Goal: Task Accomplishment & Management: Complete application form

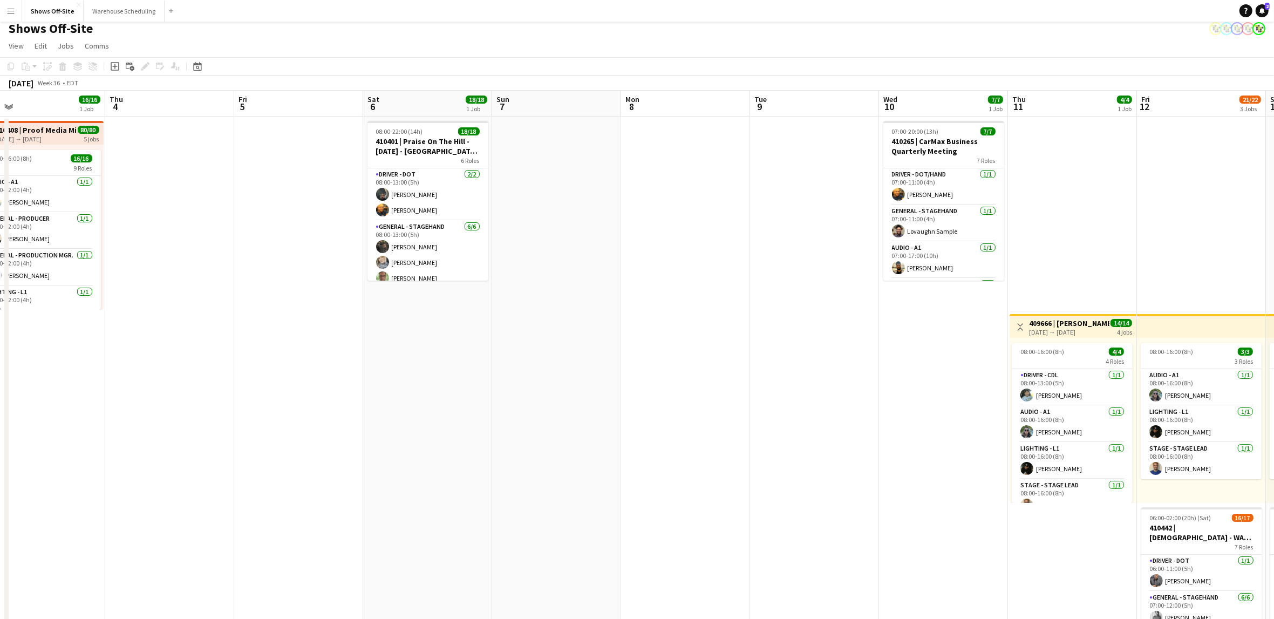
scroll to position [0, 297]
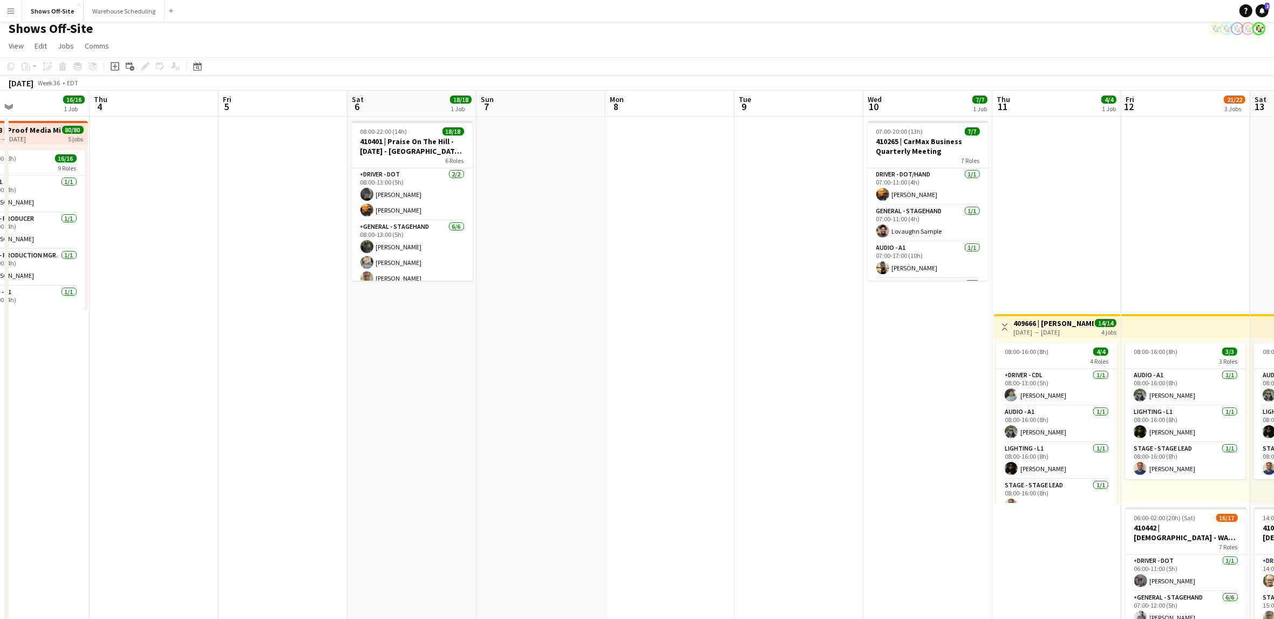
drag, startPoint x: 855, startPoint y: 395, endPoint x: 801, endPoint y: 386, distance: 54.6
click at [801, 386] on app-calendar-viewport "Mon 1 16/16 1 Job Tue 2 17/17 2 Jobs Wed 3 16/16 1 Job Thu 4 Fri 5 Sat 6 18/18 …" at bounding box center [637, 455] width 1274 height 729
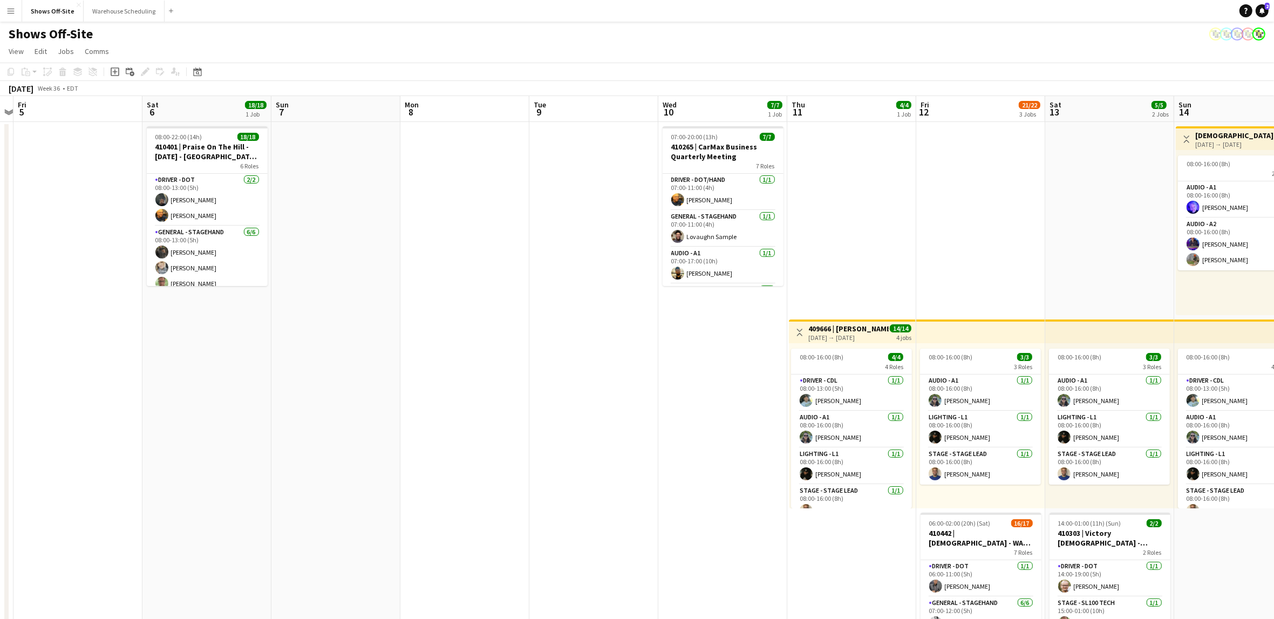
scroll to position [0, 236]
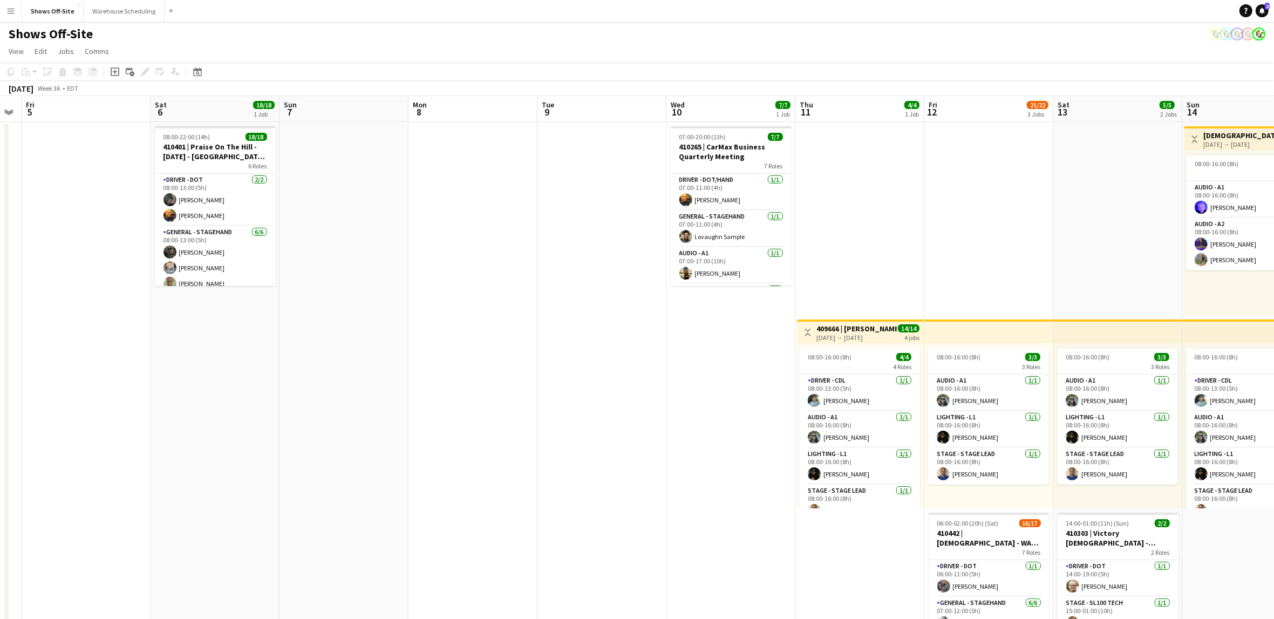
drag, startPoint x: 875, startPoint y: 454, endPoint x: 678, endPoint y: 432, distance: 198.3
click at [678, 432] on app-calendar-viewport "Wed 3 16/16 1 Job Thu 4 Fri 5 Sat 6 18/18 1 Job Sun 7 Mon 8 Tue 9 Wed 10 7/7 1 …" at bounding box center [637, 460] width 1274 height 729
click at [588, 182] on app-date-cell at bounding box center [602, 473] width 129 height 703
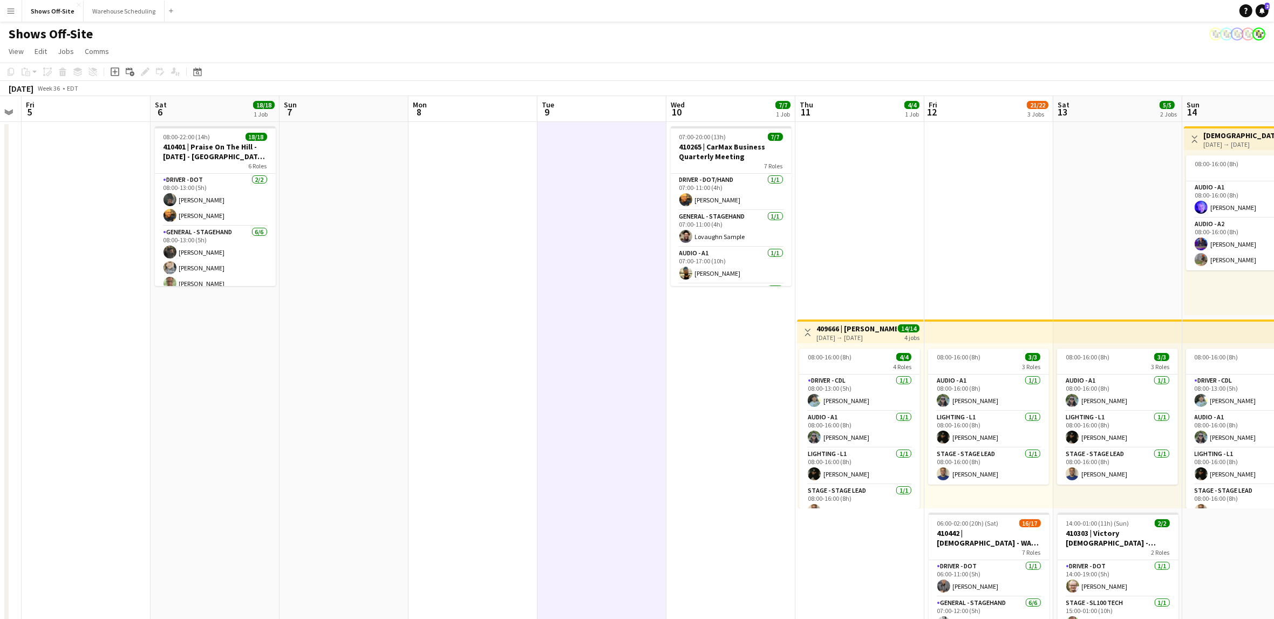
click at [588, 182] on app-date-cell at bounding box center [602, 473] width 129 height 703
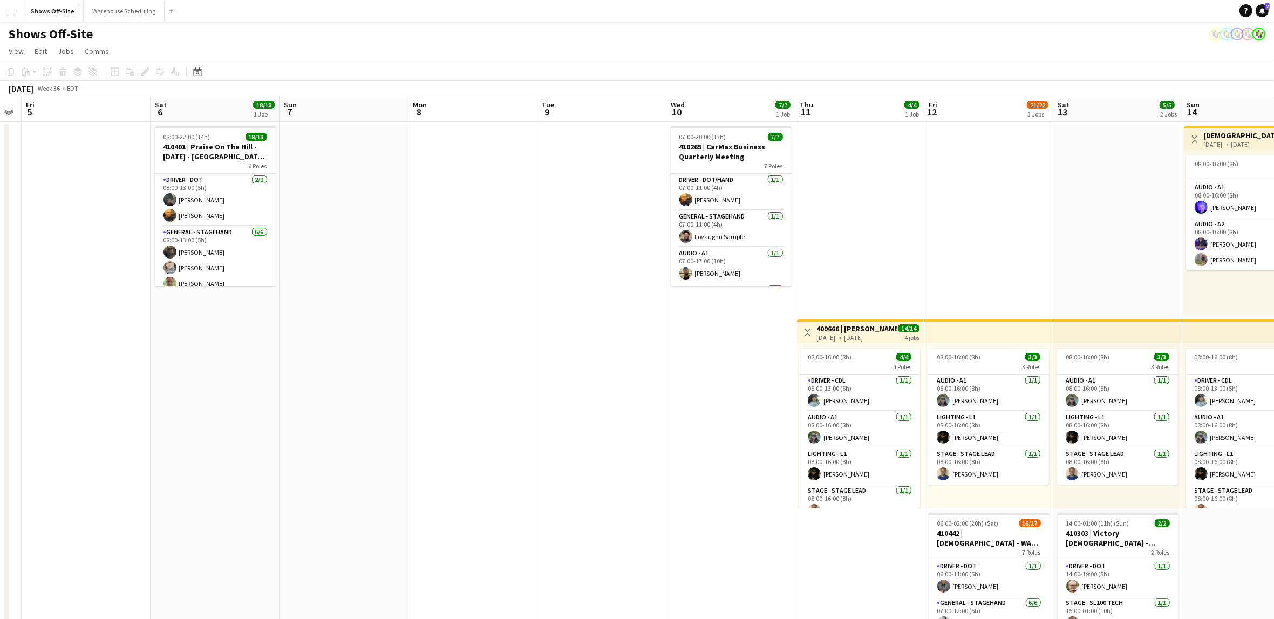
click at [585, 154] on app-date-cell at bounding box center [602, 473] width 129 height 703
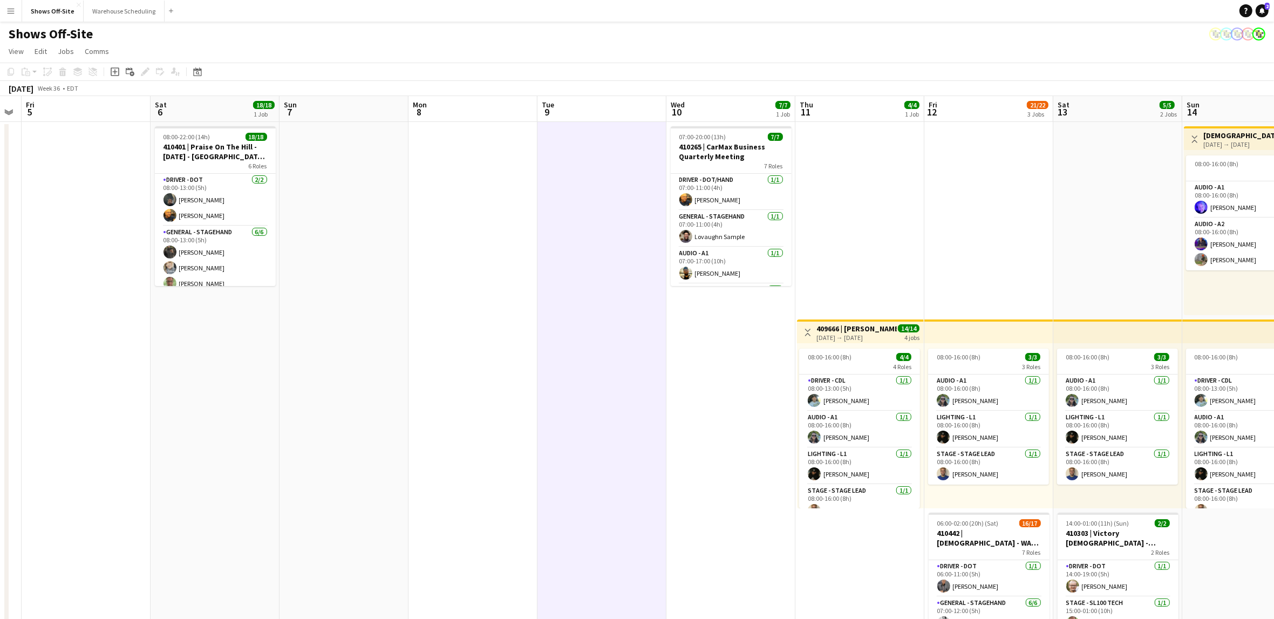
click at [585, 154] on app-date-cell at bounding box center [602, 473] width 129 height 703
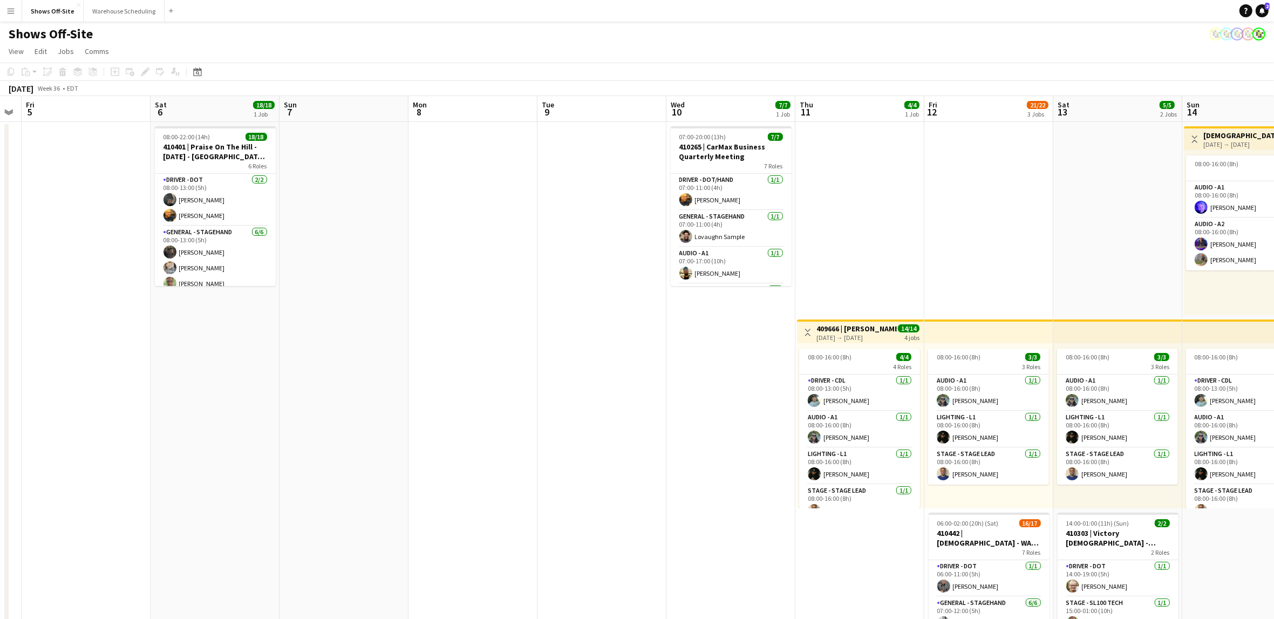
click at [585, 154] on app-date-cell at bounding box center [602, 473] width 129 height 703
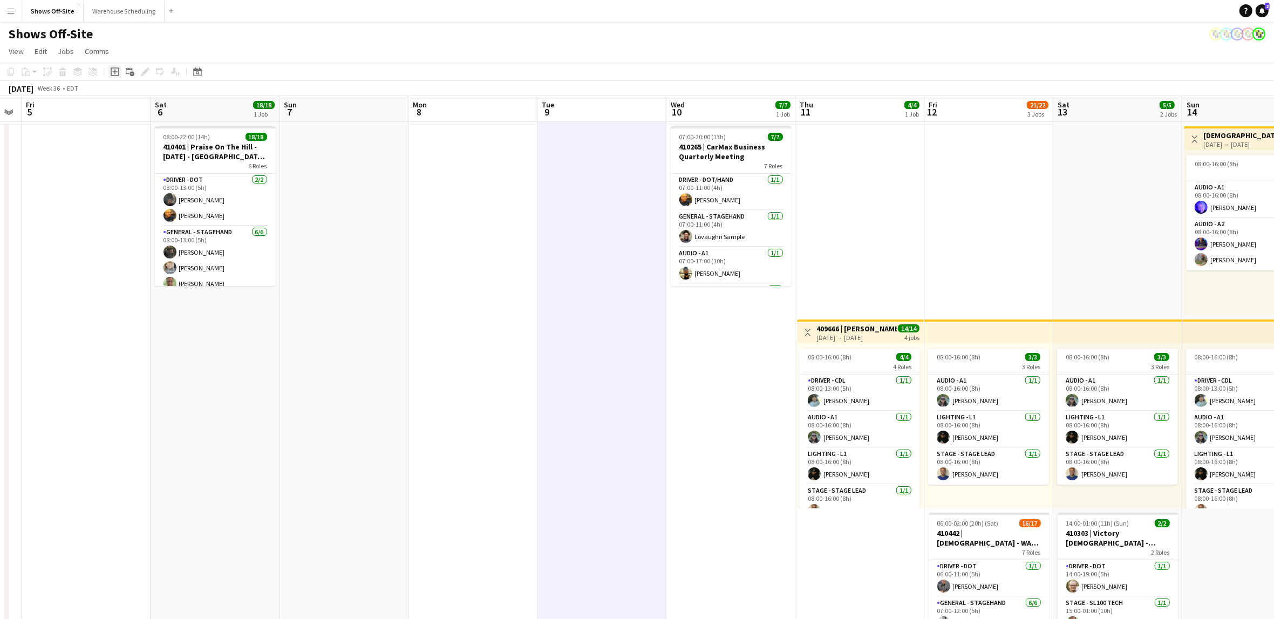
click at [118, 72] on icon at bounding box center [115, 71] width 9 height 9
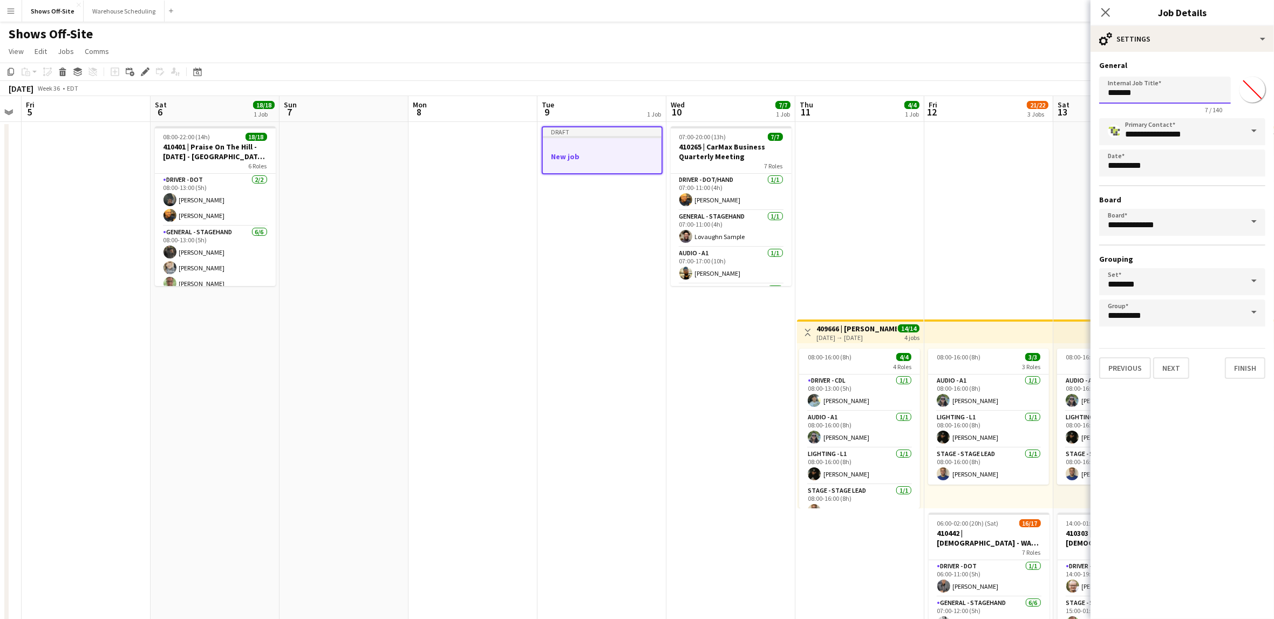
click at [1154, 96] on input "*******" at bounding box center [1165, 90] width 132 height 27
click at [1156, 96] on input "*******" at bounding box center [1165, 90] width 132 height 27
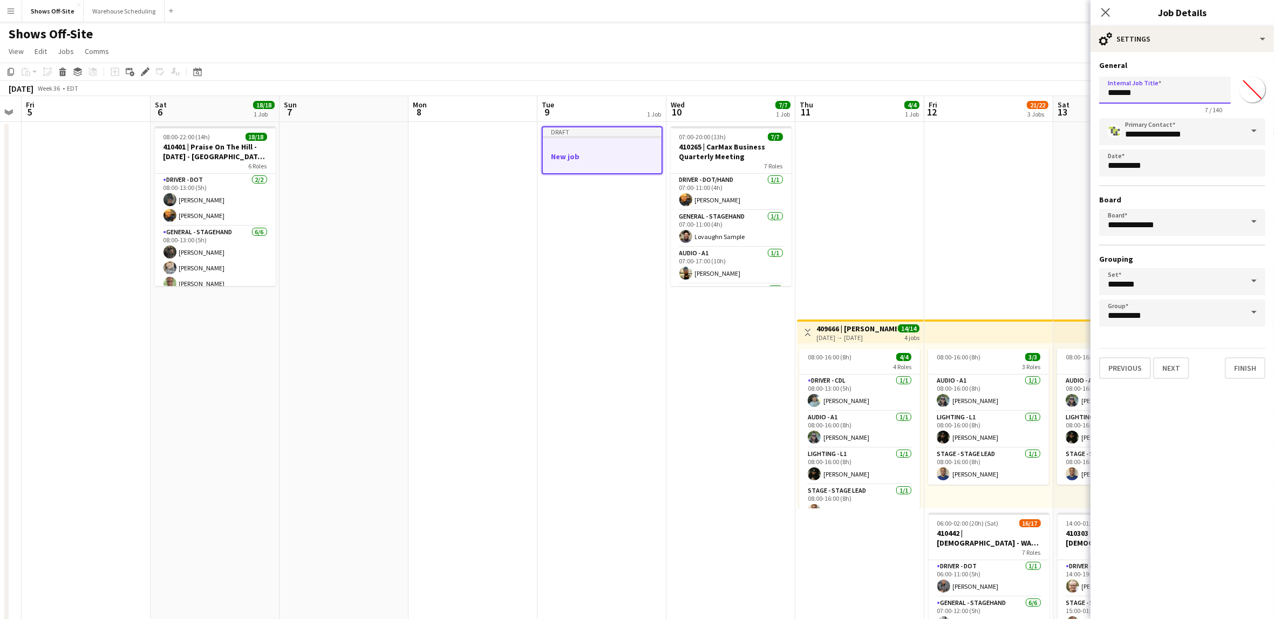
paste input "**********"
click at [1157, 96] on input "*******" at bounding box center [1165, 90] width 132 height 27
paste input "**********"
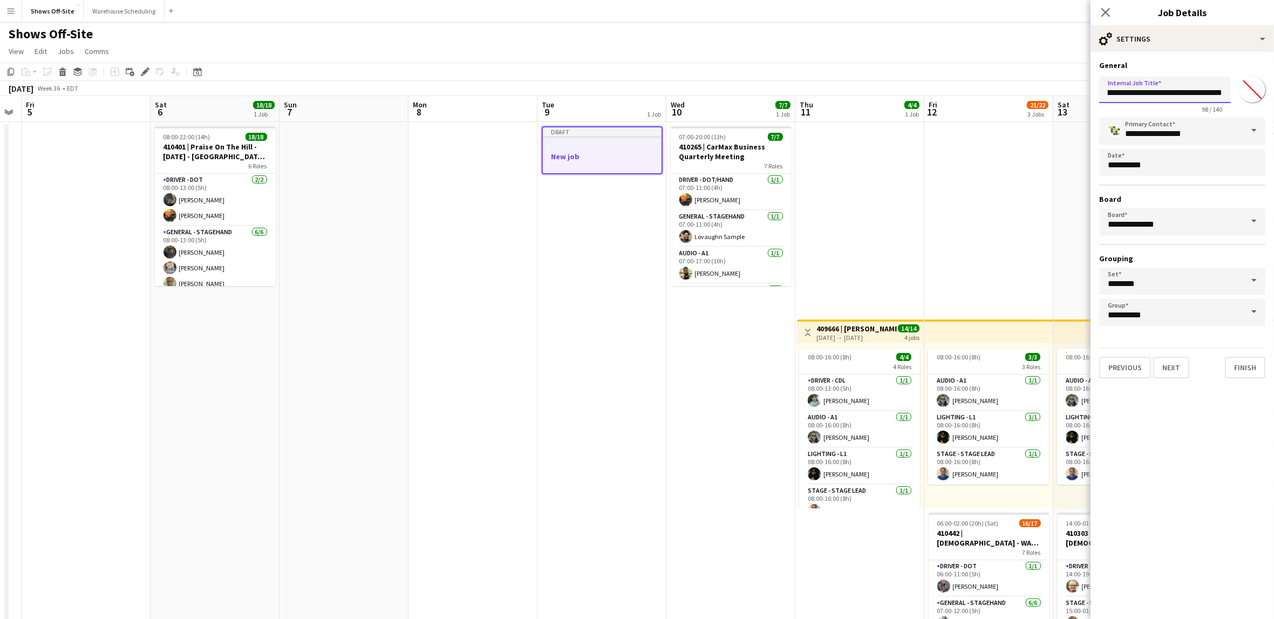
scroll to position [0, 246]
type input "**********"
click at [1249, 84] on input "*******" at bounding box center [1252, 89] width 39 height 39
type input "*******"
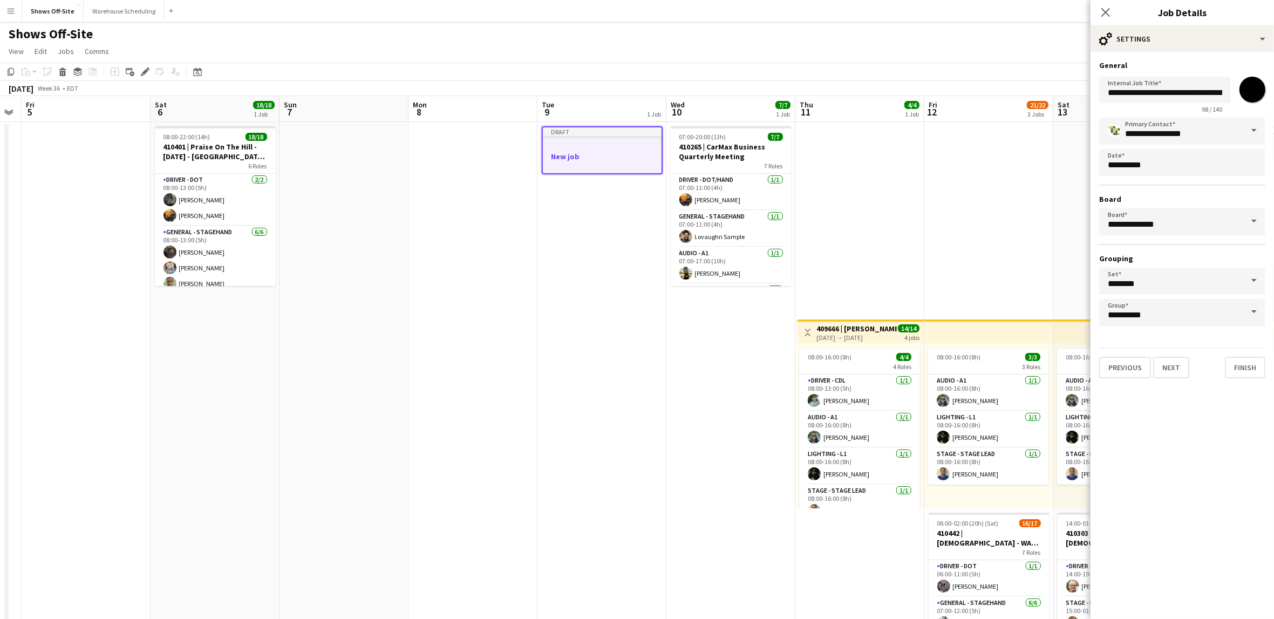
click at [1185, 469] on mat-expansion-panel "**********" at bounding box center [1183, 335] width 184 height 567
click at [1174, 366] on button "Next" at bounding box center [1171, 368] width 36 height 22
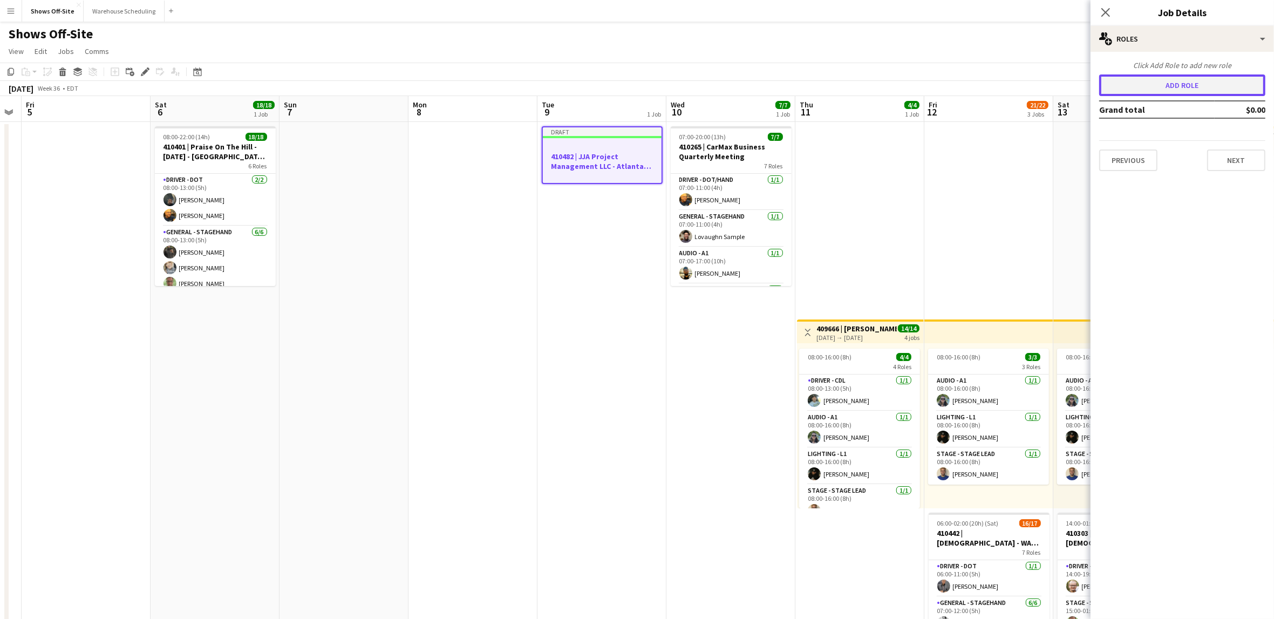
click at [1177, 81] on button "Add role" at bounding box center [1182, 85] width 166 height 22
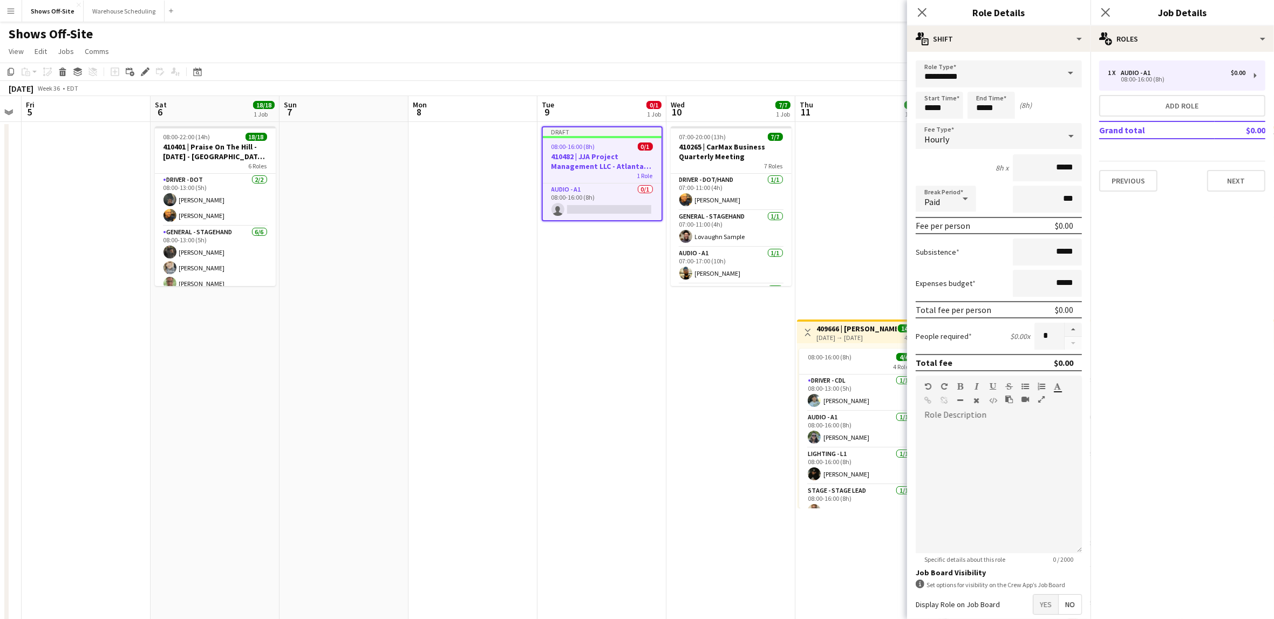
click at [1059, 74] on span at bounding box center [1070, 73] width 23 height 26
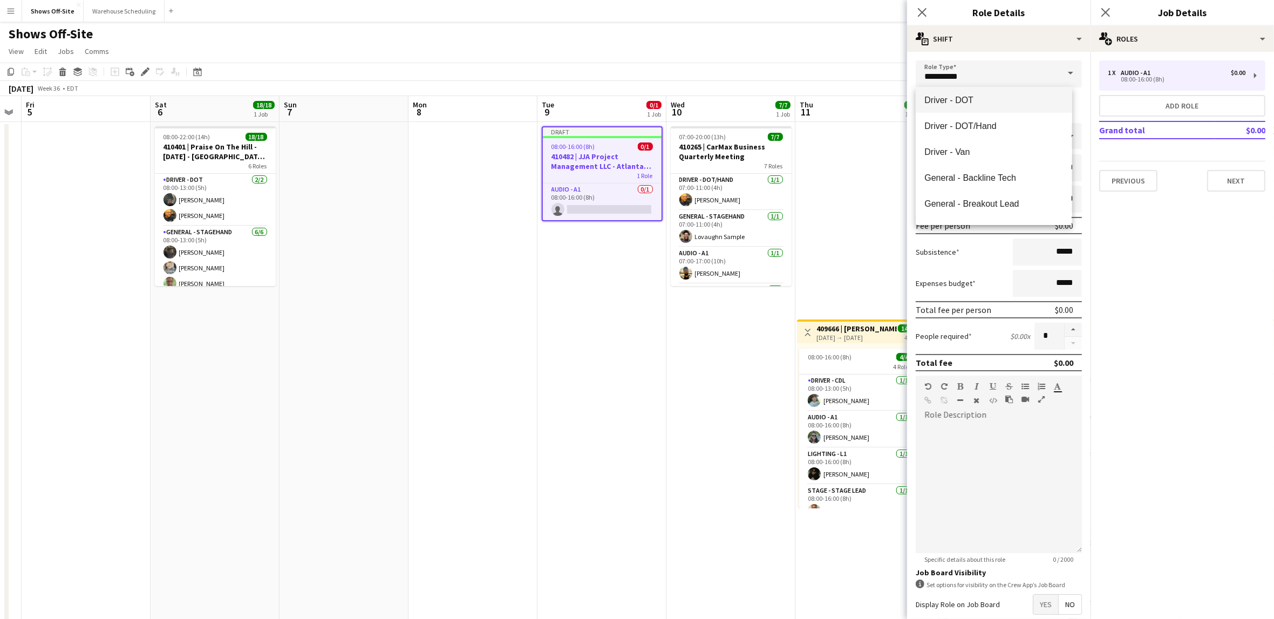
click at [994, 95] on span "Driver - DOT" at bounding box center [994, 100] width 139 height 10
type input "**********"
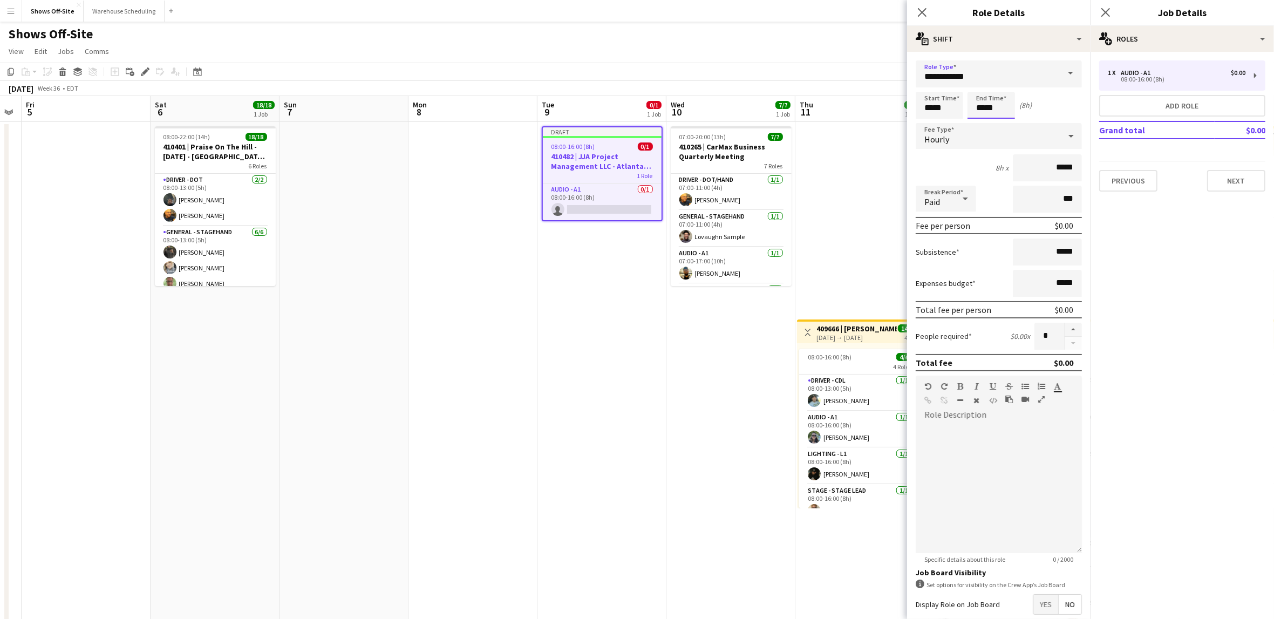
click at [1002, 107] on input "*****" at bounding box center [991, 105] width 47 height 27
click at [986, 120] on div at bounding box center [981, 124] width 22 height 11
click at [986, 119] on div at bounding box center [981, 124] width 22 height 11
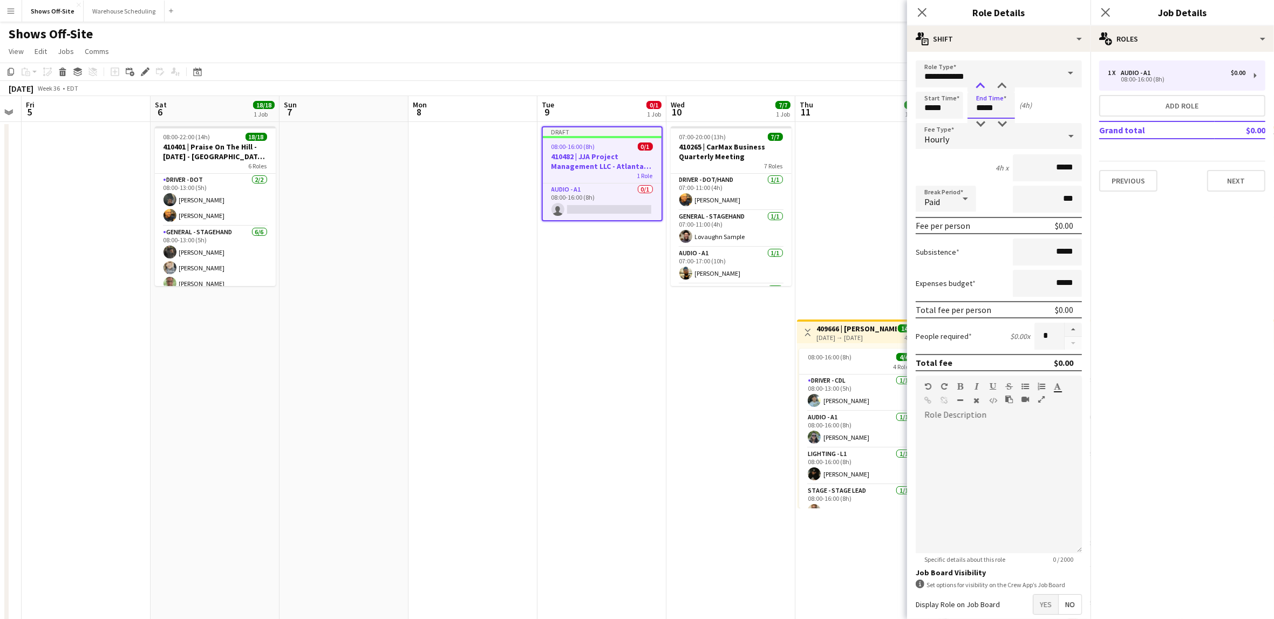
type input "*****"
click at [981, 83] on div at bounding box center [981, 86] width 22 height 11
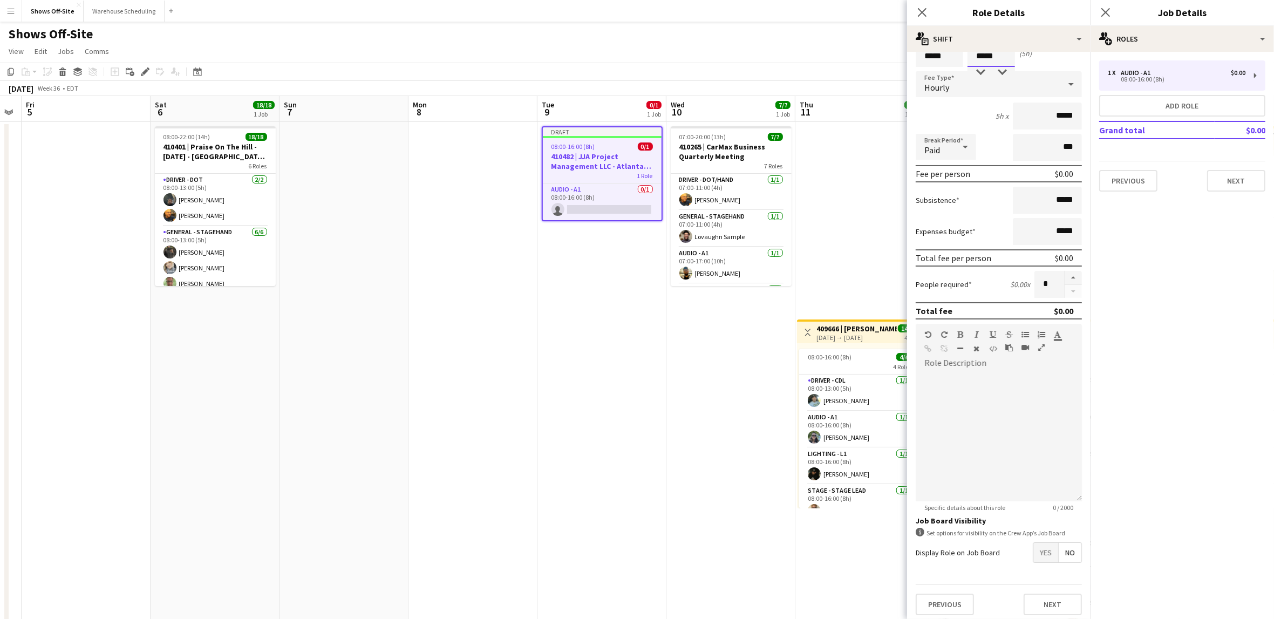
scroll to position [53, 0]
click at [1034, 545] on span "Yes" at bounding box center [1046, 551] width 25 height 19
click at [1034, 570] on span "Yes" at bounding box center [1046, 574] width 25 height 19
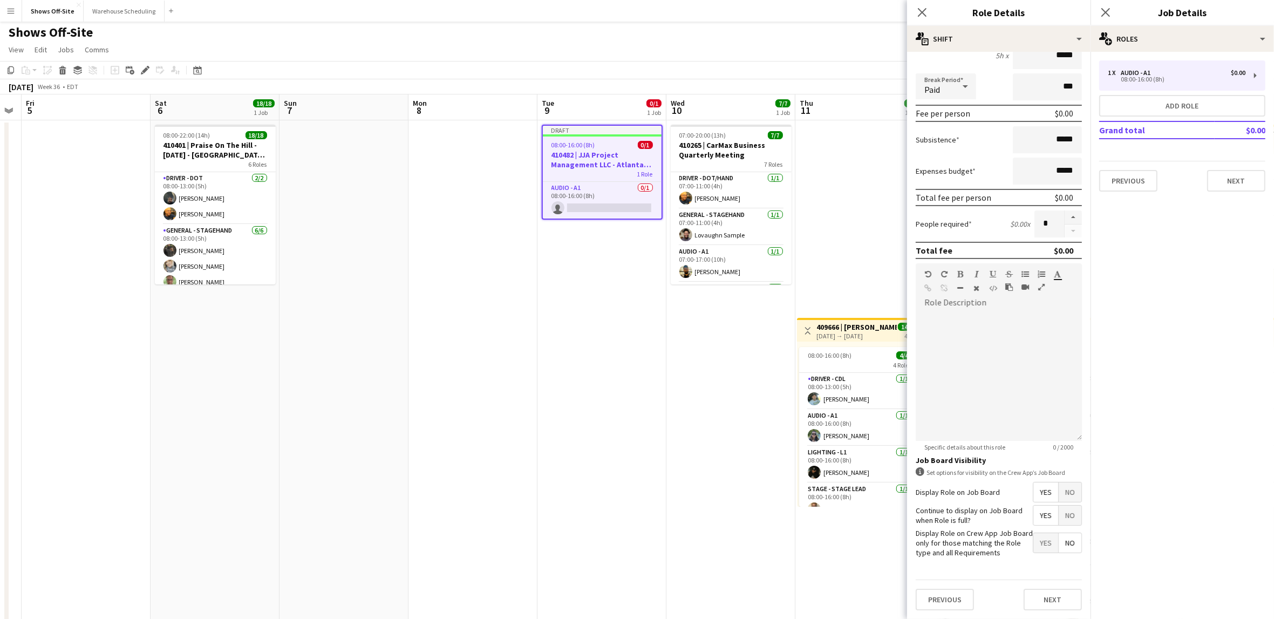
scroll to position [3, 0]
click at [1043, 597] on button "Next" at bounding box center [1053, 600] width 58 height 22
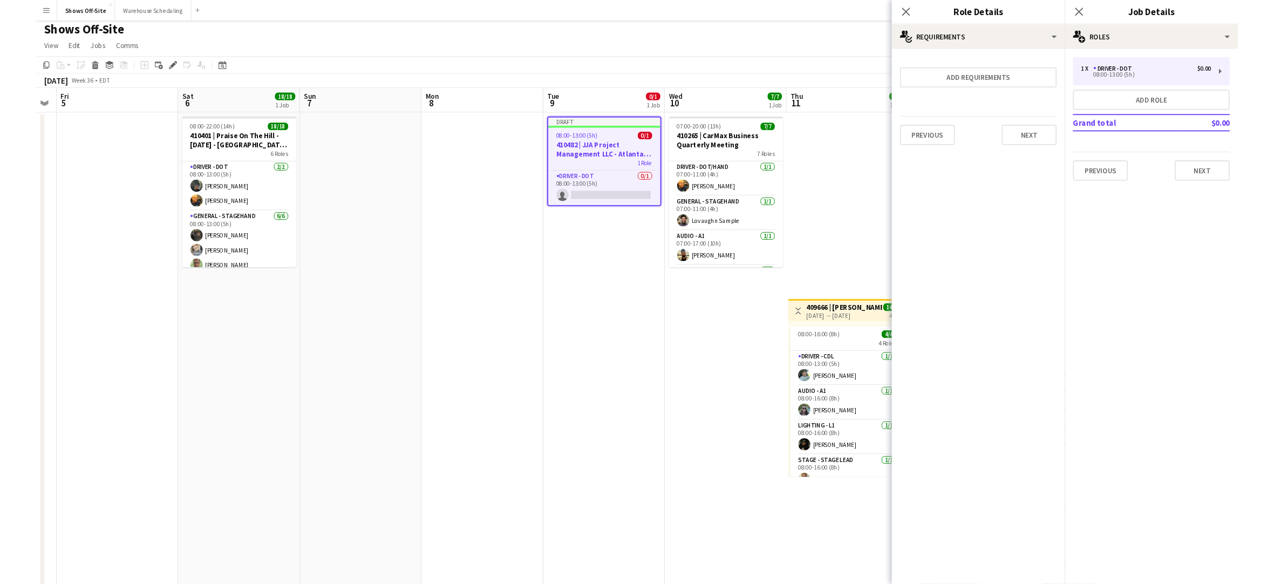
scroll to position [0, 0]
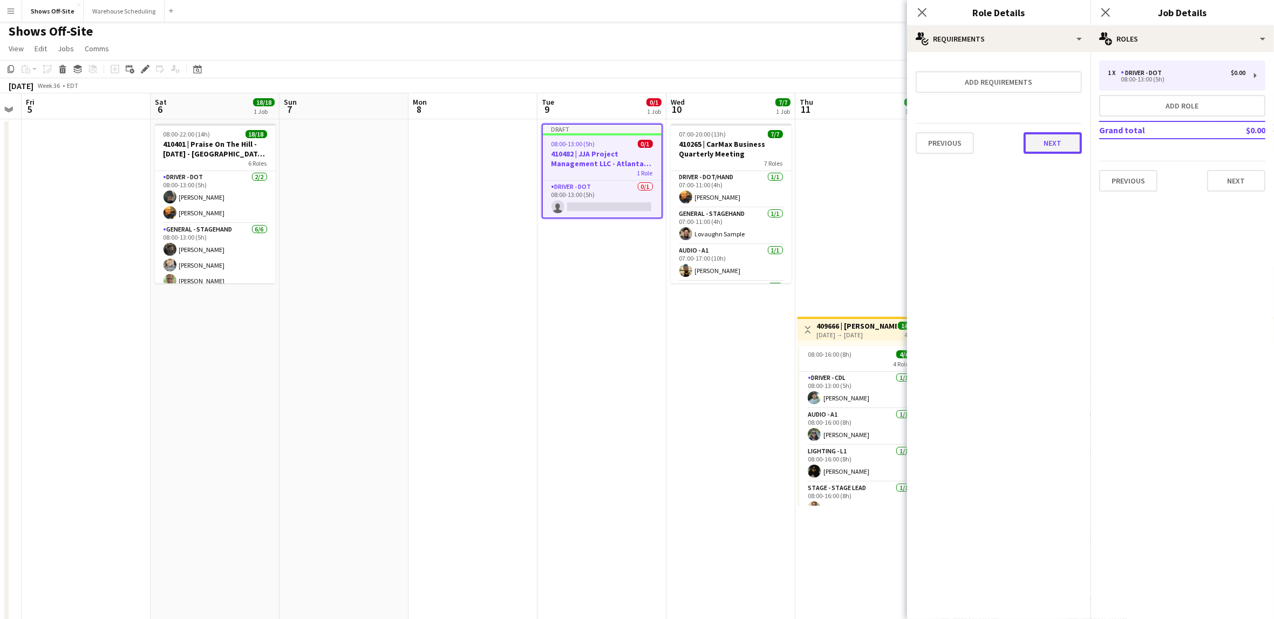
click at [1058, 137] on button "Next" at bounding box center [1053, 143] width 58 height 22
click at [1058, 144] on button "Finish" at bounding box center [1062, 145] width 40 height 22
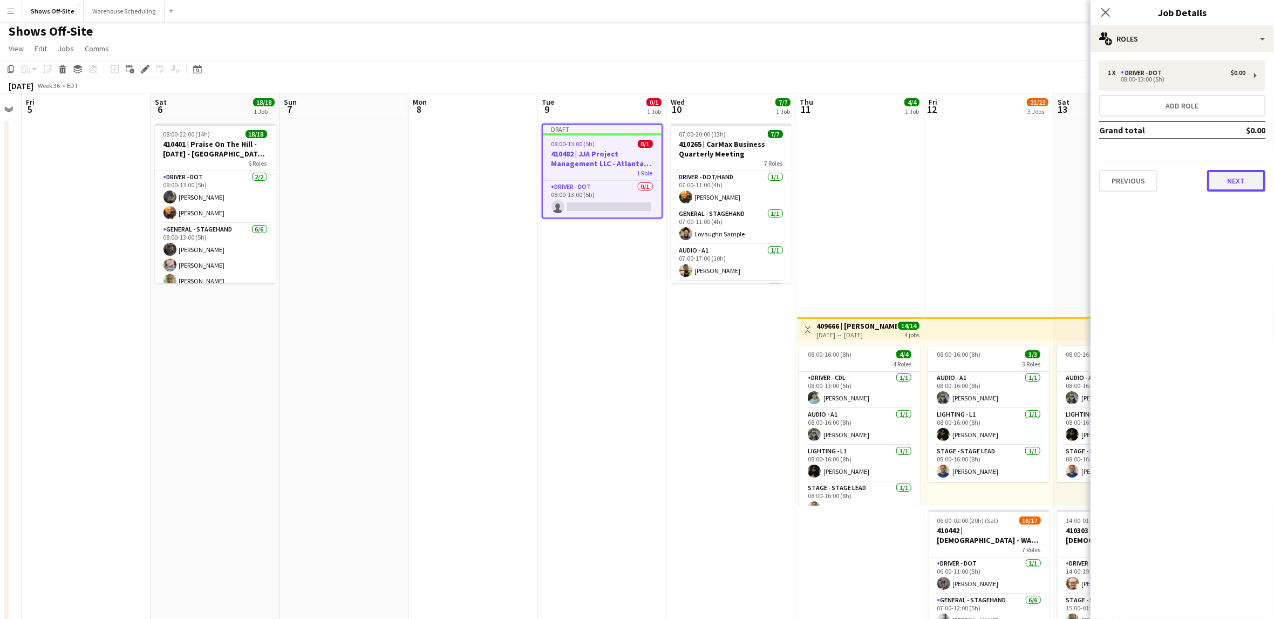
click at [1241, 178] on button "Next" at bounding box center [1236, 181] width 58 height 22
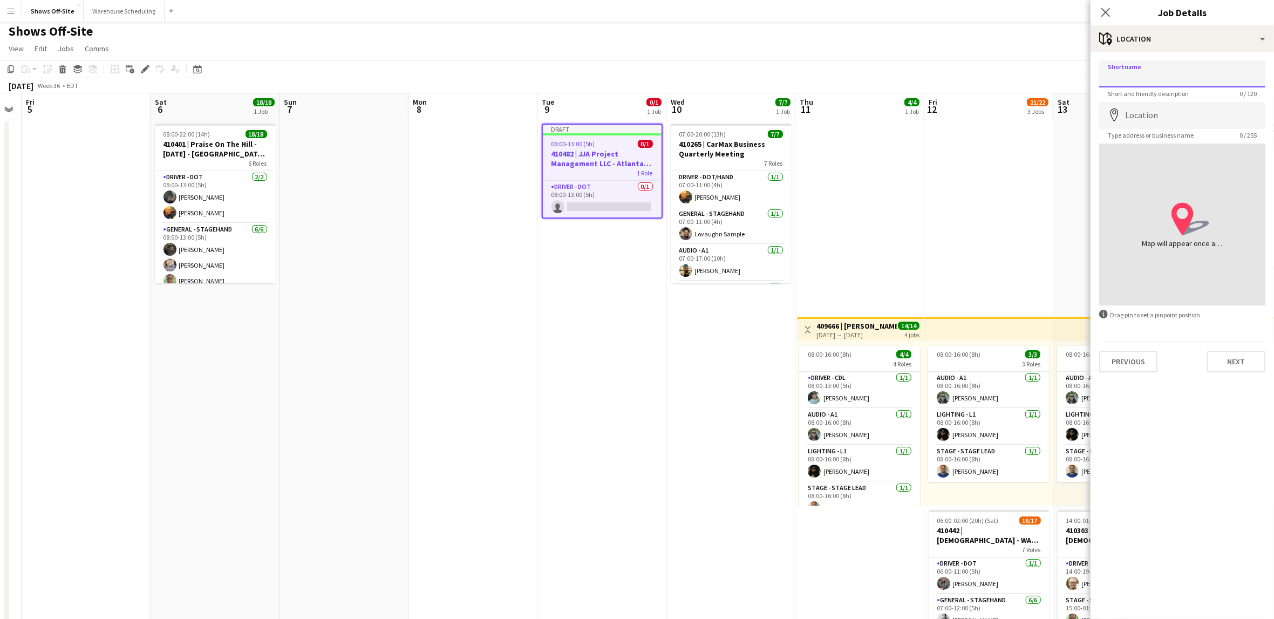
click at [1182, 75] on input "Shortname" at bounding box center [1182, 73] width 166 height 27
type input "**********"
click at [1165, 114] on input "Location" at bounding box center [1182, 115] width 166 height 27
paste input "**********"
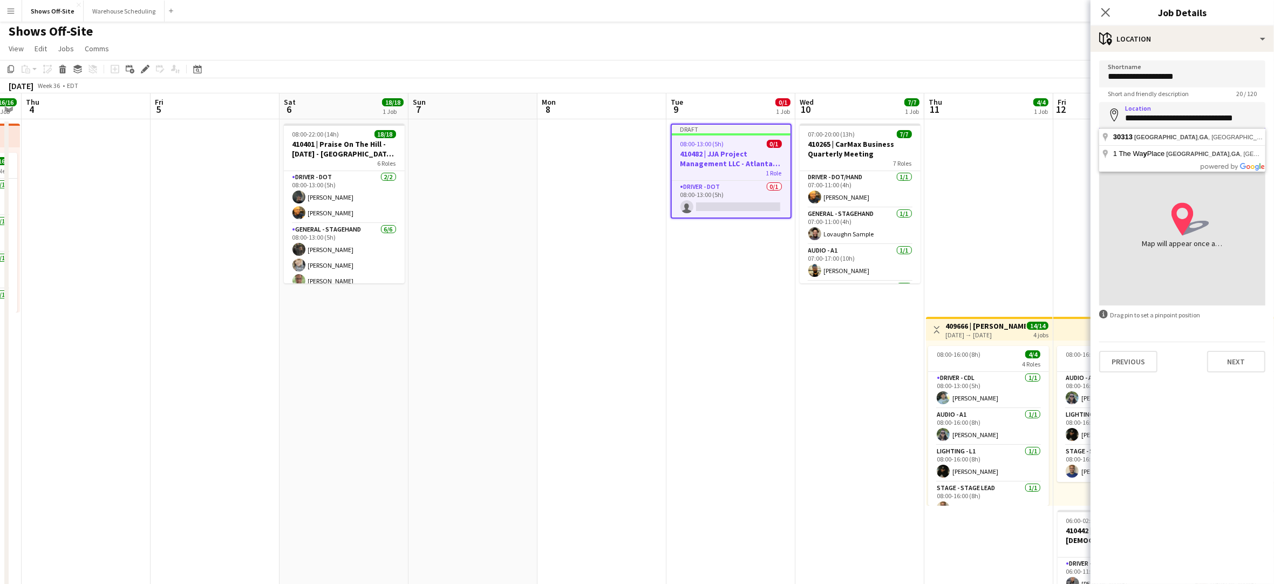
type input "**********"
click at [1211, 404] on mat-expansion-panel "**********" at bounding box center [1183, 318] width 184 height 532
click at [1239, 361] on button "Next" at bounding box center [1236, 362] width 58 height 22
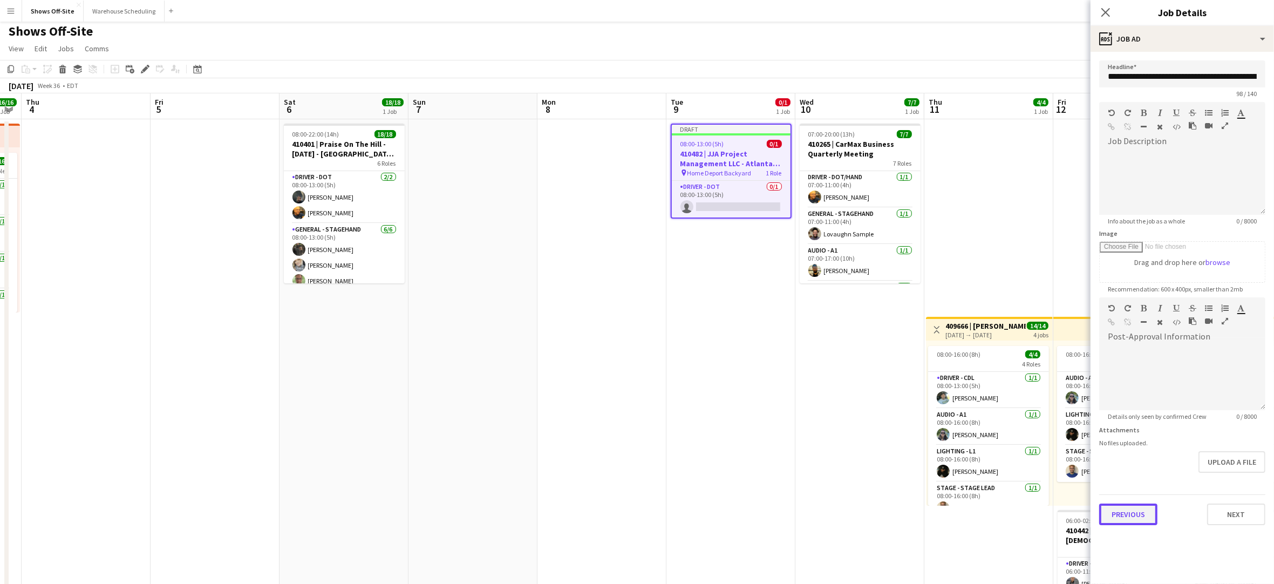
click at [1138, 511] on button "Previous" at bounding box center [1128, 515] width 58 height 22
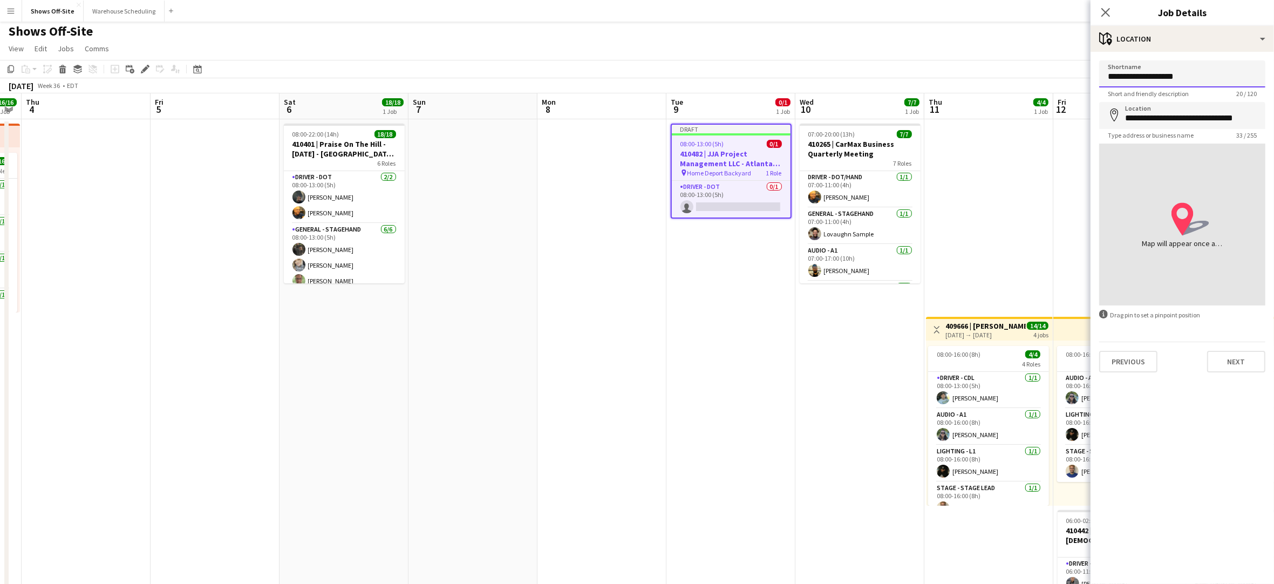
click at [1152, 78] on input "**********" at bounding box center [1182, 73] width 166 height 27
type input "**********"
click at [1190, 429] on mat-expansion-panel "**********" at bounding box center [1183, 318] width 184 height 532
click at [1253, 358] on button "Next" at bounding box center [1236, 362] width 58 height 22
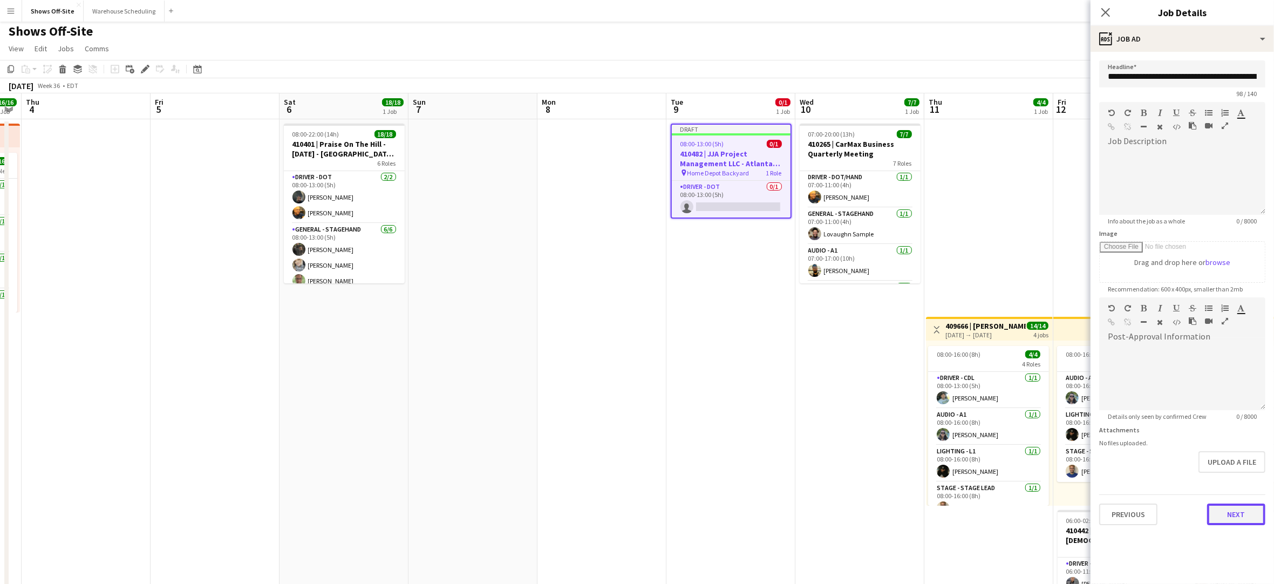
click at [1245, 510] on button "Next" at bounding box center [1236, 515] width 58 height 22
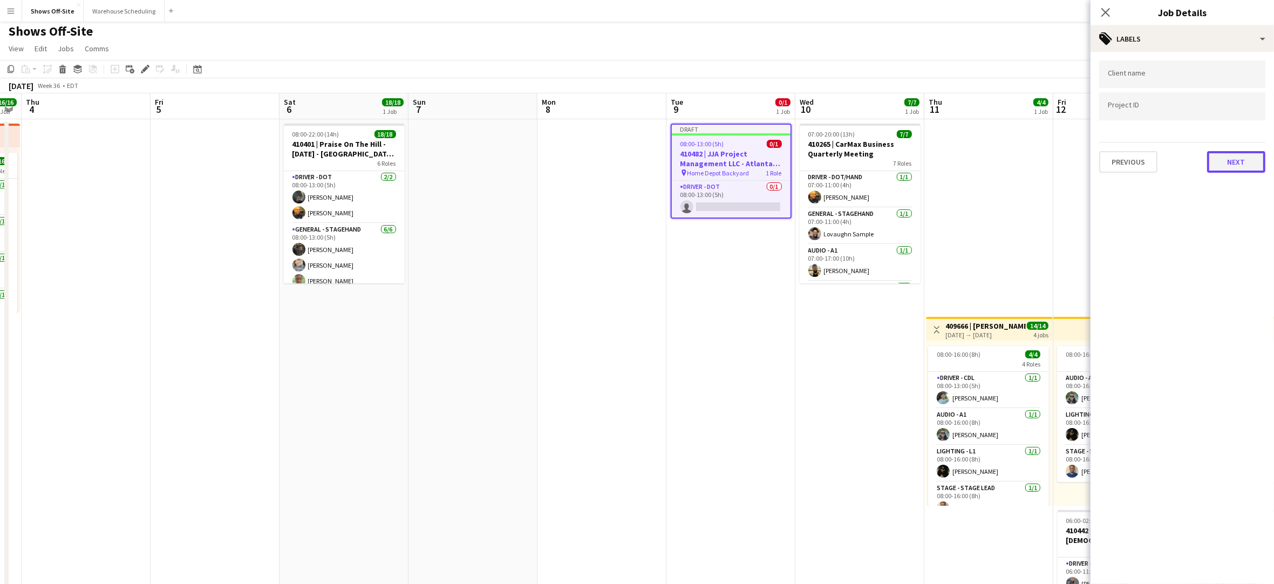
click at [1235, 165] on button "Next" at bounding box center [1236, 162] width 58 height 22
click at [1239, 117] on button "Next" at bounding box center [1236, 112] width 58 height 22
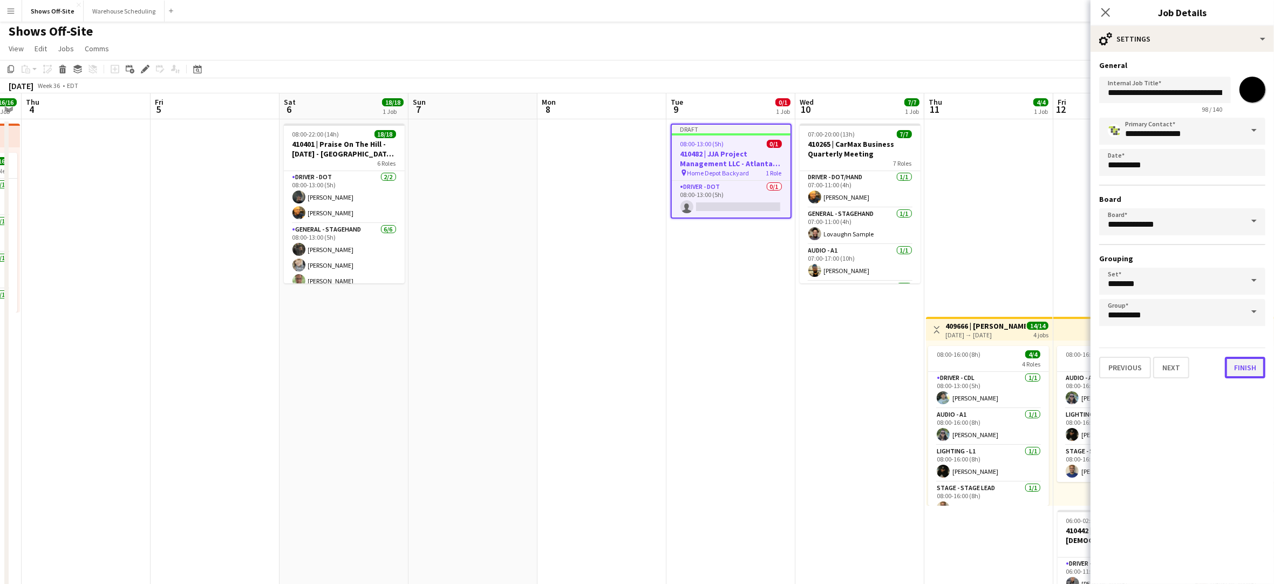
click at [1248, 368] on button "Finish" at bounding box center [1245, 368] width 40 height 22
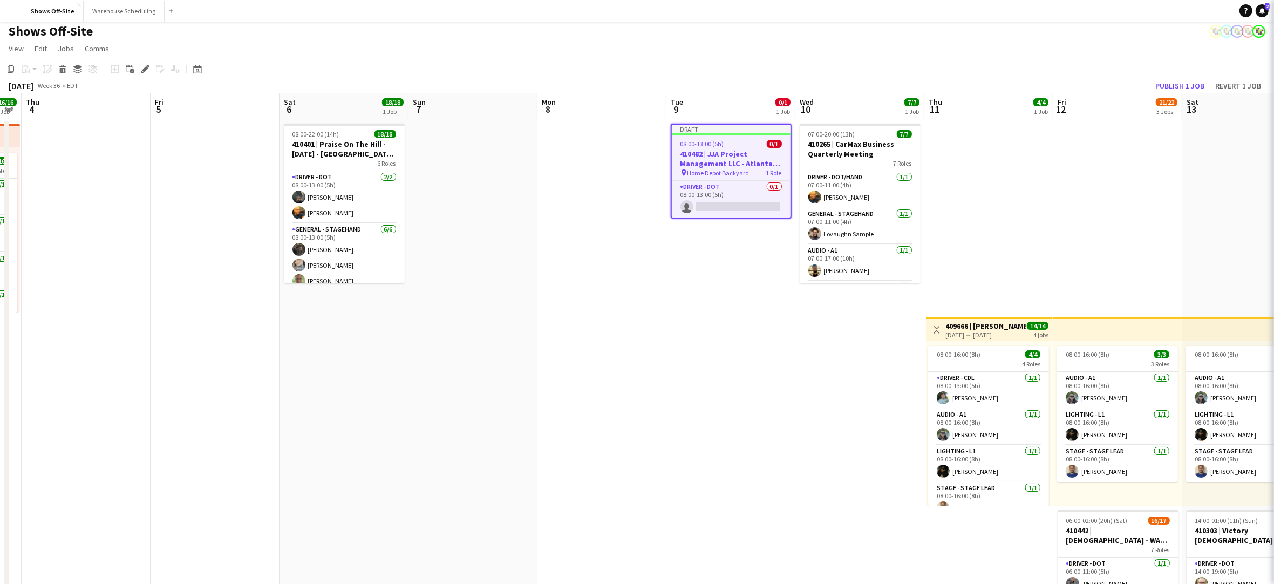
click at [1178, 88] on button "Publish 1 job" at bounding box center [1180, 86] width 58 height 14
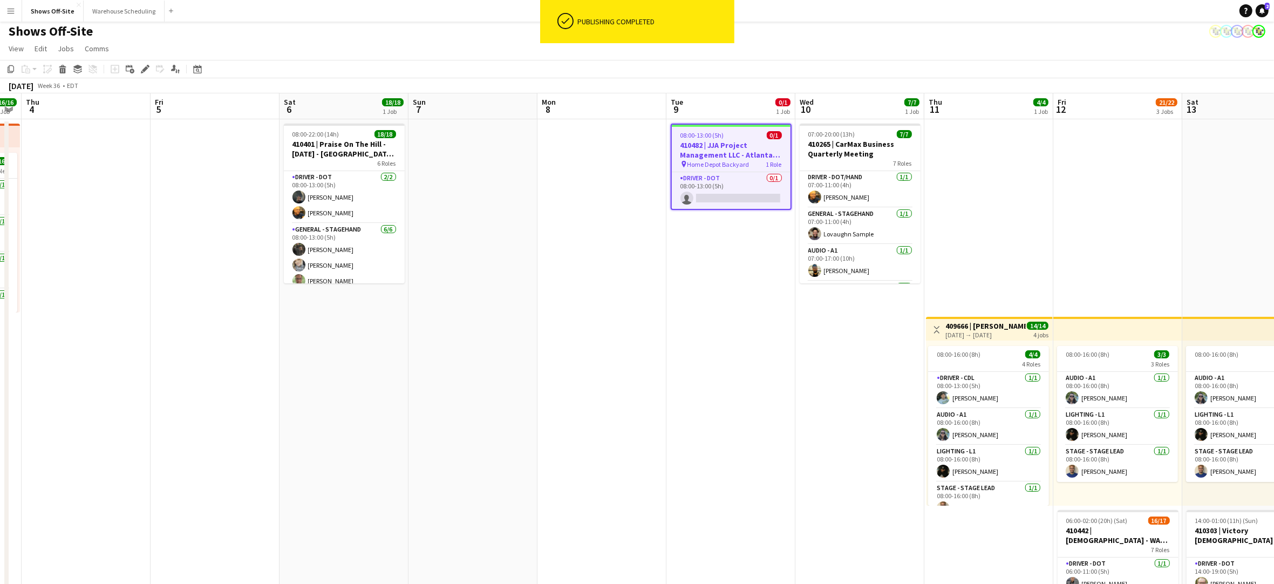
click at [722, 289] on app-date-cell "08:00-13:00 (5h) 0/1 410482 | JJA Project Management LLC - Atlanta Food & Wine …" at bounding box center [731, 470] width 129 height 703
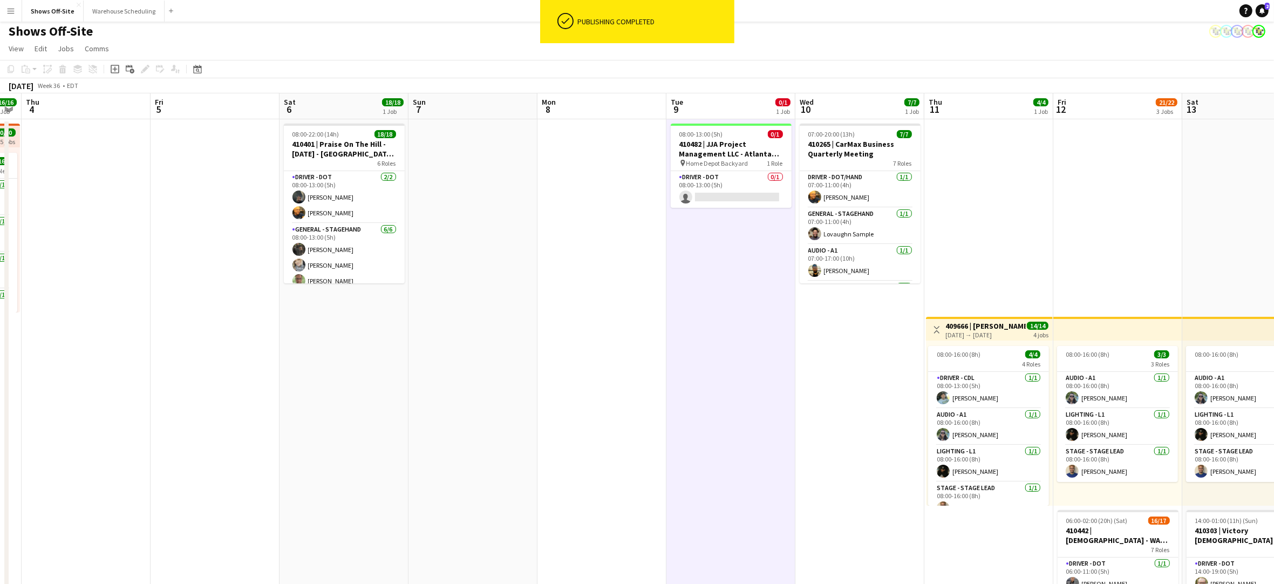
scroll to position [0, 236]
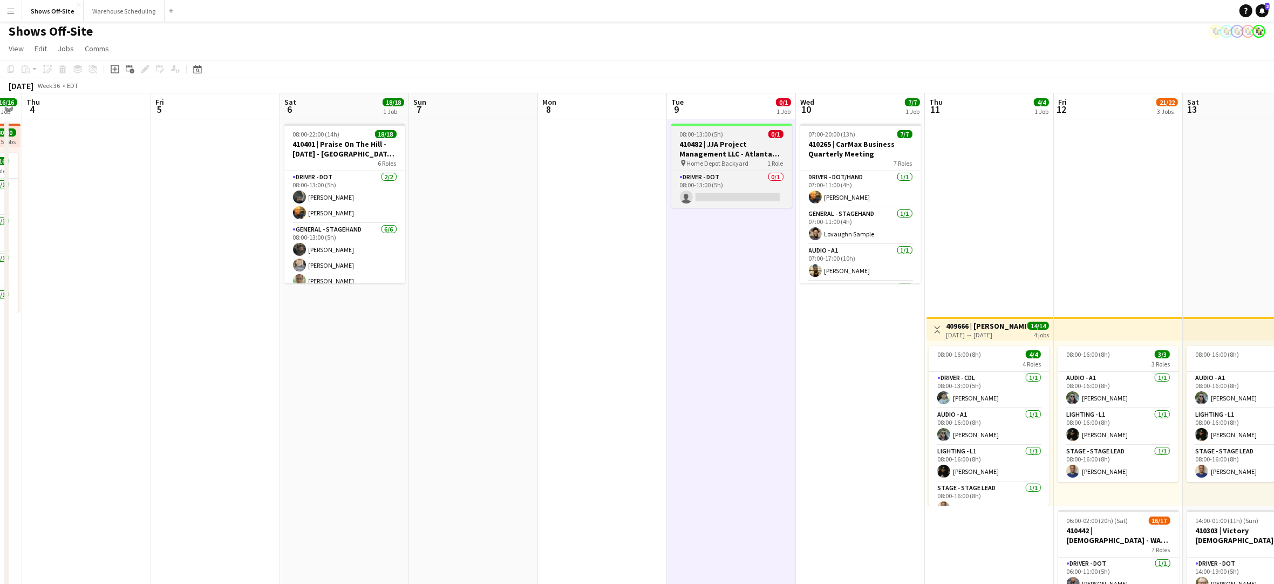
click at [744, 151] on h3 "410482 | JJA Project Management LLC - Atlanta Food & Wine Festival - Home Depot…" at bounding box center [731, 148] width 121 height 19
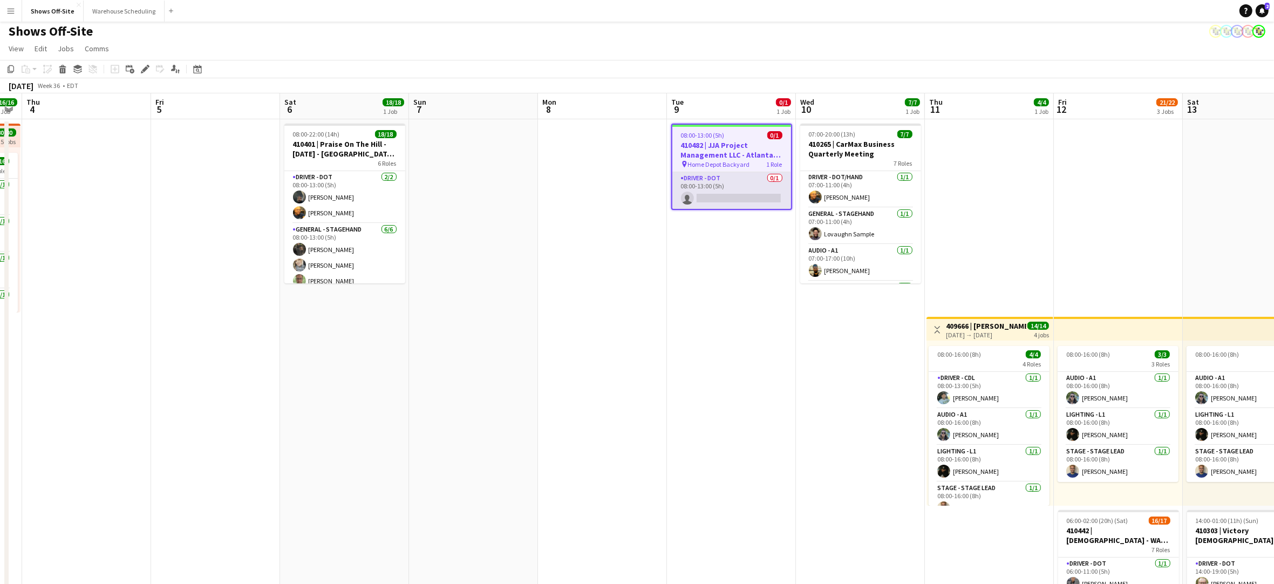
click at [718, 194] on app-card-role "Driver - DOT 0/1 08:00-13:00 (5h) single-neutral-actions" at bounding box center [732, 190] width 119 height 37
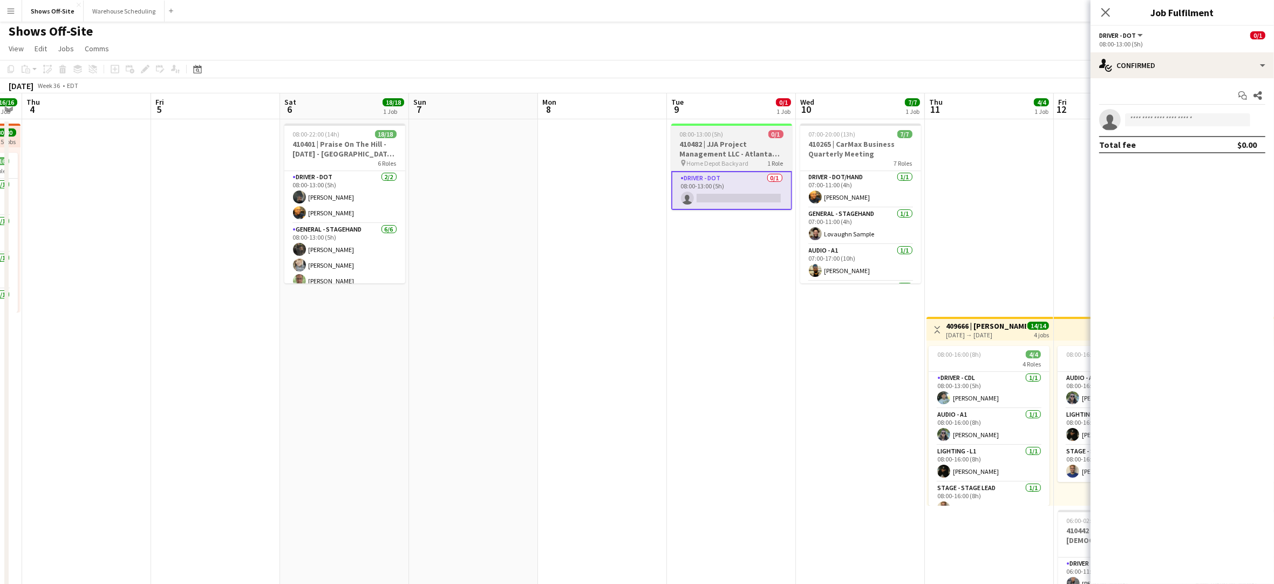
click at [751, 152] on h3 "410482 | JJA Project Management LLC - Atlanta Food & Wine Festival - Home Depot…" at bounding box center [731, 148] width 121 height 19
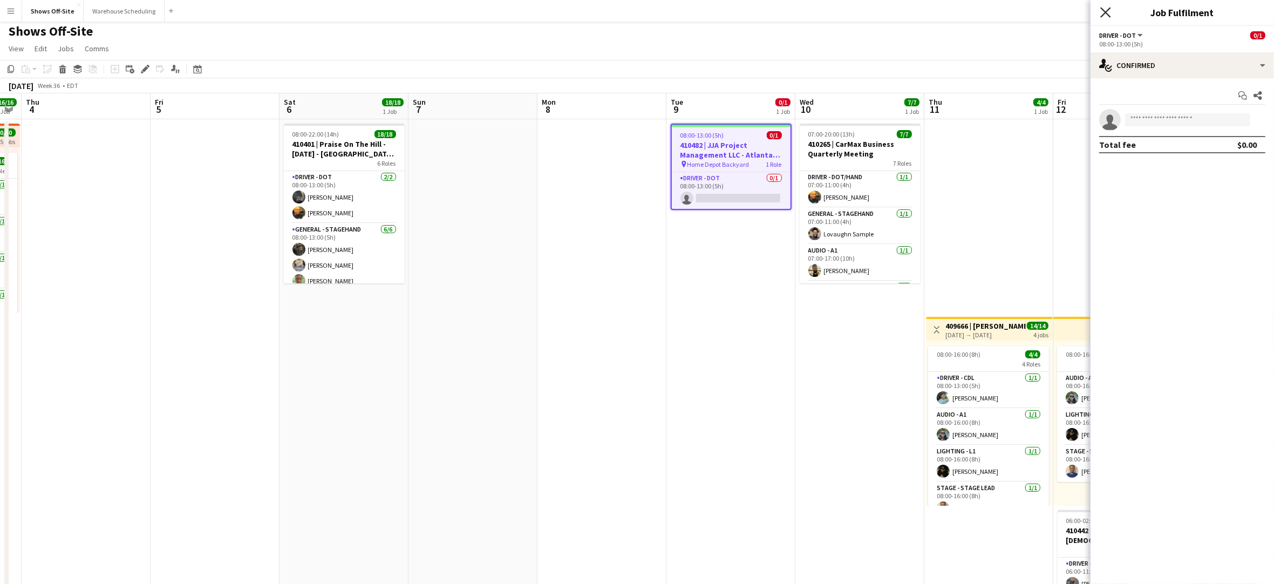
click at [1107, 17] on icon "Close pop-in" at bounding box center [1106, 12] width 10 height 10
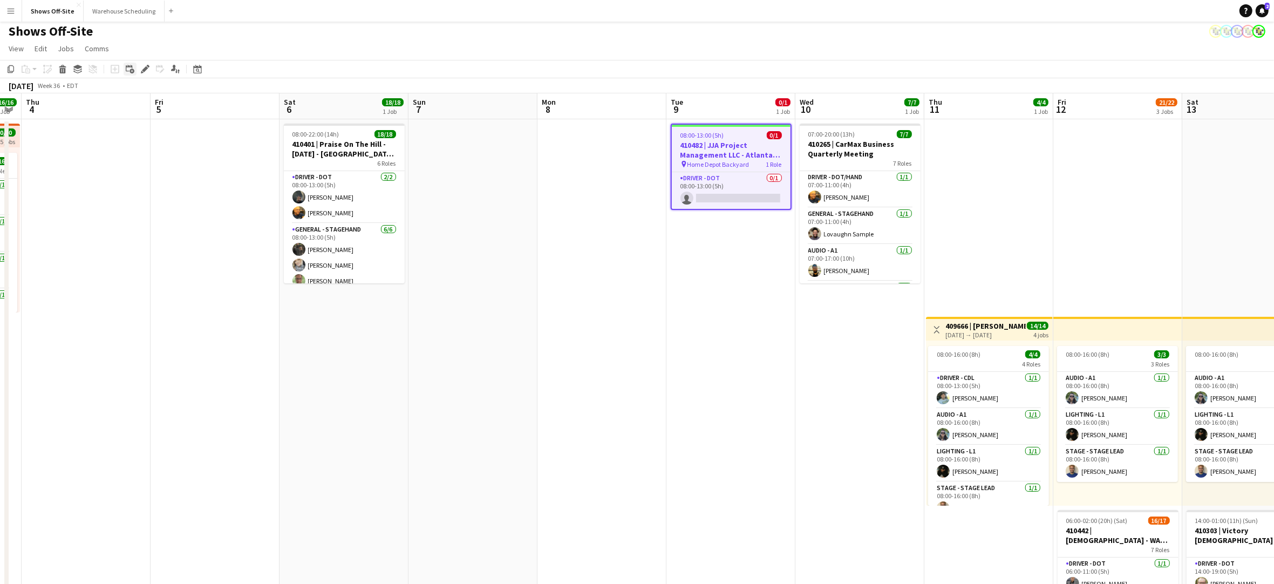
click at [129, 69] on icon "Add linked Job" at bounding box center [130, 69] width 9 height 9
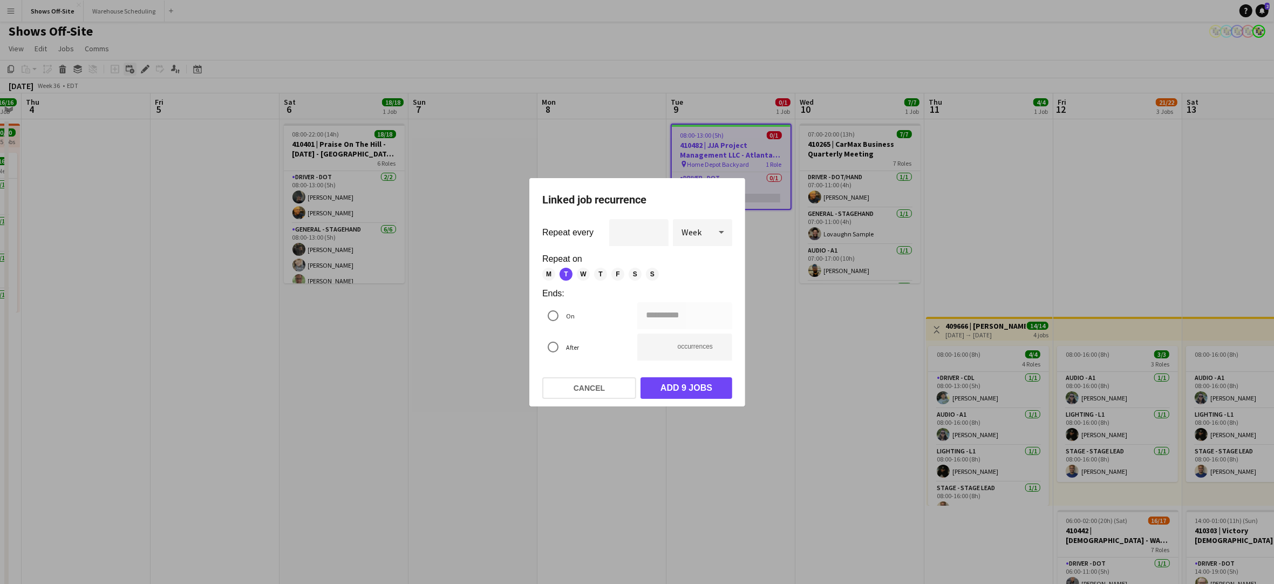
scroll to position [0, 0]
click at [594, 384] on button "Cancel" at bounding box center [589, 388] width 94 height 22
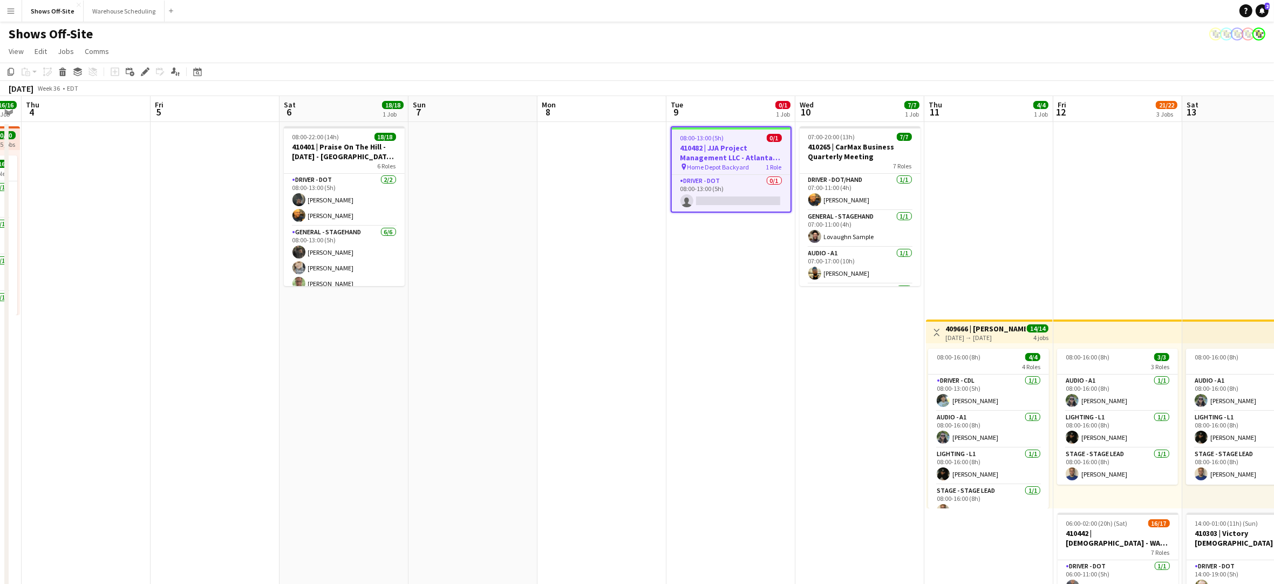
scroll to position [3, 0]
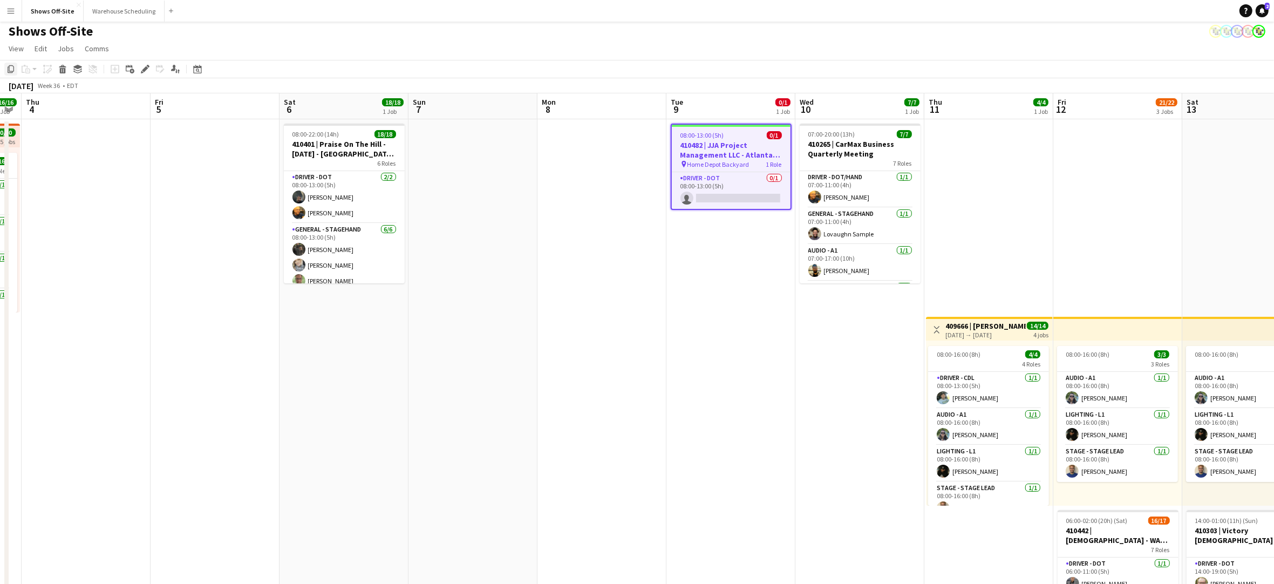
click at [15, 68] on icon "Copy" at bounding box center [10, 69] width 9 height 9
click at [726, 309] on app-date-cell "08:00-13:00 (5h) 0/1 410482 | JJA Project Management LLC - Atlanta Food & Wine …" at bounding box center [731, 470] width 129 height 703
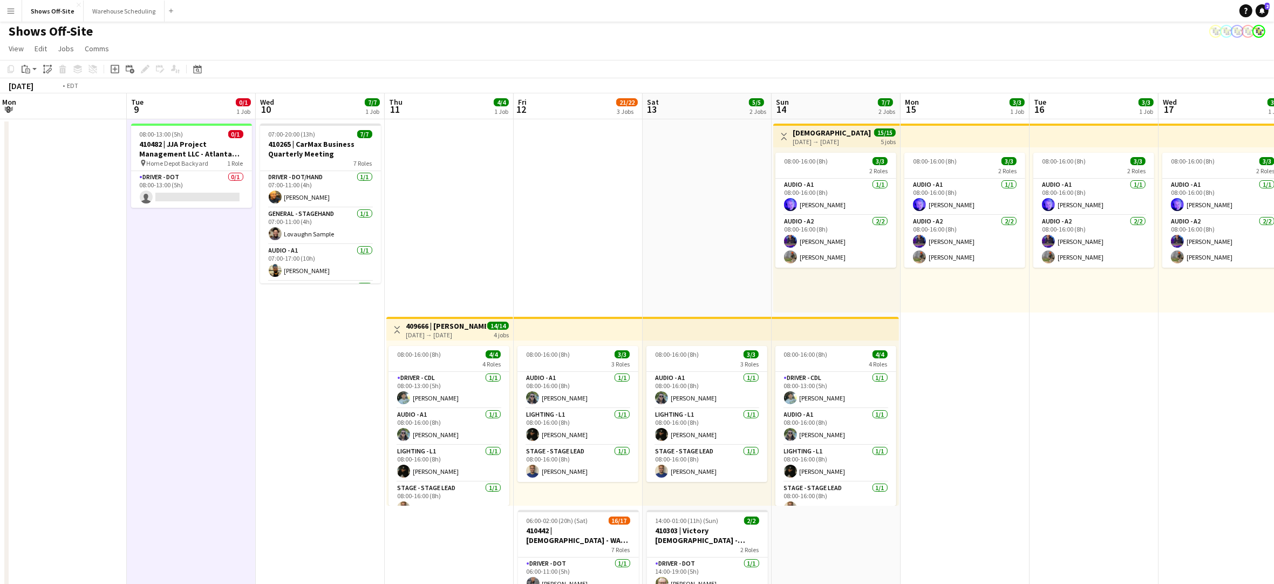
scroll to position [0, 411]
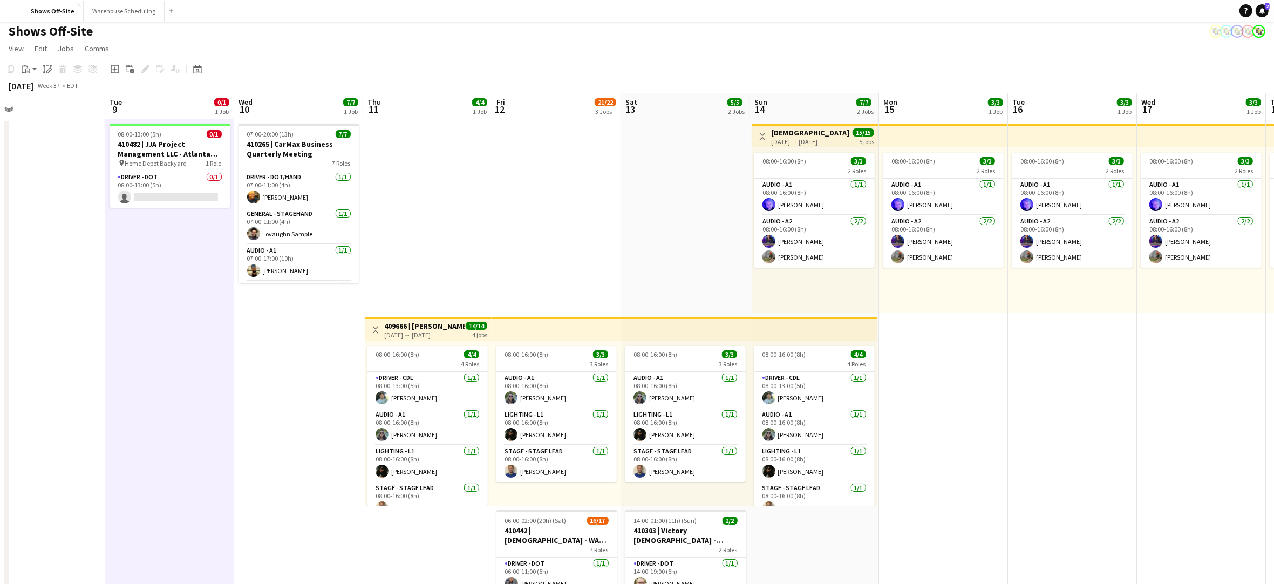
drag, startPoint x: 1013, startPoint y: 220, endPoint x: 456, endPoint y: 215, distance: 557.0
click at [456, 215] on app-calendar-viewport "Fri 5 Sat 6 18/18 1 Job Sun 7 Mon 8 Tue 9 0/1 1 Job Wed 10 7/7 1 Job Thu 11 4/4…" at bounding box center [637, 457] width 1274 height 729
click at [923, 365] on app-date-cell "08:00-16:00 (8h) 3/3 2 Roles Audio - A1 [DATE] 08:00-16:00 (8h) [PERSON_NAME] A…" at bounding box center [943, 470] width 129 height 703
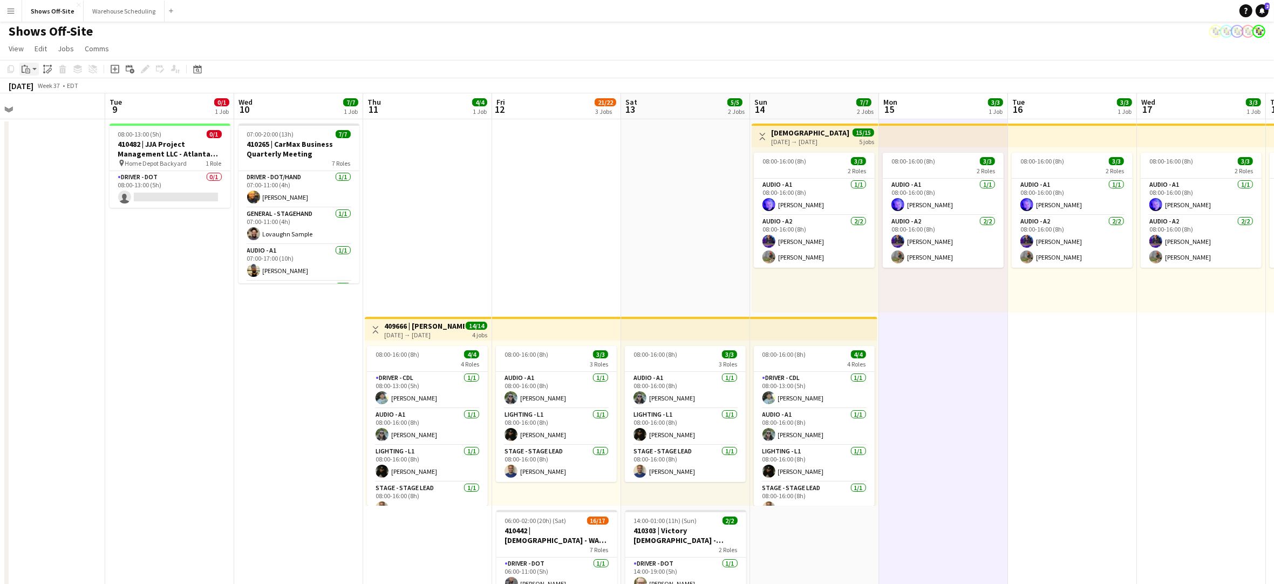
click at [29, 72] on icon at bounding box center [27, 71] width 5 height 5
click at [40, 89] on link "Paste Command V" at bounding box center [71, 90] width 85 height 10
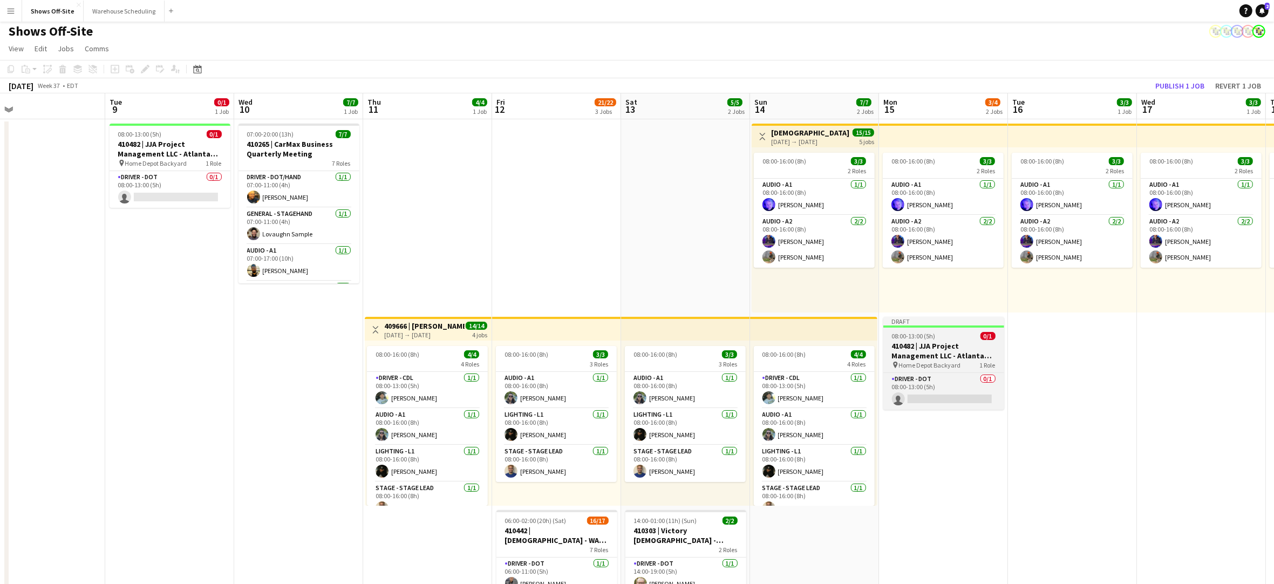
click at [953, 361] on span "Home Depot Backyard" at bounding box center [930, 365] width 62 height 8
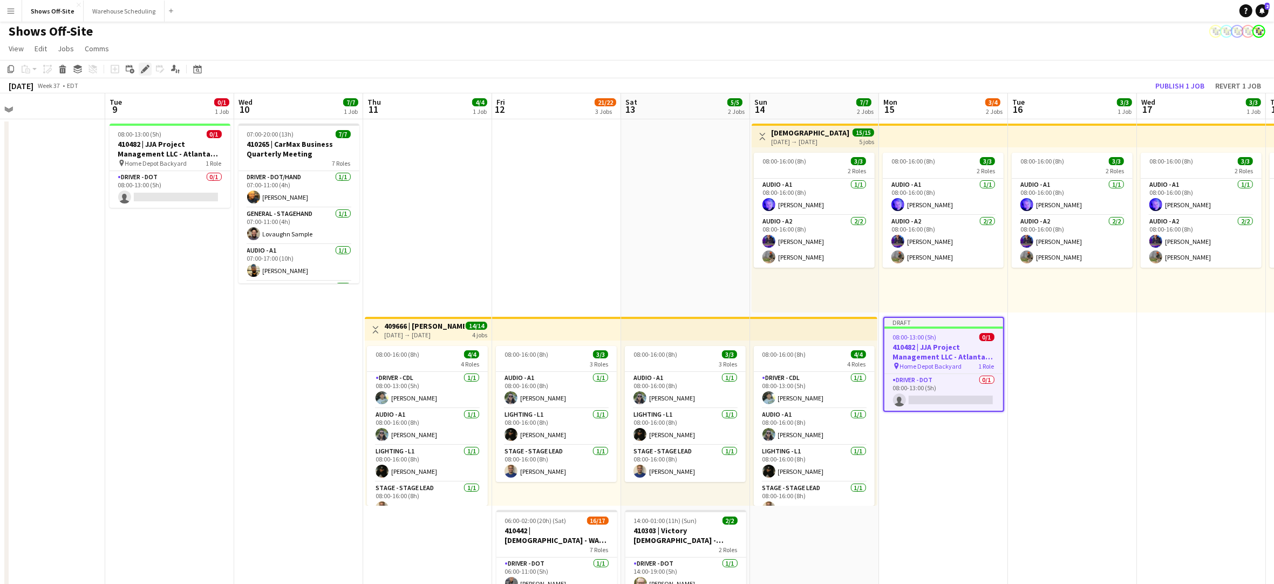
click at [146, 69] on icon at bounding box center [145, 69] width 6 height 6
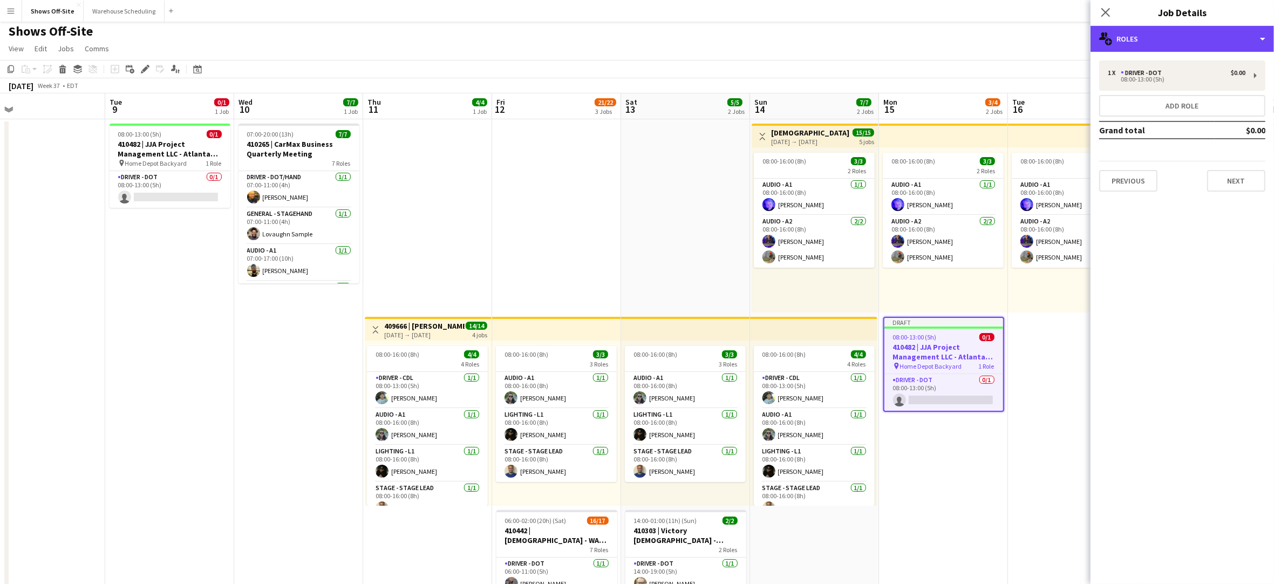
click at [1166, 50] on div "multiple-users-add Roles" at bounding box center [1183, 39] width 184 height 26
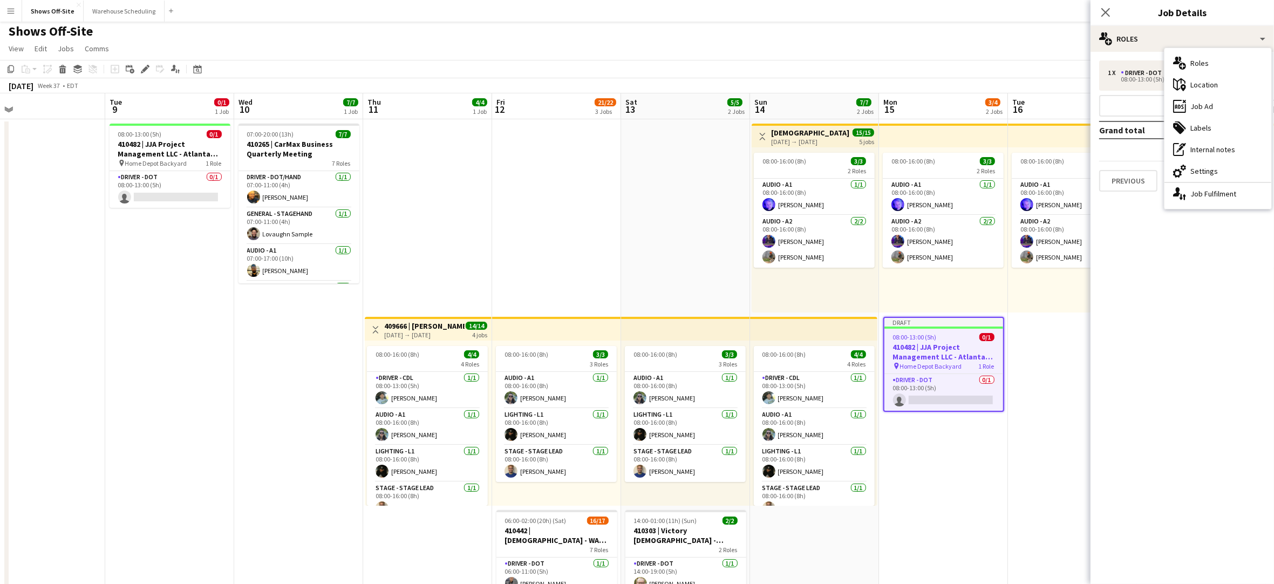
click at [1195, 169] on div "cog-double-3 Settings" at bounding box center [1218, 171] width 107 height 22
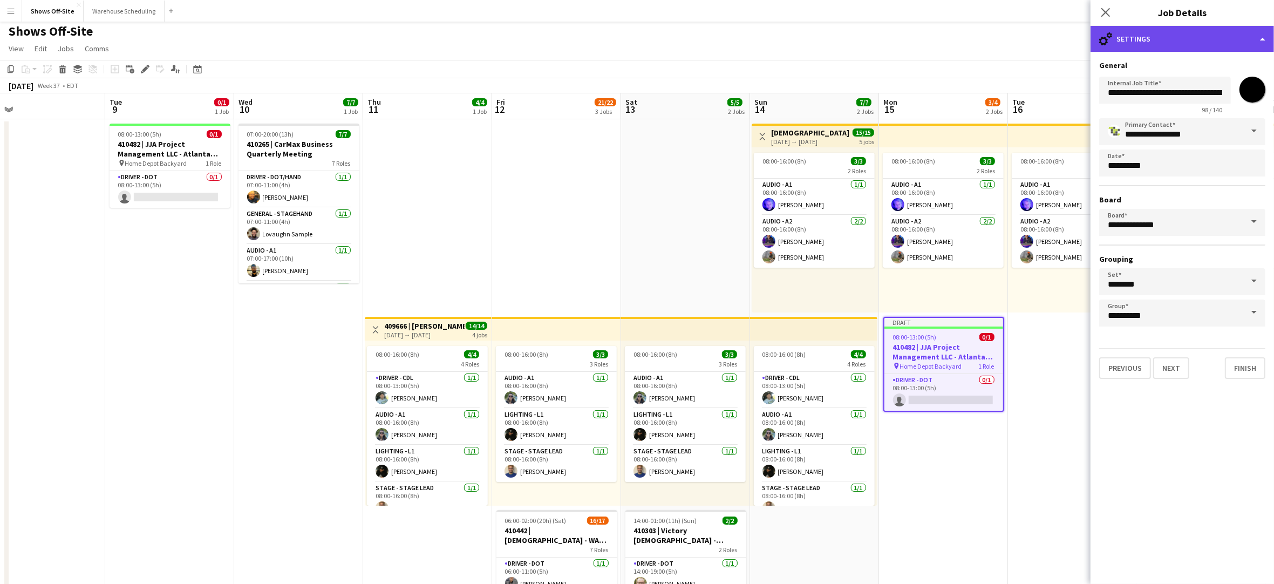
click at [1146, 43] on div "cog-double-3 Settings" at bounding box center [1183, 39] width 184 height 26
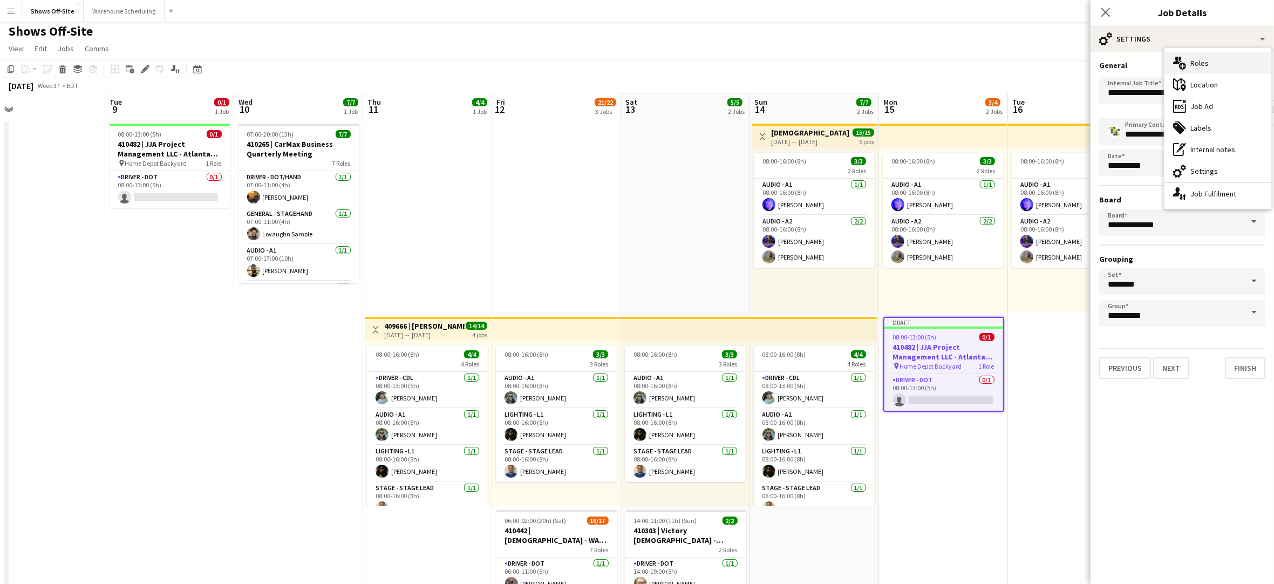
click at [1198, 68] on div "multiple-users-add Roles" at bounding box center [1218, 63] width 107 height 22
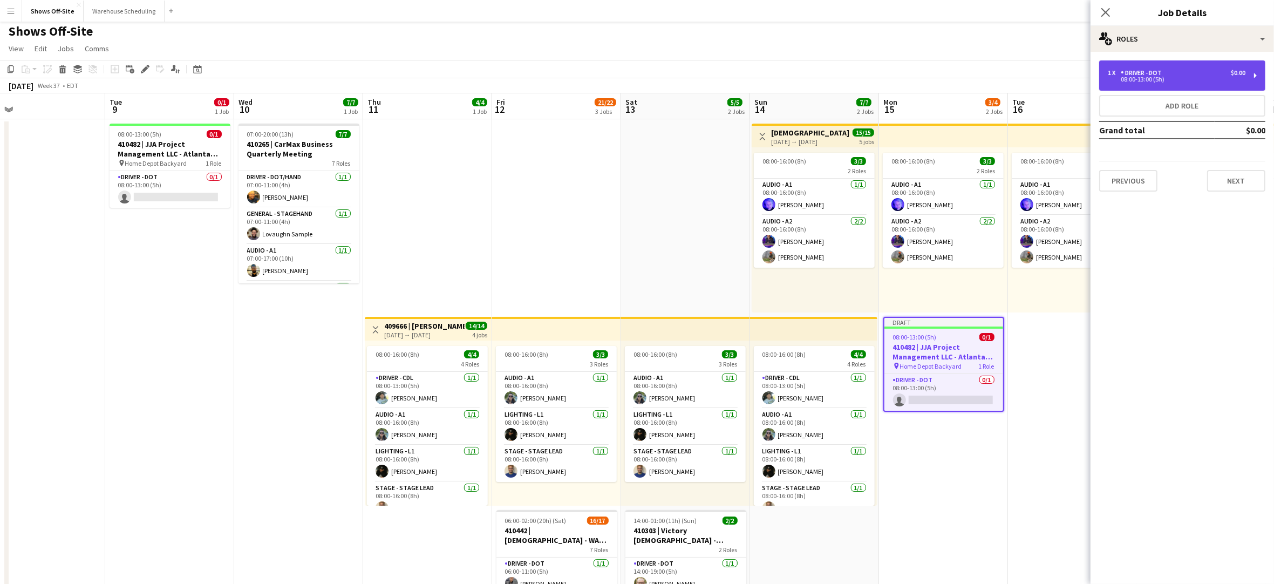
click at [1185, 79] on div "08:00-13:00 (5h)" at bounding box center [1177, 79] width 138 height 5
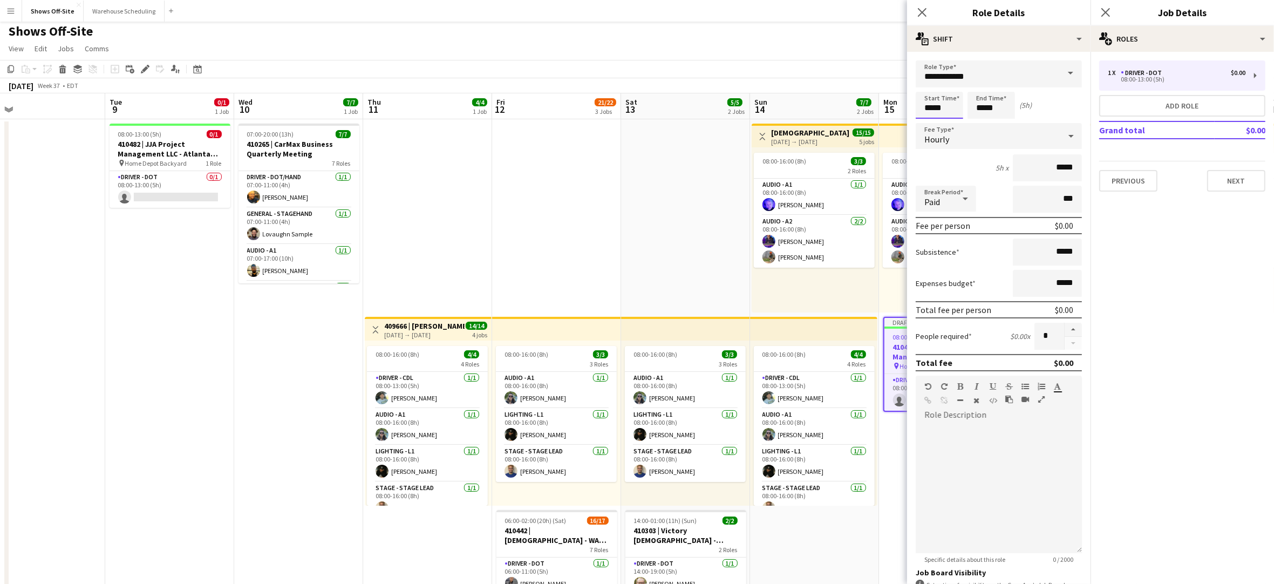
click at [958, 98] on input "*****" at bounding box center [939, 105] width 47 height 27
click at [931, 87] on div at bounding box center [929, 86] width 22 height 11
type input "*****"
click at [931, 87] on div at bounding box center [929, 86] width 22 height 11
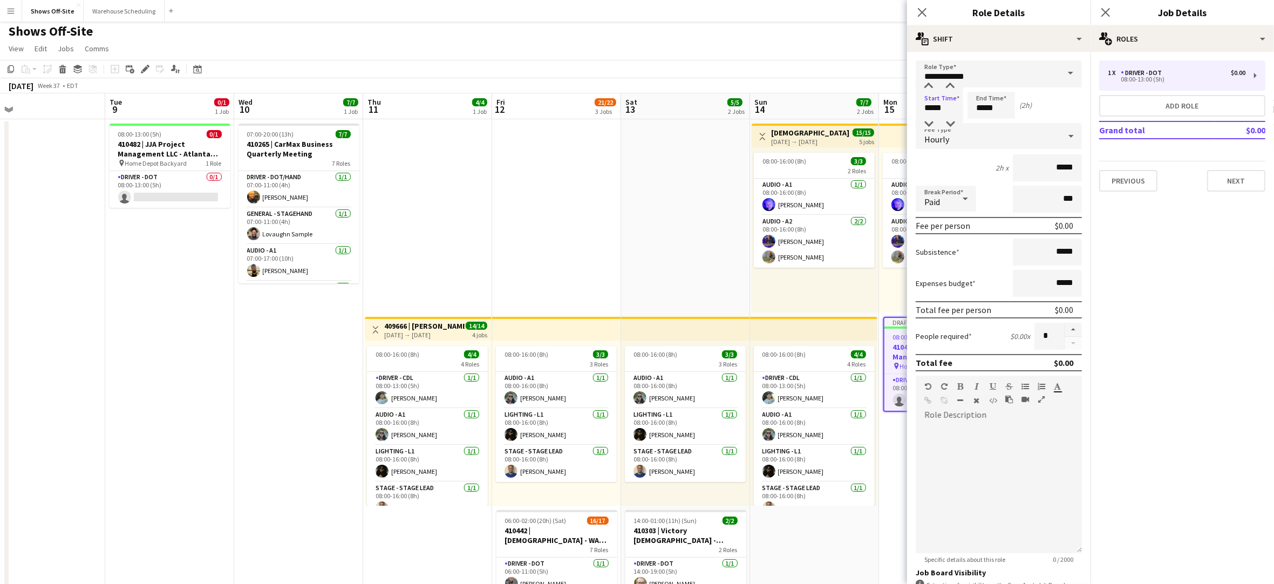
click at [1016, 104] on div "Start Time ***** End Time ***** (2h)" at bounding box center [999, 105] width 166 height 27
click at [993, 101] on input "*****" at bounding box center [991, 105] width 47 height 27
click at [981, 84] on div at bounding box center [981, 86] width 22 height 11
type input "*****"
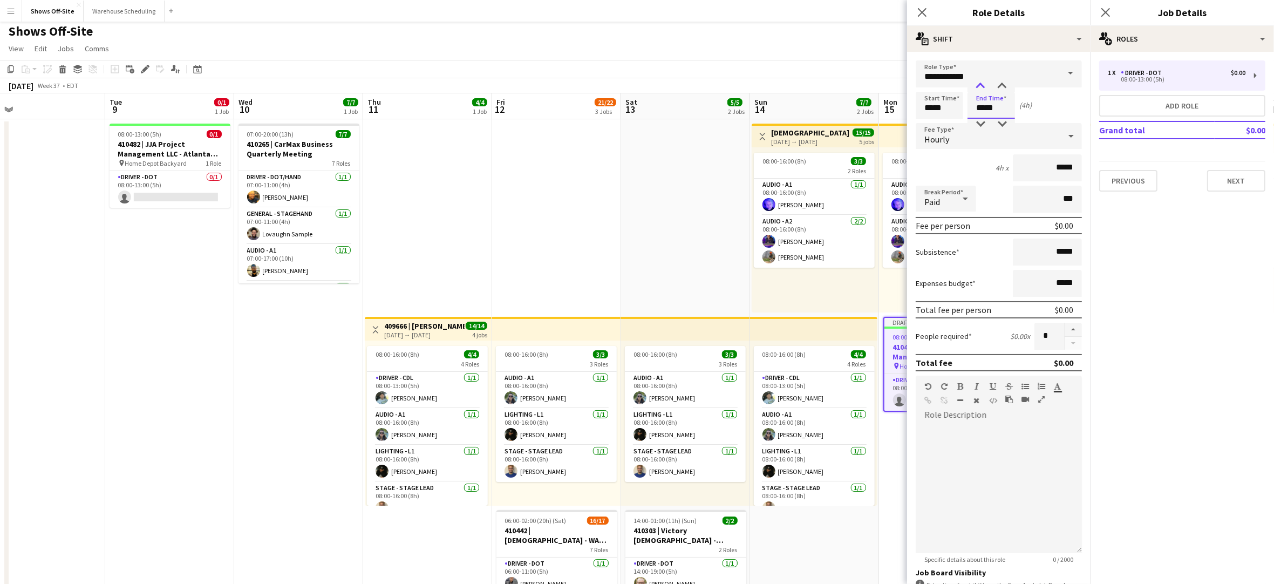
click at [981, 84] on div at bounding box center [981, 86] width 22 height 11
click at [1145, 295] on mat-expansion-panel "pencil3 General details 1 x Driver - DOT $0.00 08:00-13:00 (5h) Add role Grand …" at bounding box center [1183, 318] width 184 height 532
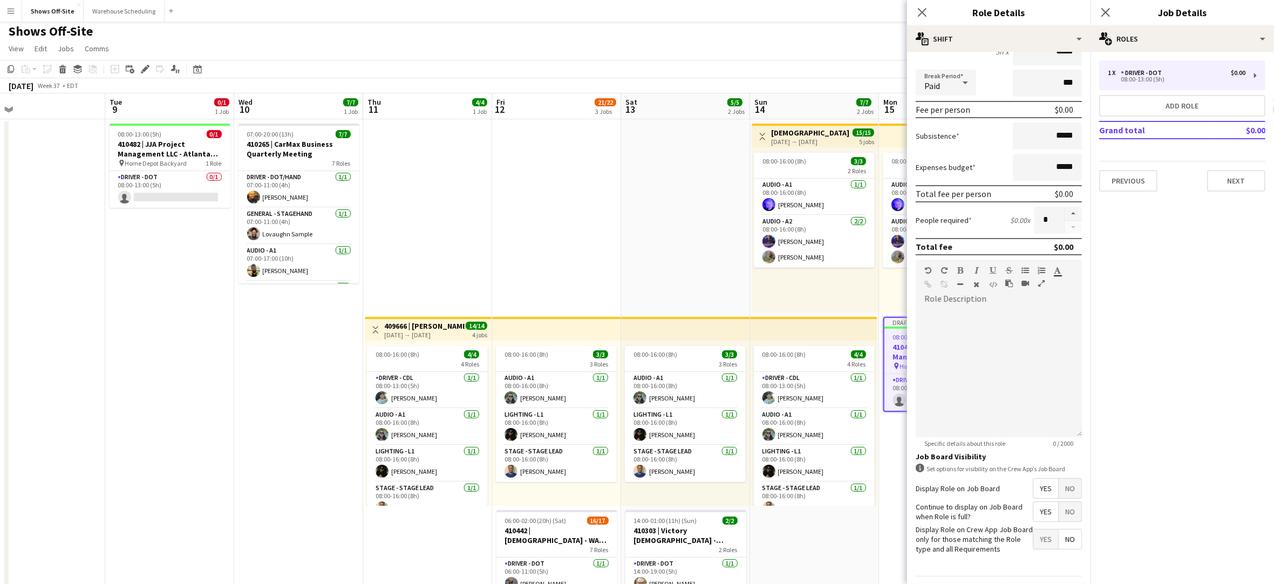
scroll to position [154, 0]
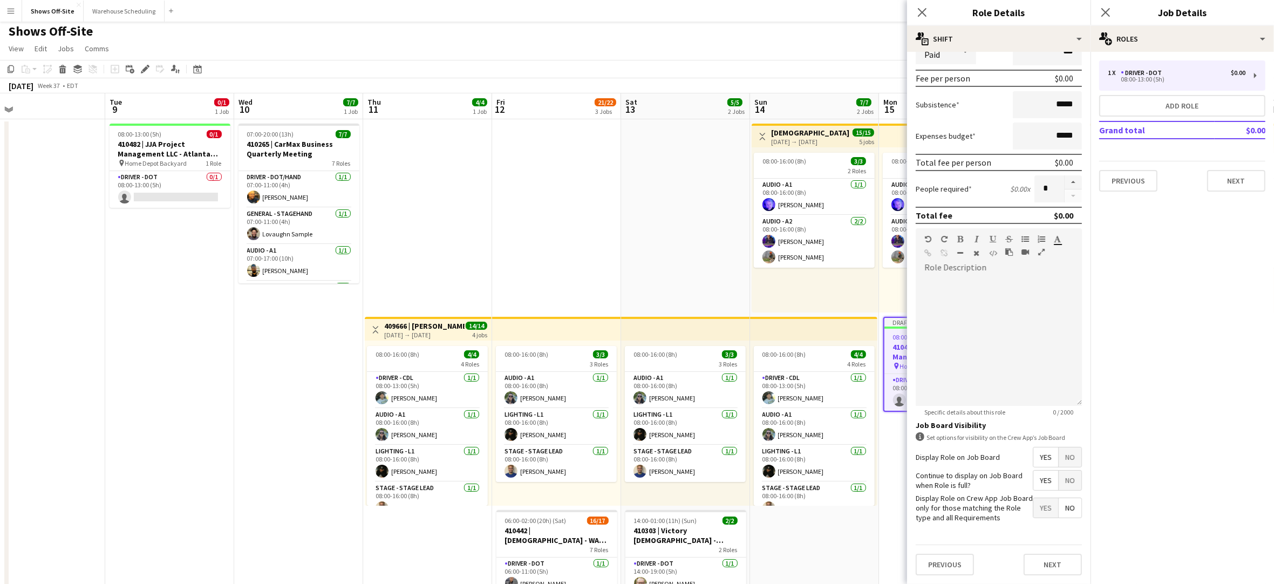
click at [1034, 447] on span "Yes" at bounding box center [1046, 456] width 25 height 19
click at [1034, 477] on span "Yes" at bounding box center [1046, 480] width 25 height 19
click at [1034, 564] on button "Next" at bounding box center [1053, 565] width 58 height 22
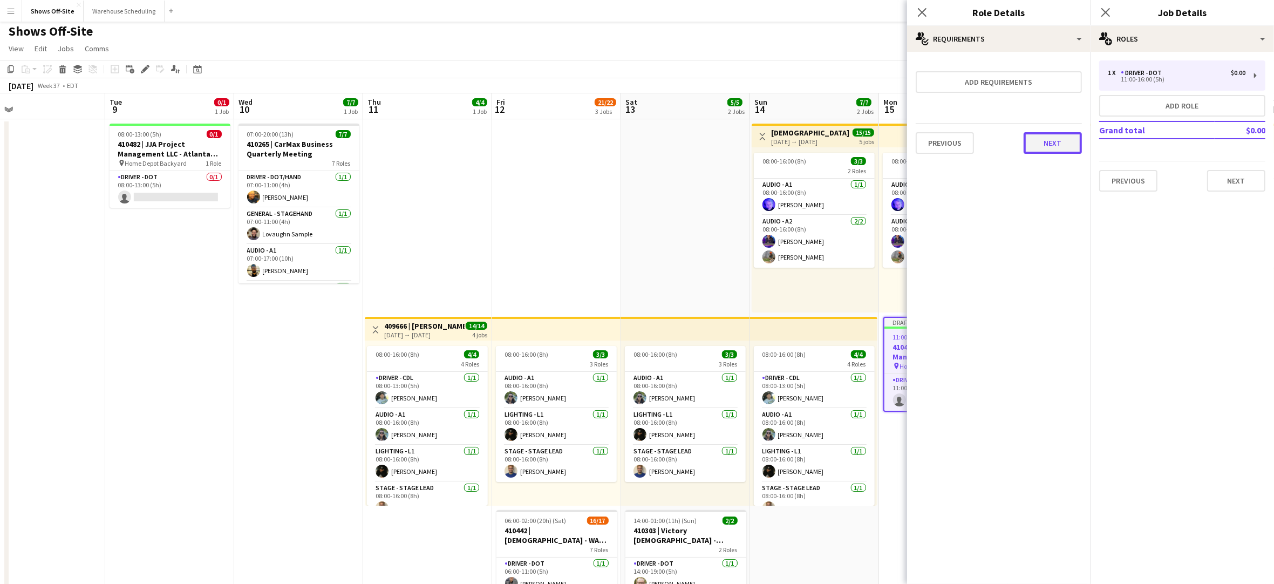
click at [1058, 151] on button "Next" at bounding box center [1053, 143] width 58 height 22
click at [1056, 144] on button "Finish" at bounding box center [1062, 145] width 40 height 22
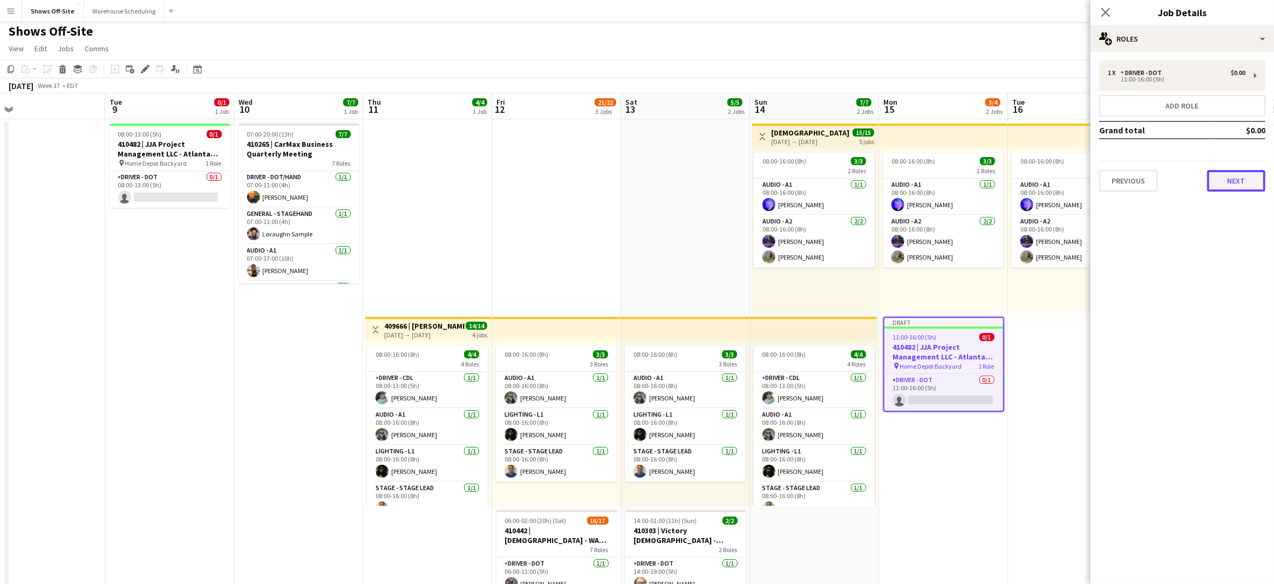
click at [1251, 179] on button "Next" at bounding box center [1236, 181] width 58 height 22
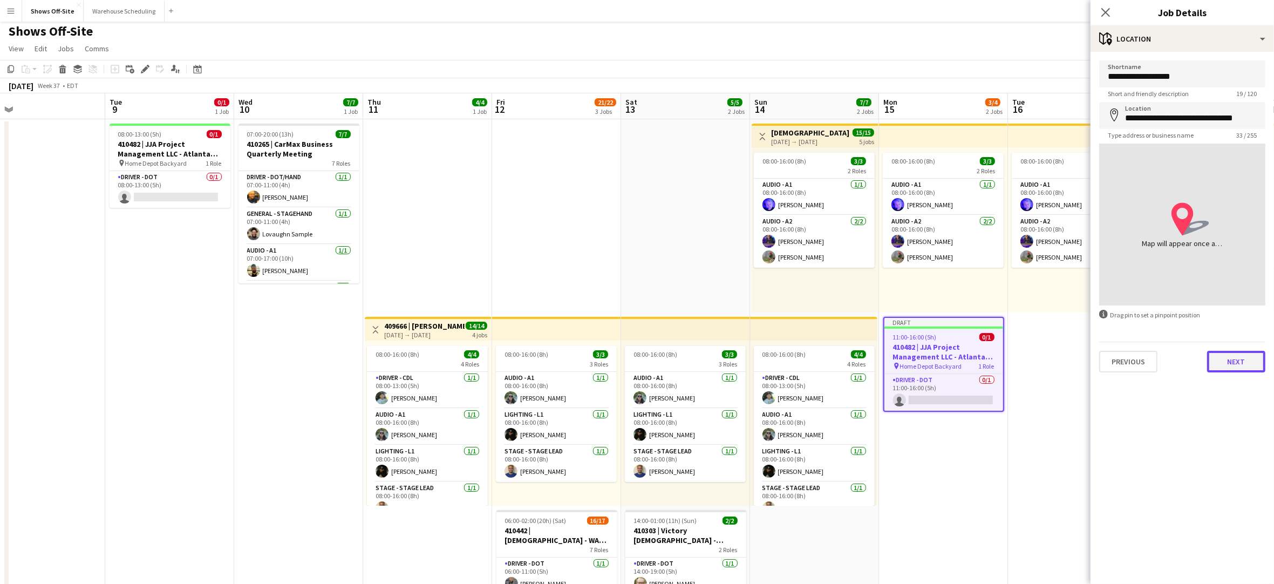
click at [1247, 364] on button "Next" at bounding box center [1236, 362] width 58 height 22
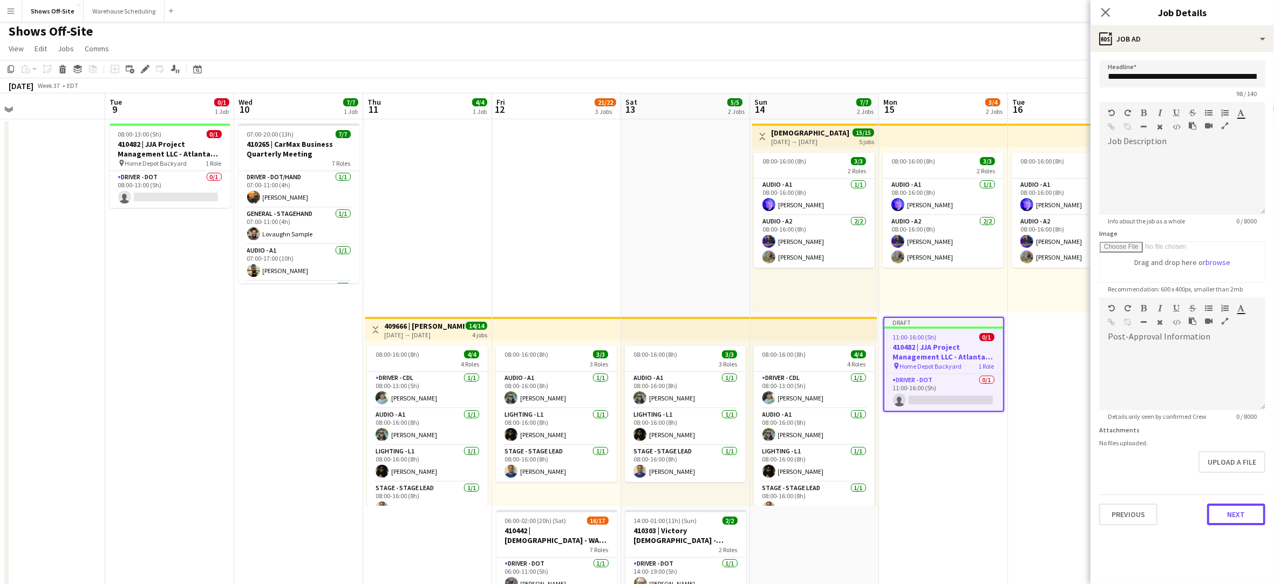
click at [1248, 520] on button "Next" at bounding box center [1236, 515] width 58 height 22
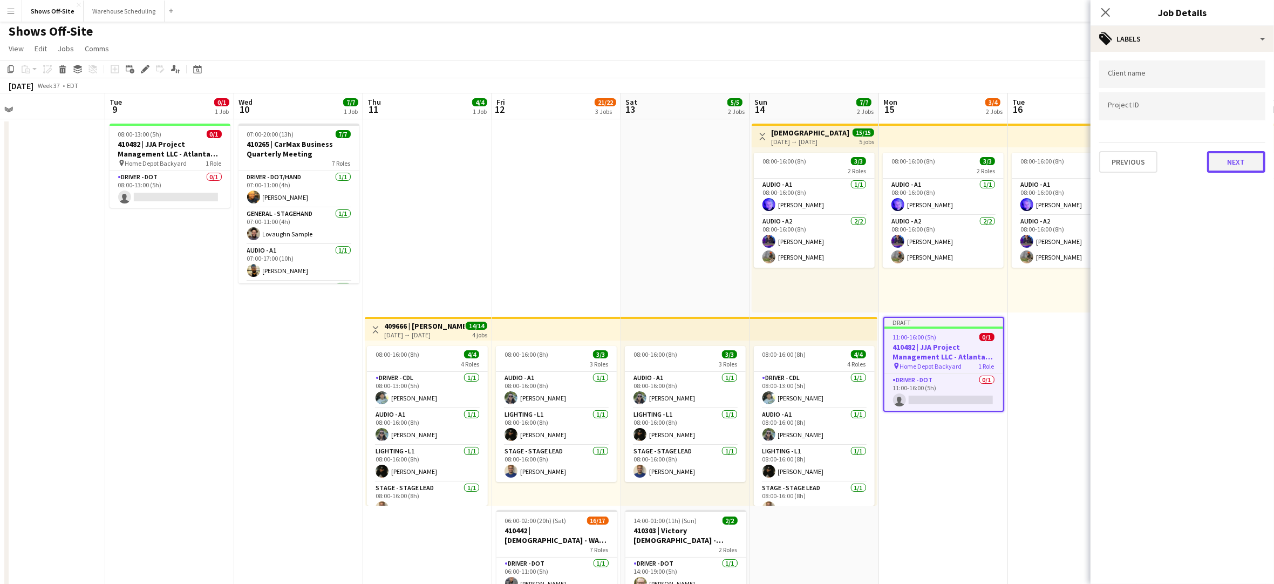
click at [1228, 164] on button "Next" at bounding box center [1236, 162] width 58 height 22
click at [1241, 117] on button "Next" at bounding box center [1236, 112] width 58 height 22
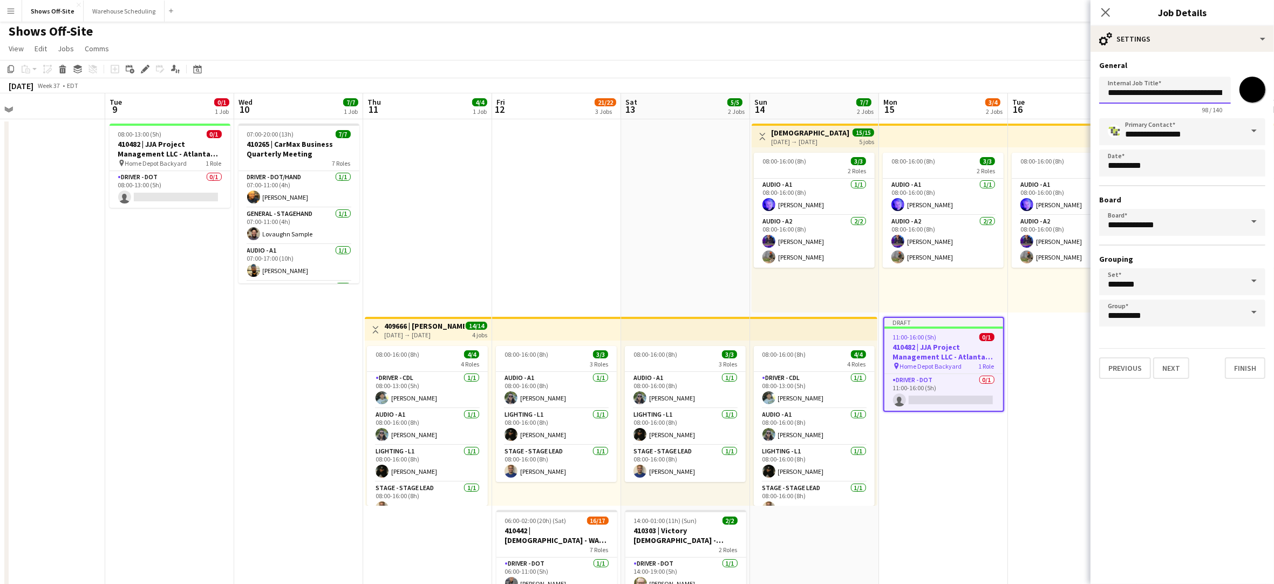
click at [1197, 96] on input "**********" at bounding box center [1165, 90] width 132 height 27
type input "**********"
click at [1252, 364] on button "Finish" at bounding box center [1245, 368] width 40 height 22
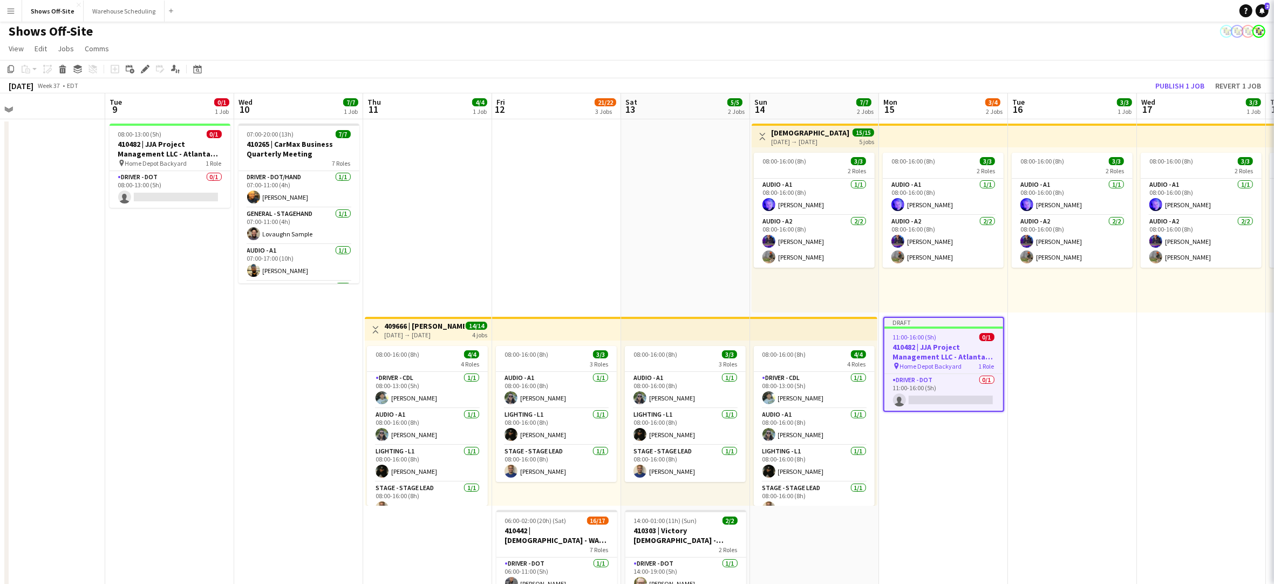
scroll to position [0, 0]
click at [1179, 81] on button "Publish 1 job" at bounding box center [1180, 86] width 58 height 14
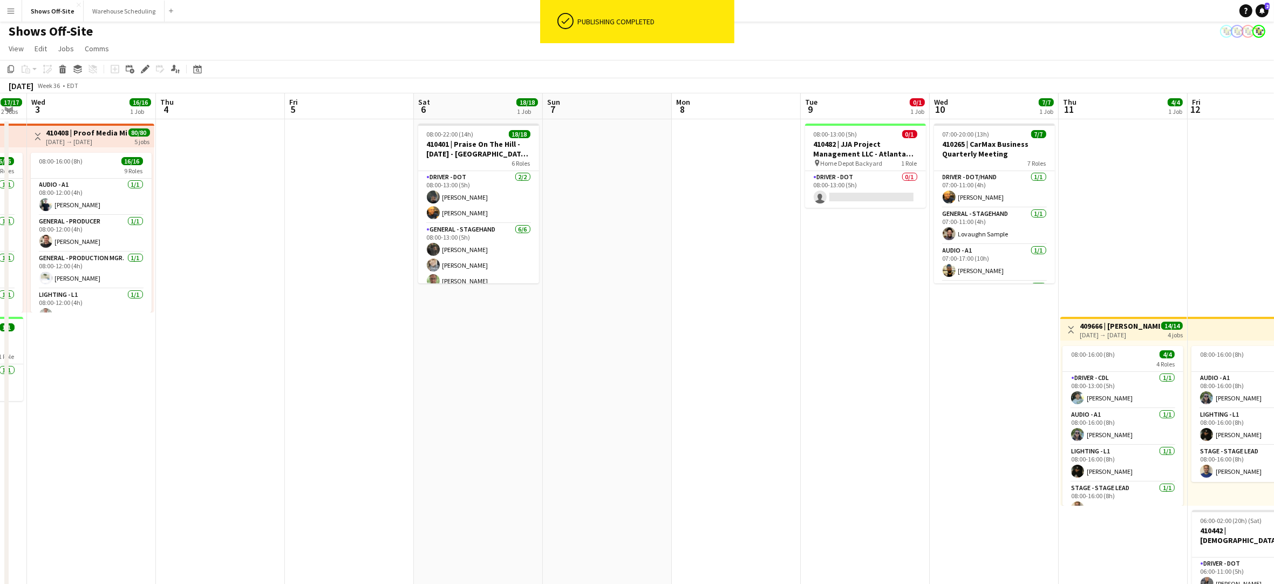
scroll to position [0, 304]
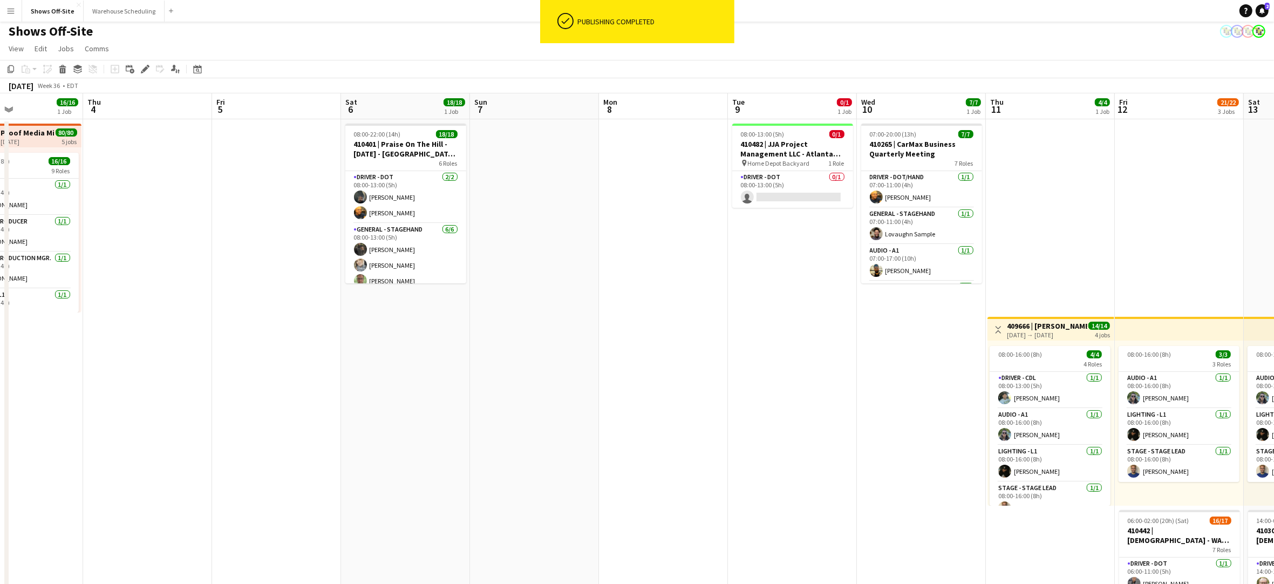
drag, startPoint x: 305, startPoint y: 447, endPoint x: 865, endPoint y: 411, distance: 560.9
click at [865, 411] on app-calendar-viewport "Mon 1 16/16 1 Job Tue 2 17/17 2 Jobs Wed 3 16/16 1 Job Thu 4 Fri 5 Sat 6 18/18 …" at bounding box center [637, 457] width 1274 height 729
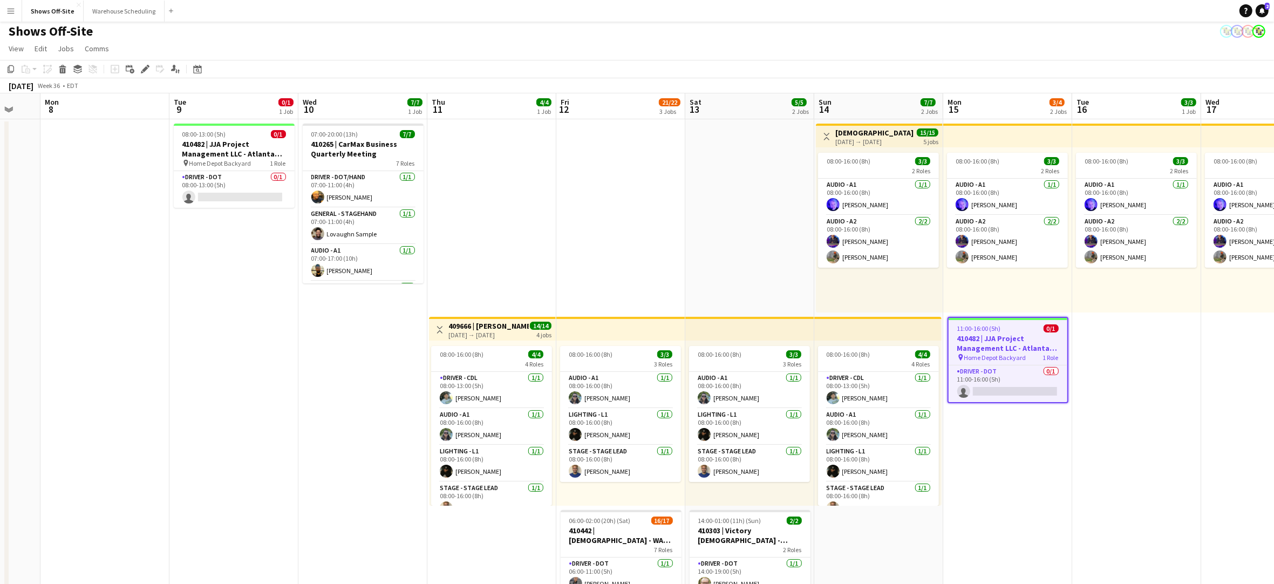
scroll to position [0, 336]
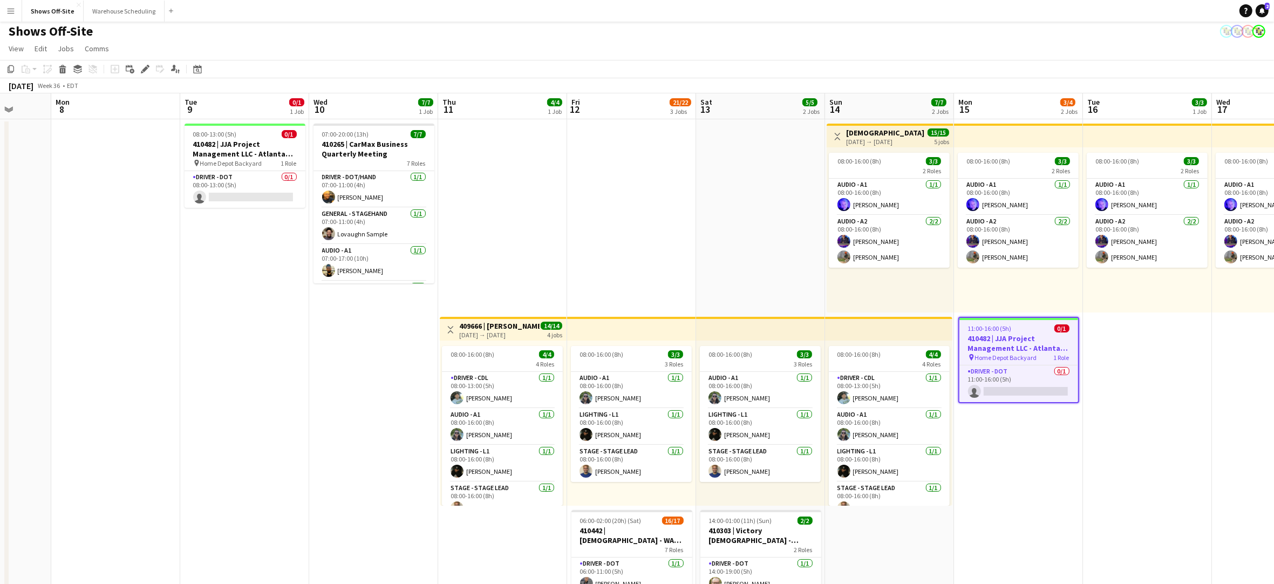
drag, startPoint x: 871, startPoint y: 410, endPoint x: 323, endPoint y: 372, distance: 549.1
click at [323, 372] on app-calendar-viewport "Fri 5 Sat 6 18/18 1 Job Sun 7 Mon 8 Tue 9 0/1 1 Job Wed 10 7/7 1 Job Thu 11 4/4…" at bounding box center [637, 457] width 1274 height 729
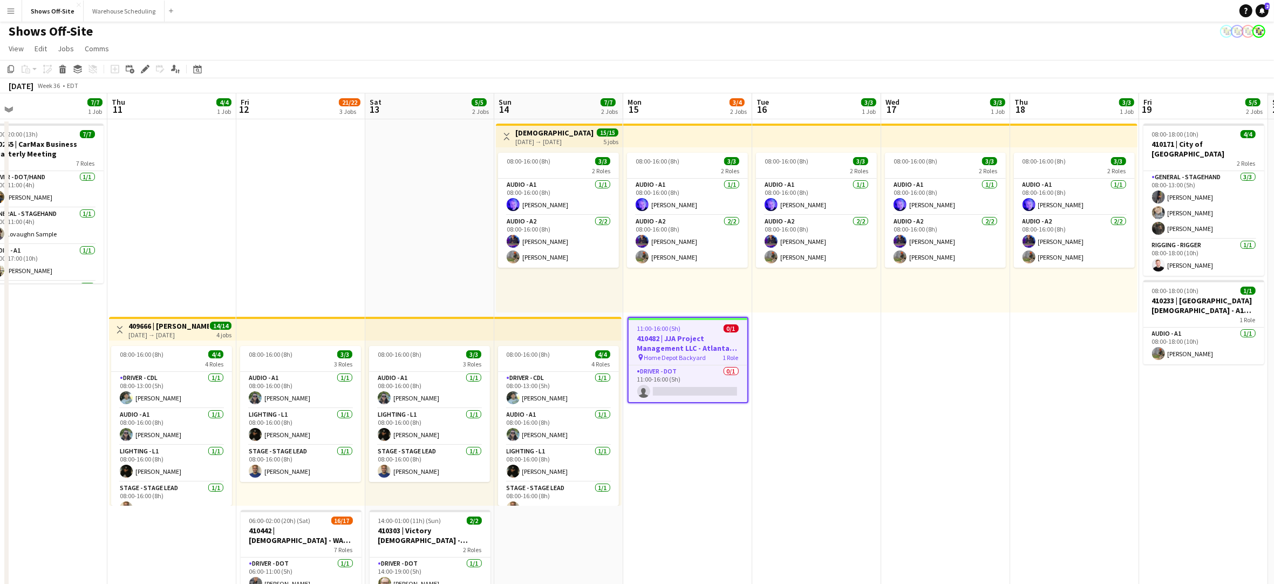
scroll to position [0, 338]
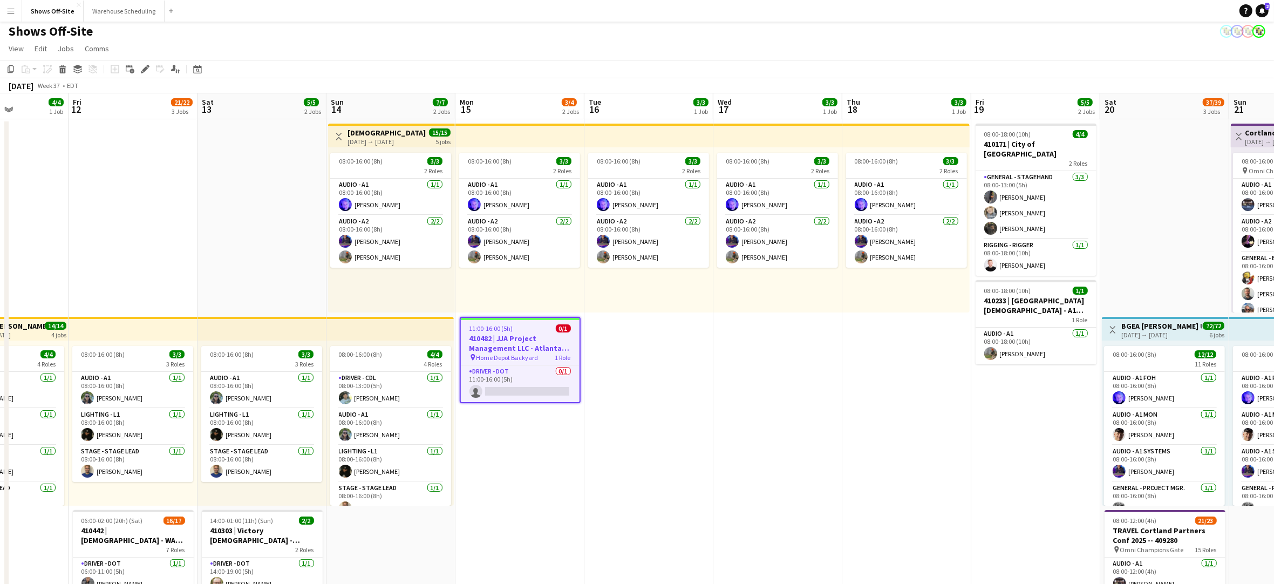
drag, startPoint x: 1186, startPoint y: 371, endPoint x: 748, endPoint y: 346, distance: 439.0
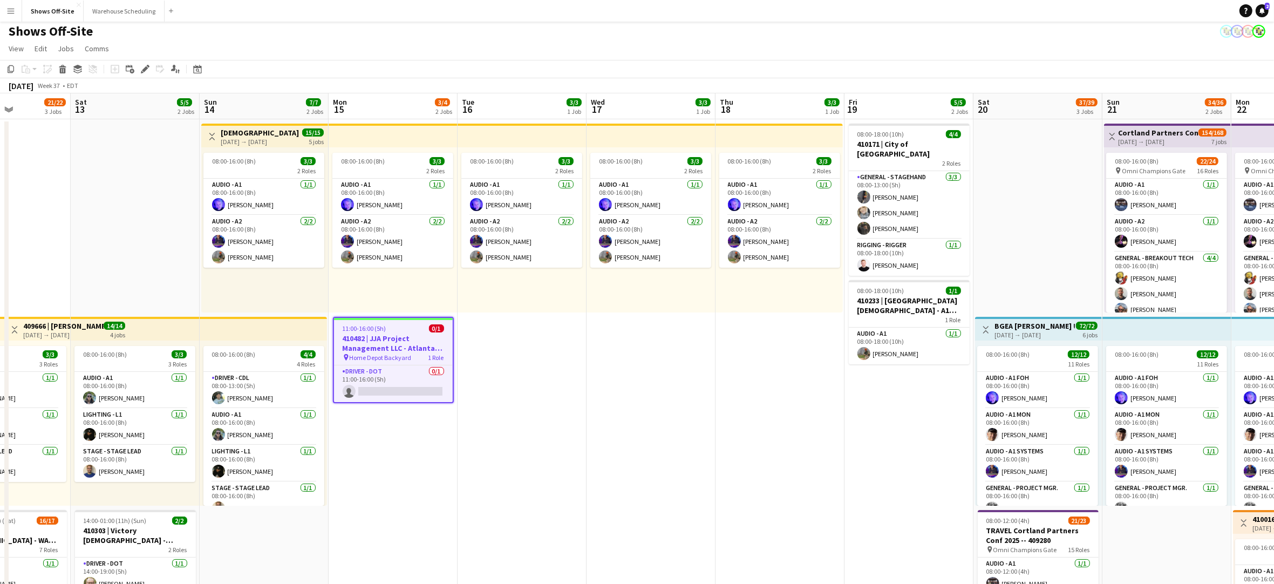
scroll to position [0, 319]
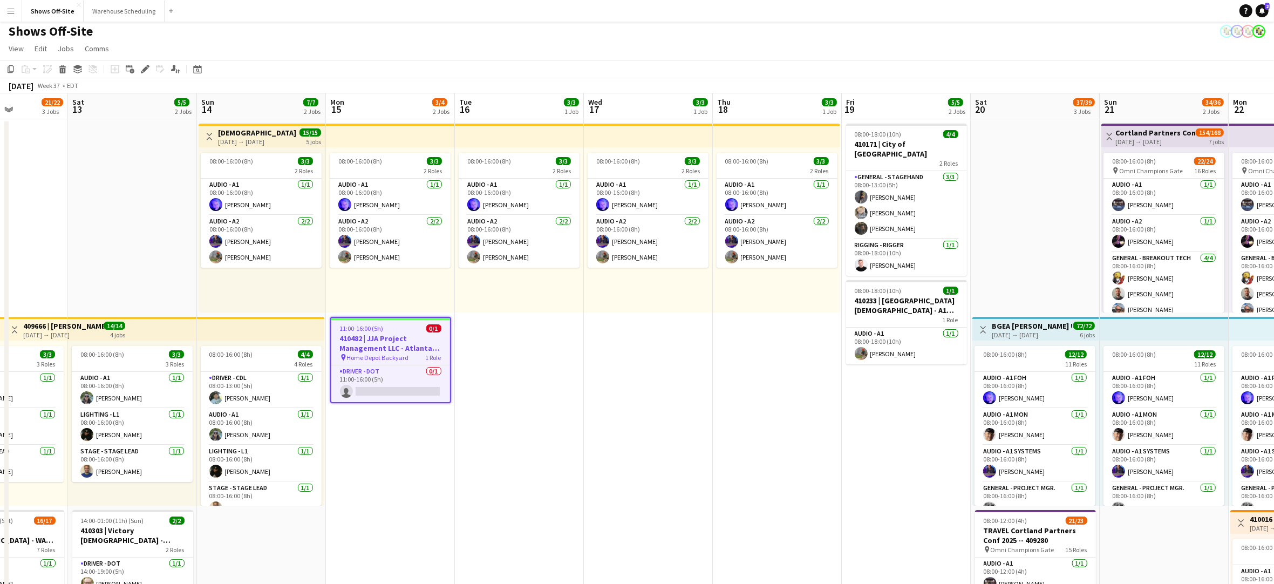
drag, startPoint x: 751, startPoint y: 354, endPoint x: 637, endPoint y: 346, distance: 113.6
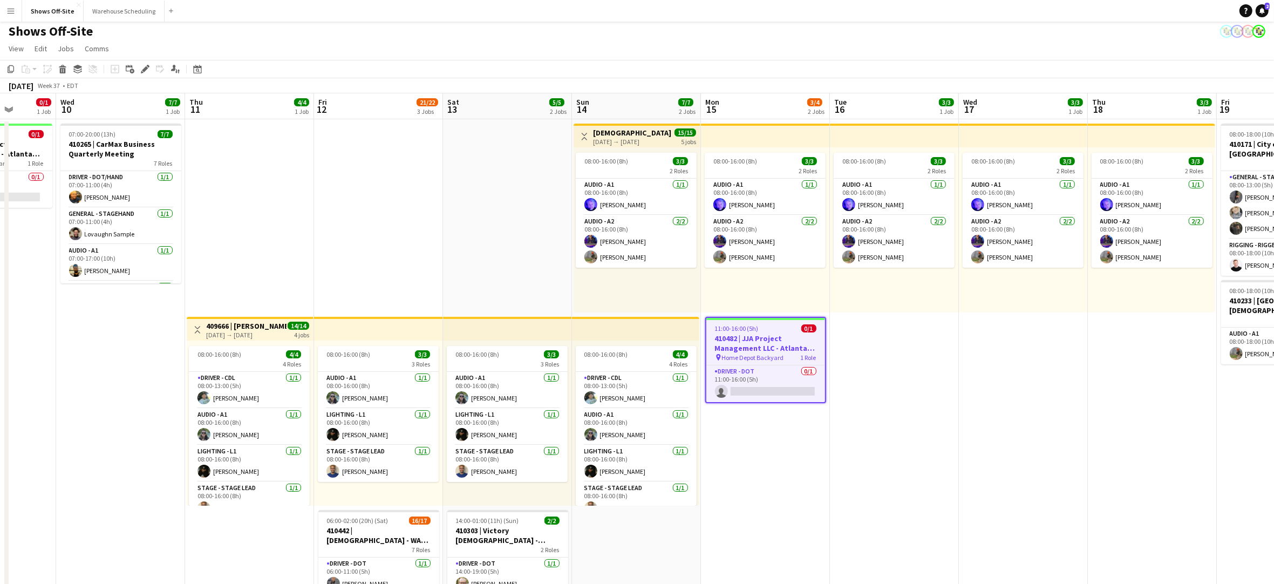
scroll to position [0, 330]
drag, startPoint x: 626, startPoint y: 417, endPoint x: 963, endPoint y: 405, distance: 337.5
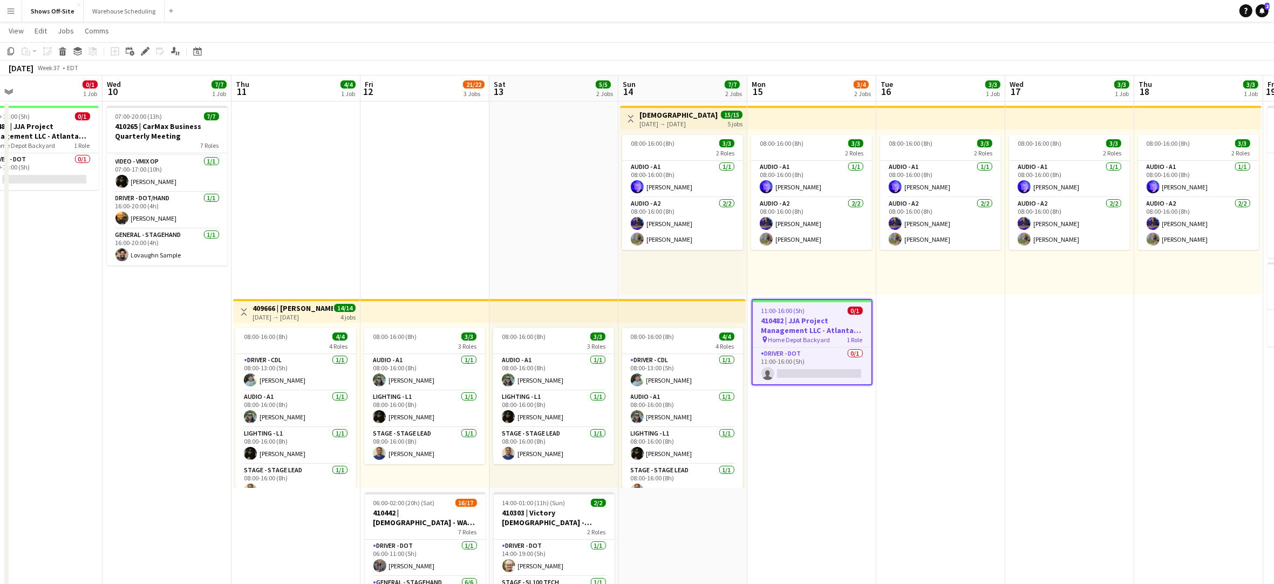
scroll to position [0, 282]
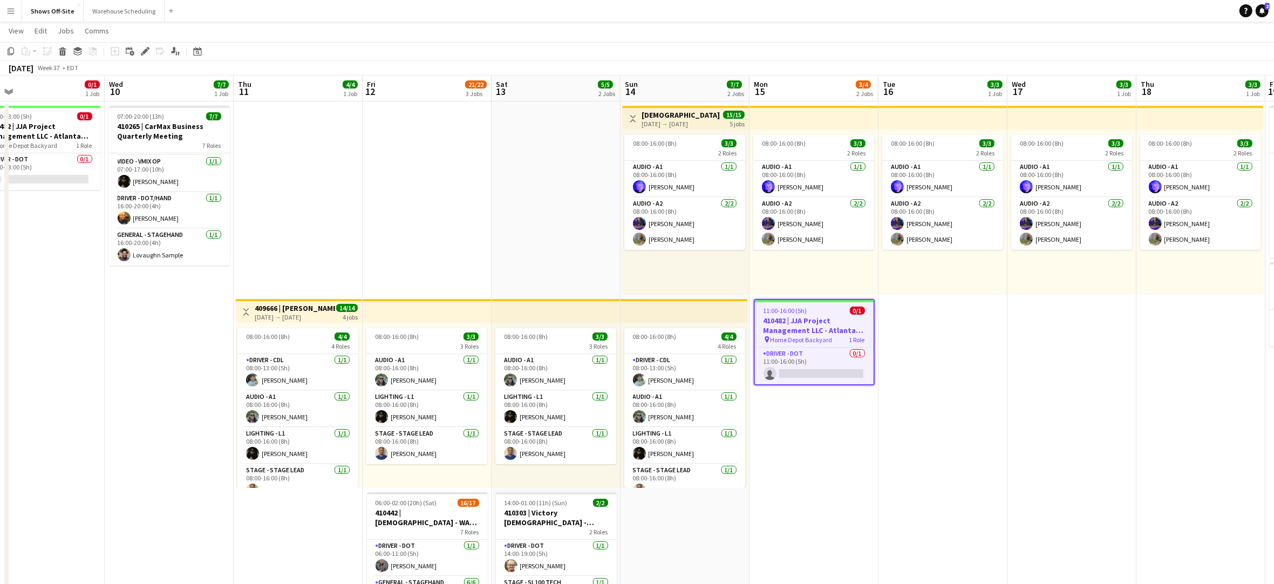
drag, startPoint x: 979, startPoint y: 441, endPoint x: 1018, endPoint y: 442, distance: 38.9
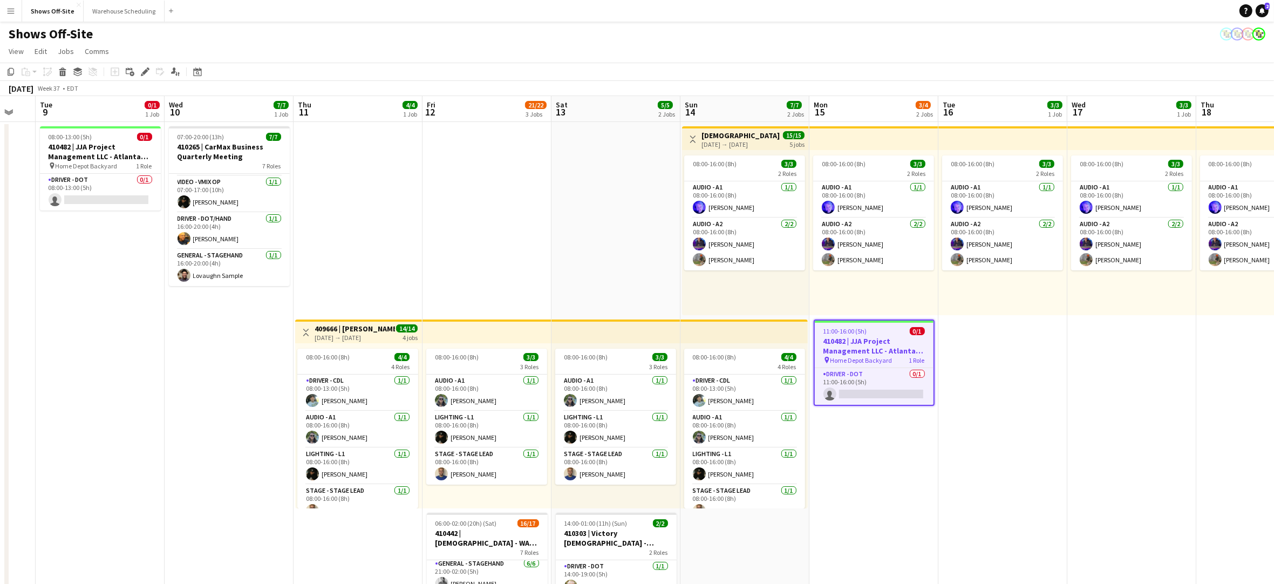
scroll to position [0, 222]
drag, startPoint x: 1076, startPoint y: 437, endPoint x: 1137, endPoint y: 440, distance: 60.5
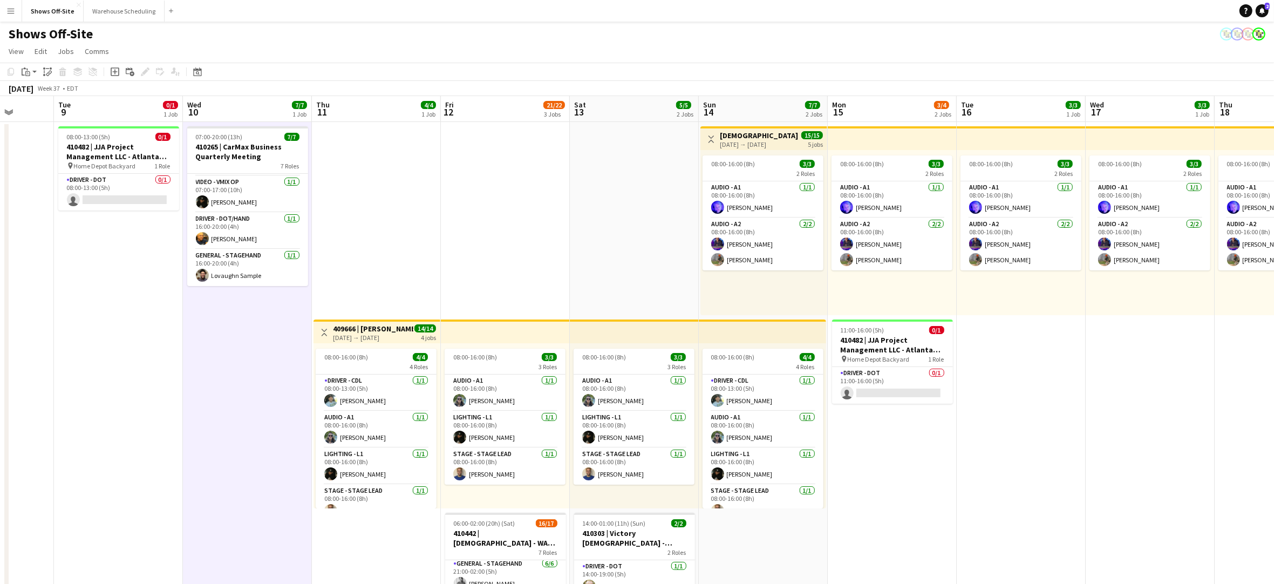
scroll to position [0, 331]
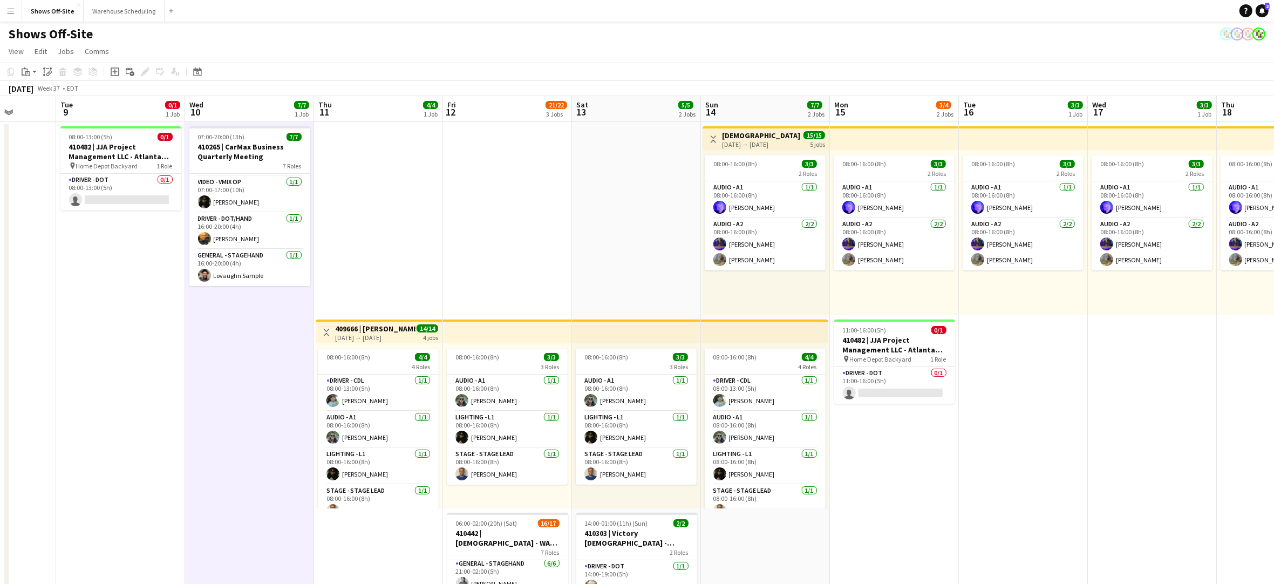
drag, startPoint x: 173, startPoint y: 385, endPoint x: 179, endPoint y: 387, distance: 6.7
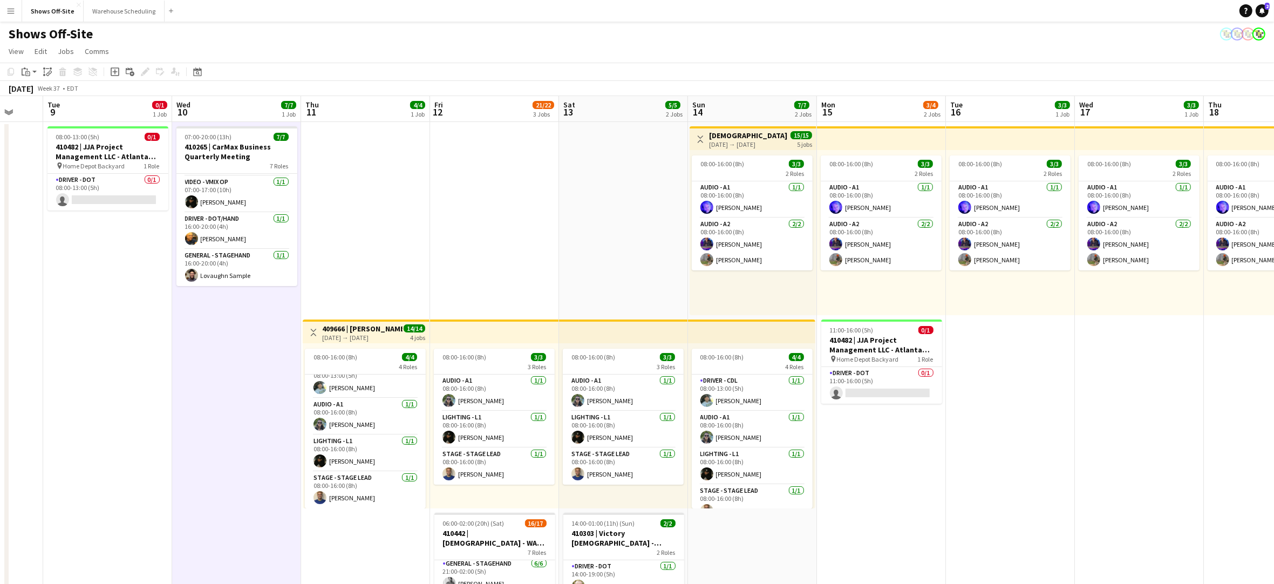
scroll to position [0, 332]
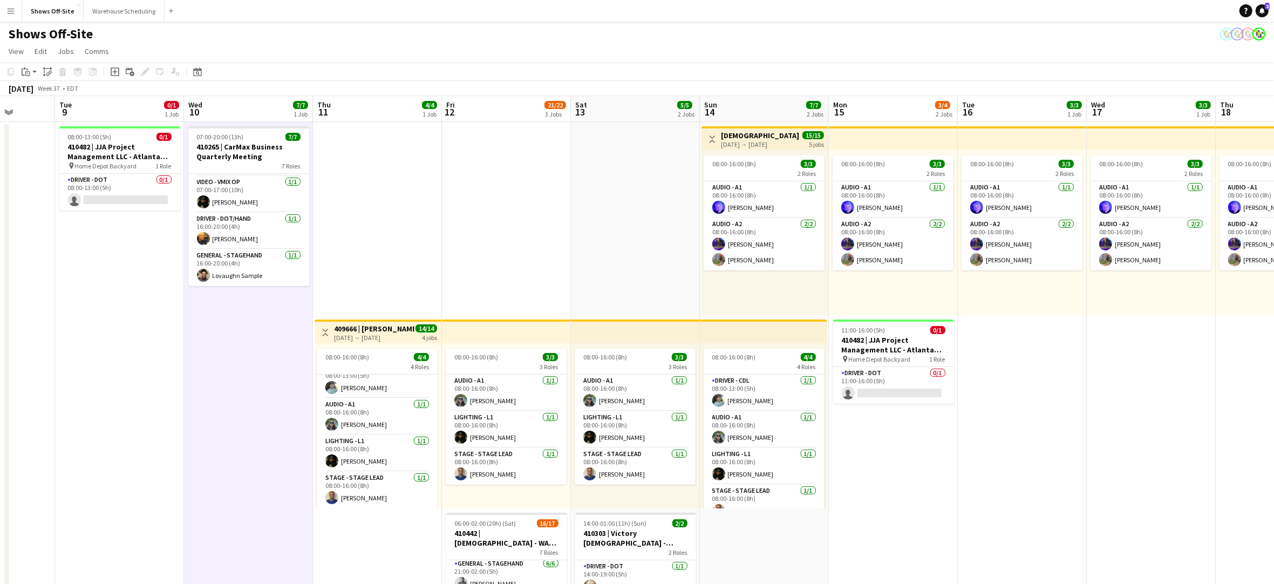
drag, startPoint x: 1136, startPoint y: 416, endPoint x: 1149, endPoint y: 418, distance: 13.1
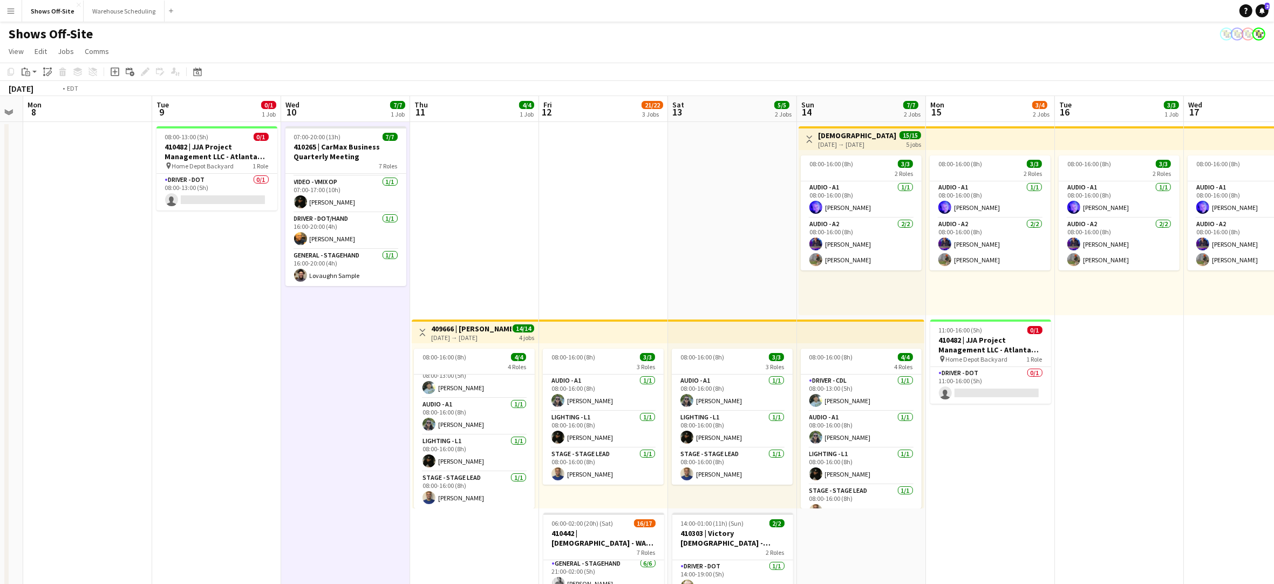
drag, startPoint x: 954, startPoint y: 494, endPoint x: 1289, endPoint y: 532, distance: 337.3
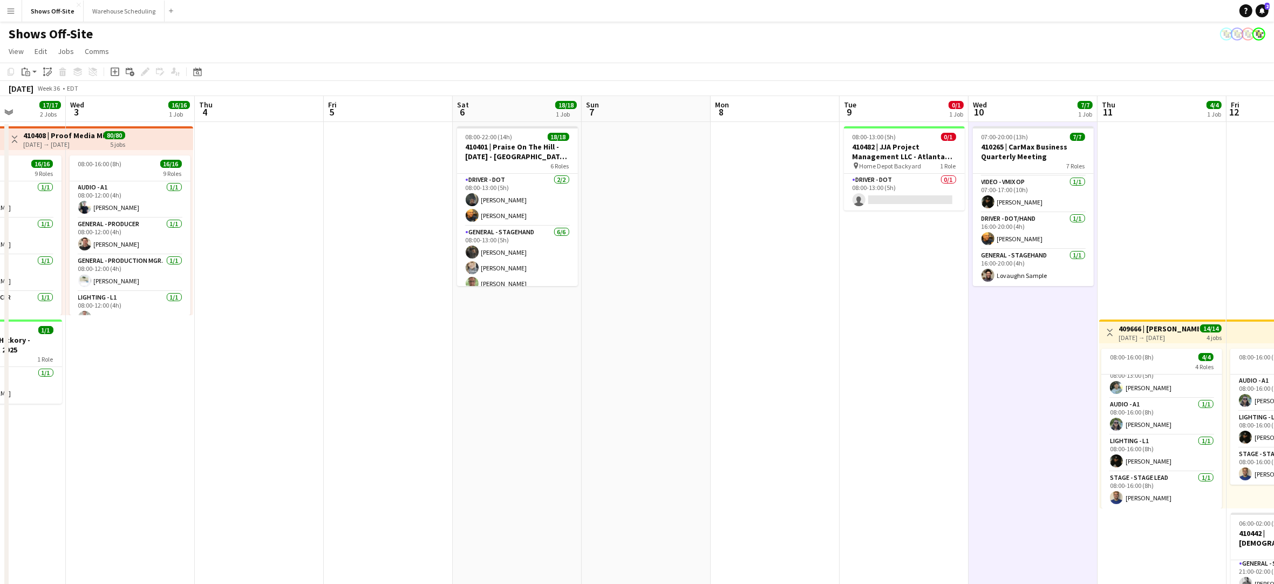
drag, startPoint x: 433, startPoint y: 467, endPoint x: 846, endPoint y: 452, distance: 413.7
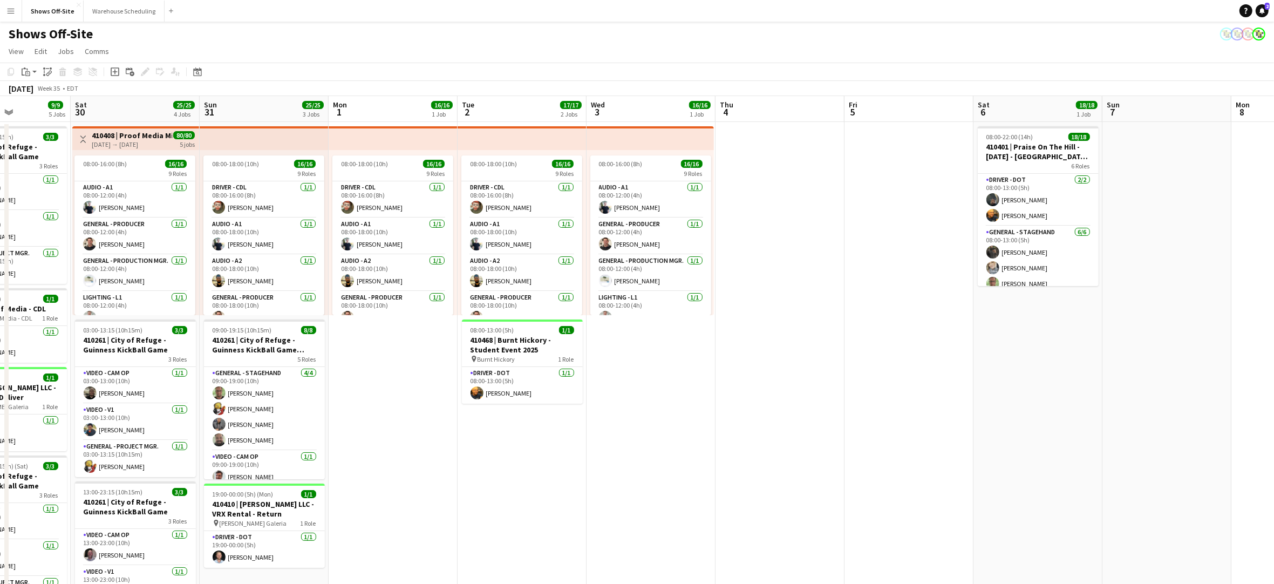
drag, startPoint x: 743, startPoint y: 442, endPoint x: 1377, endPoint y: 456, distance: 634.3
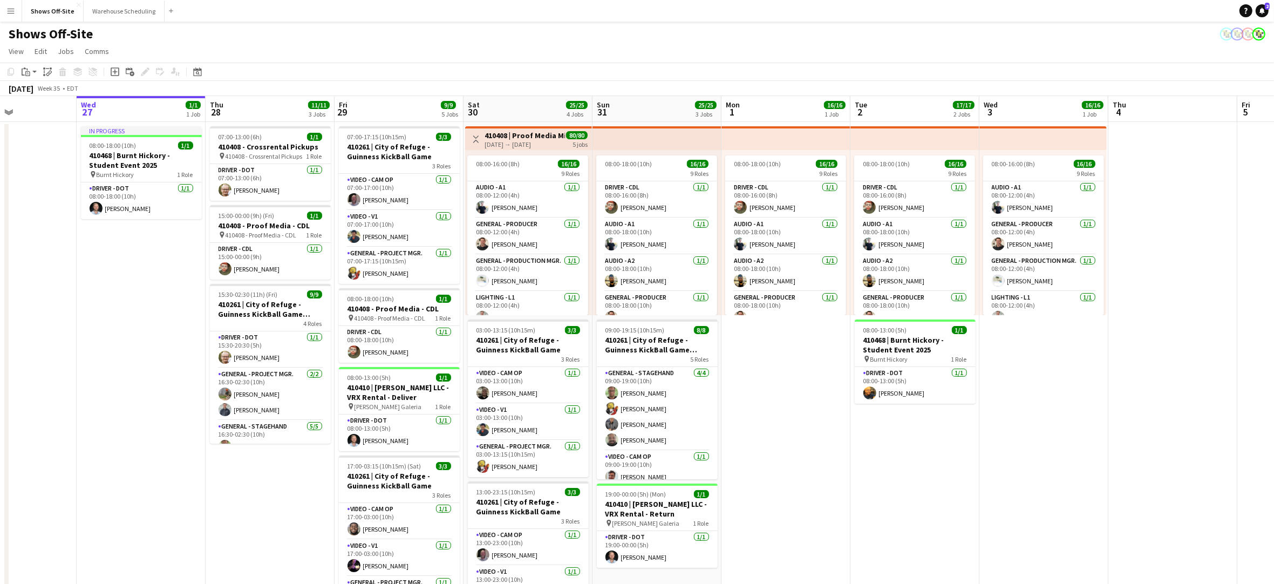
scroll to position [0, 244]
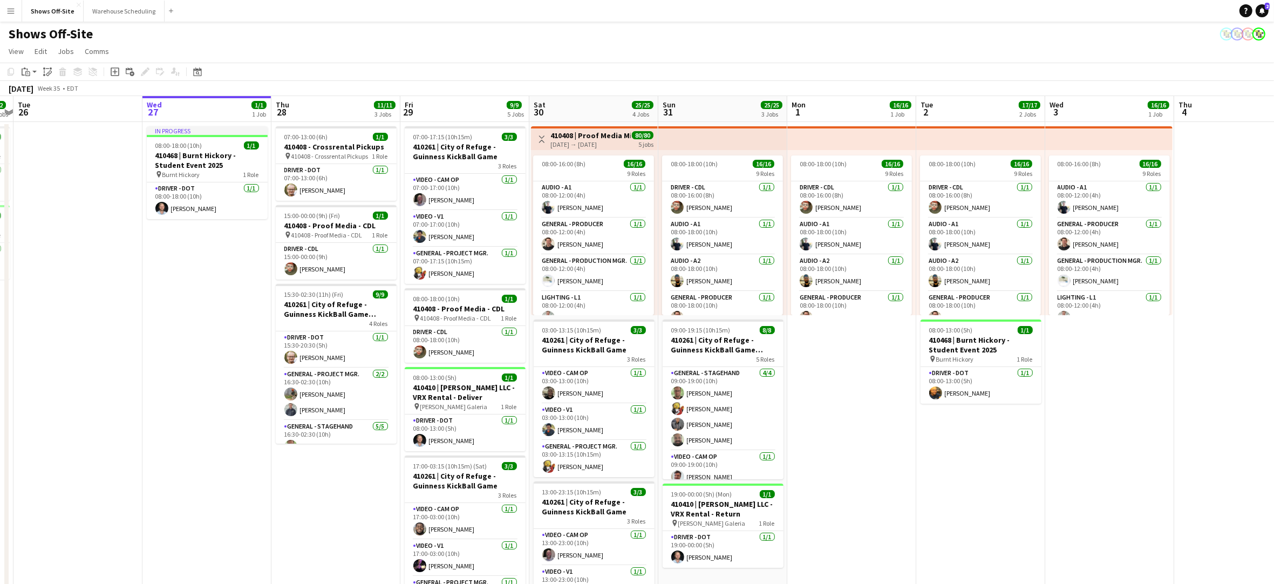
drag, startPoint x: 677, startPoint y: 459, endPoint x: 1135, endPoint y: 419, distance: 459.4
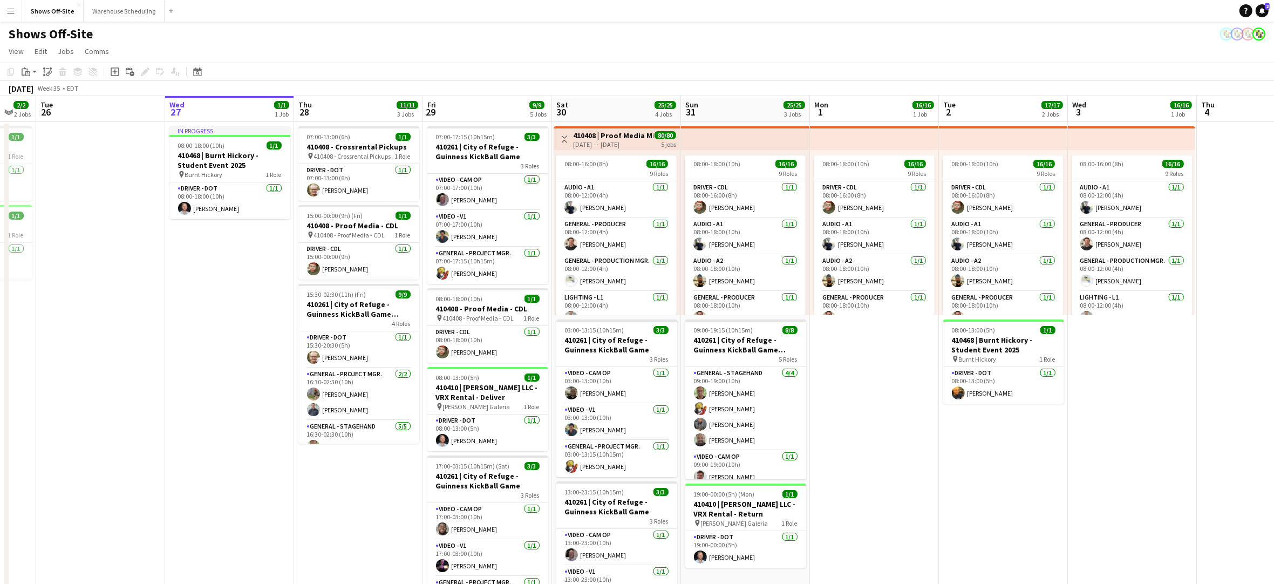
scroll to position [0, 219]
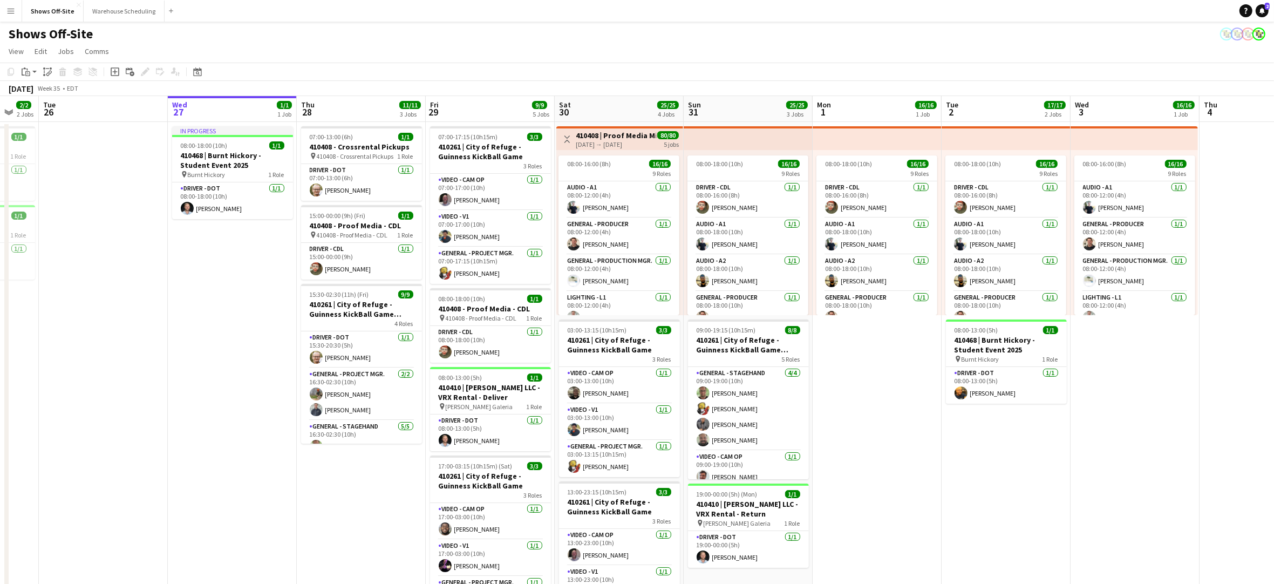
drag, startPoint x: 226, startPoint y: 447, endPoint x: 233, endPoint y: 446, distance: 7.0
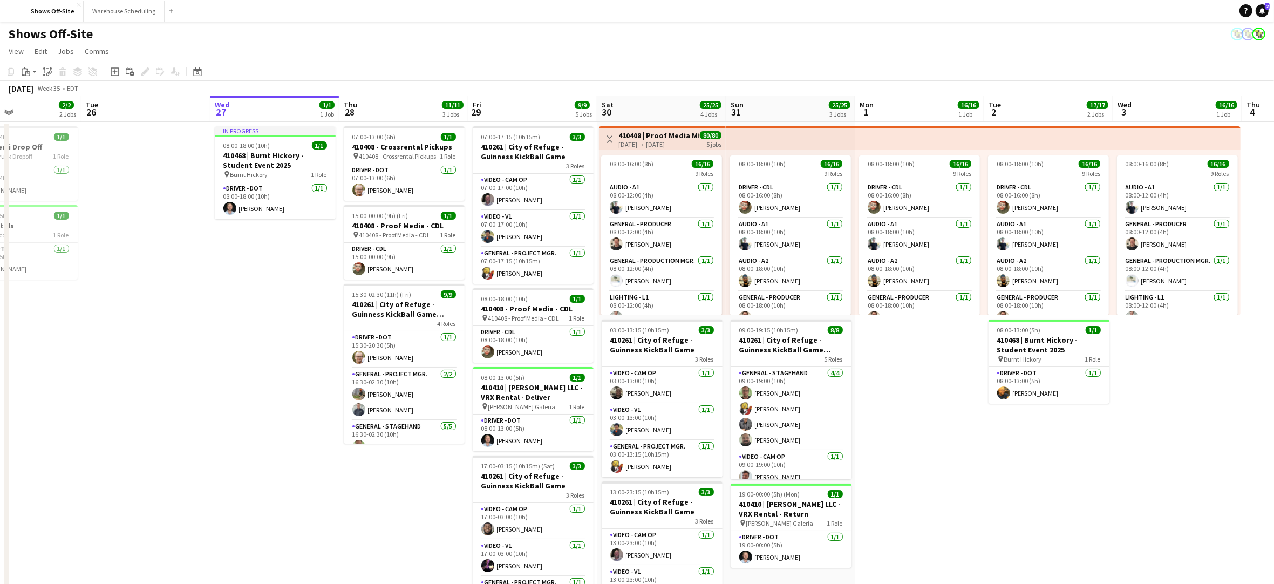
scroll to position [0, 305]
drag, startPoint x: 238, startPoint y: 456, endPoint x: 281, endPoint y: 446, distance: 43.7
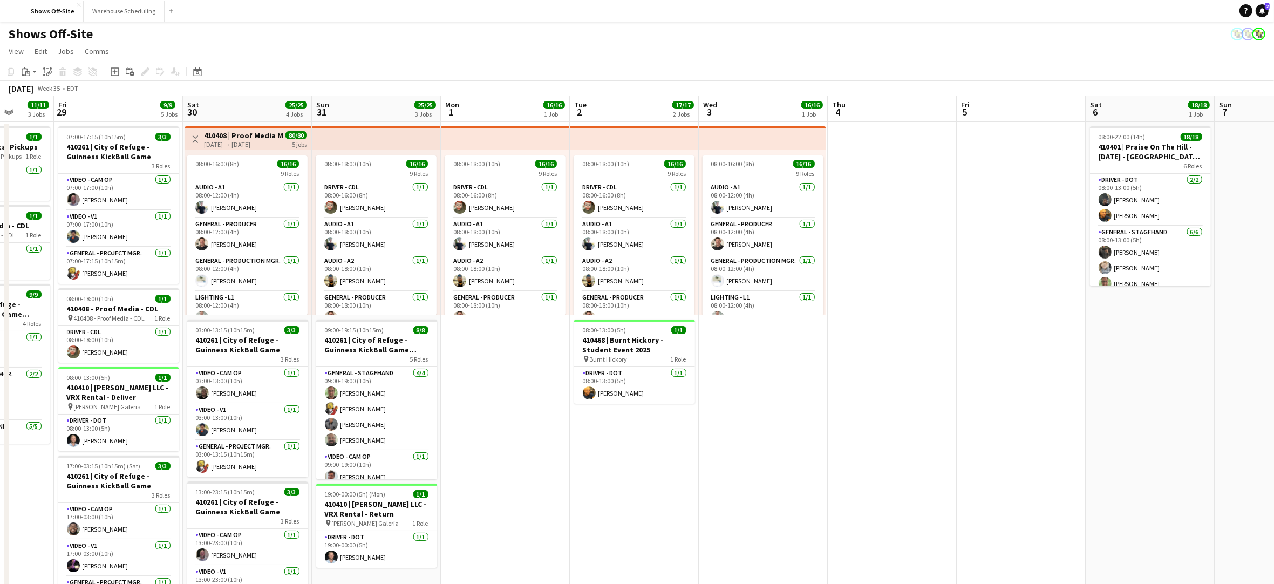
drag, startPoint x: 1000, startPoint y: 413, endPoint x: 585, endPoint y: 430, distance: 415.4
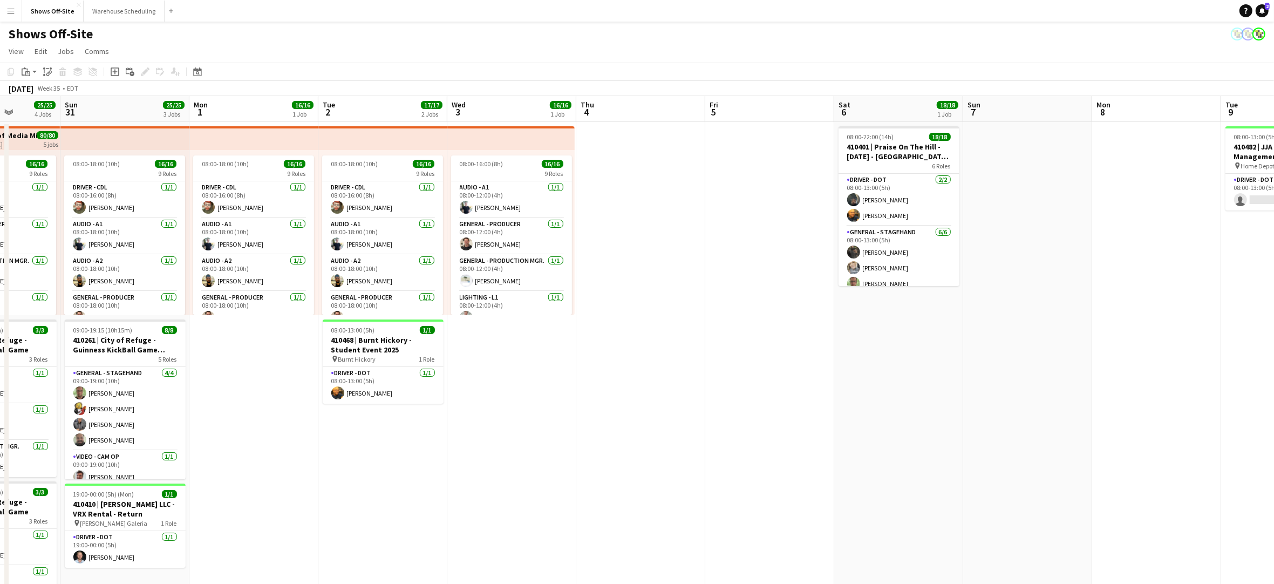
scroll to position [0, 327]
drag, startPoint x: 800, startPoint y: 385, endPoint x: 548, endPoint y: 386, distance: 252.1
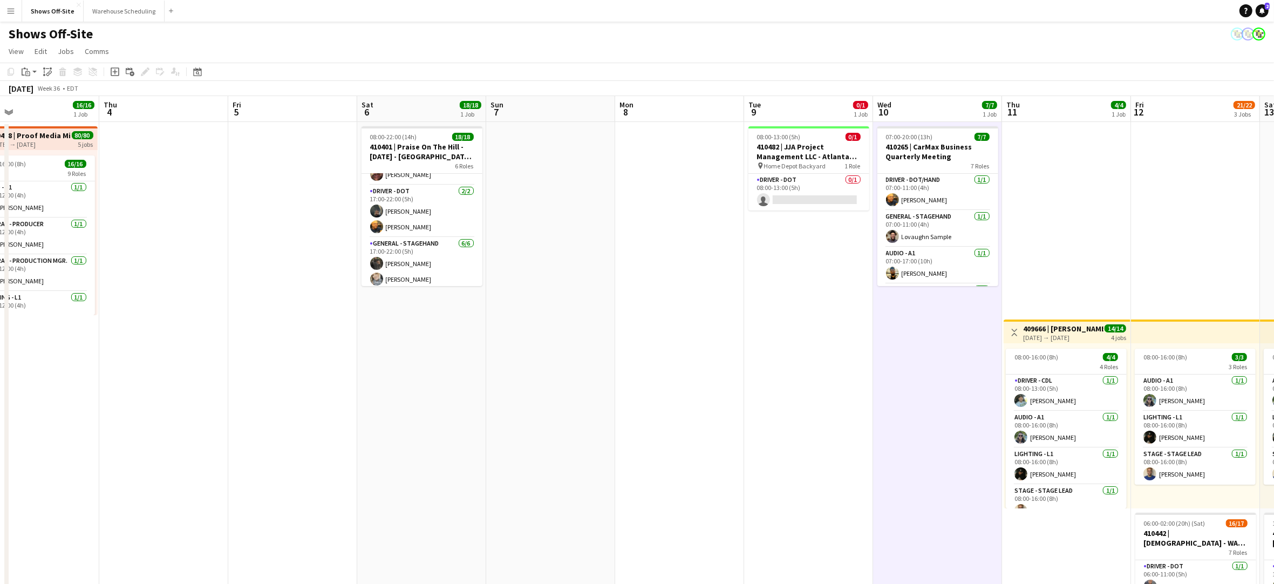
scroll to position [0, 430]
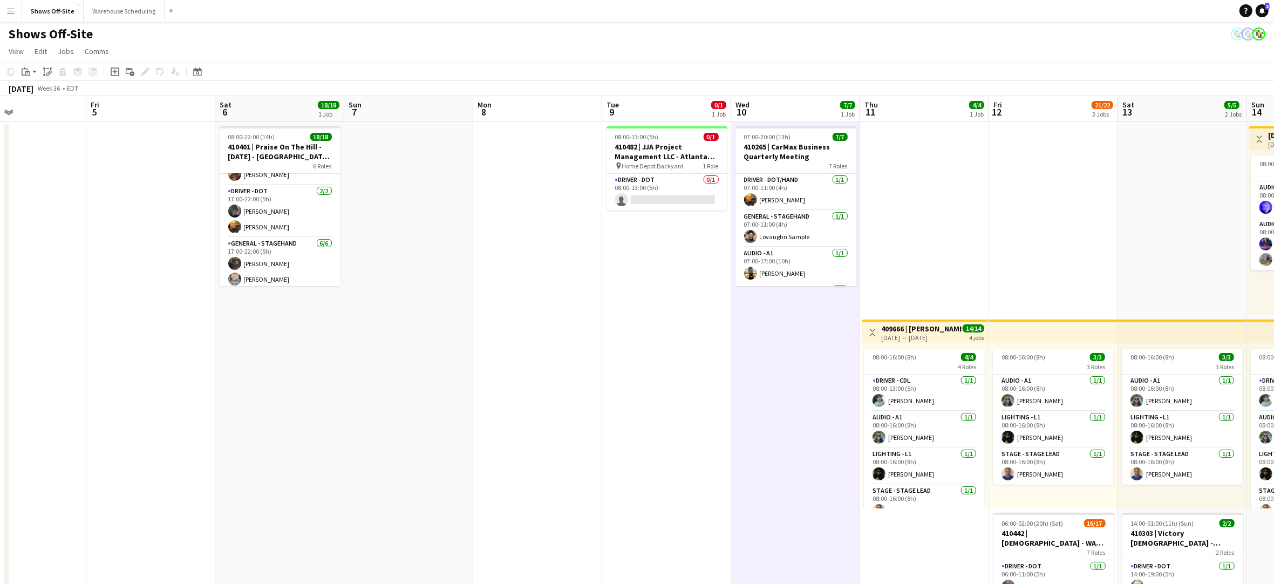
drag, startPoint x: 1019, startPoint y: 437, endPoint x: 406, endPoint y: 445, distance: 612.7
click at [653, 149] on h3 "410482 | JJA Project Management LLC - Atlanta Food & Wine Festival - Home Depot…" at bounding box center [667, 151] width 121 height 19
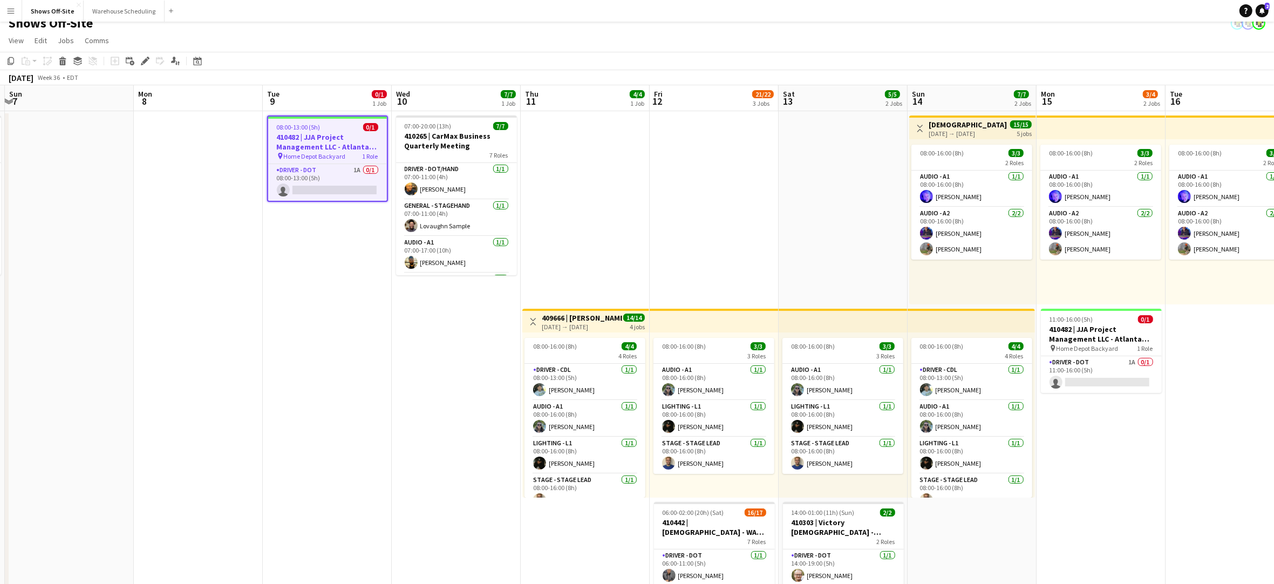
scroll to position [0, 385]
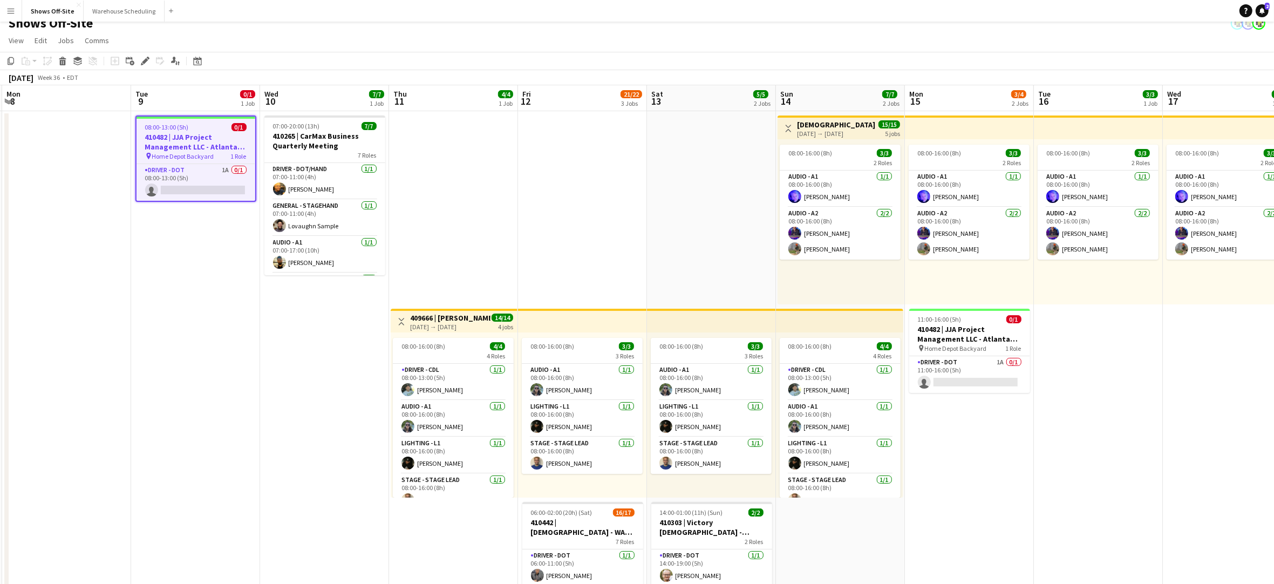
drag, startPoint x: 701, startPoint y: 379, endPoint x: 232, endPoint y: 393, distance: 468.7
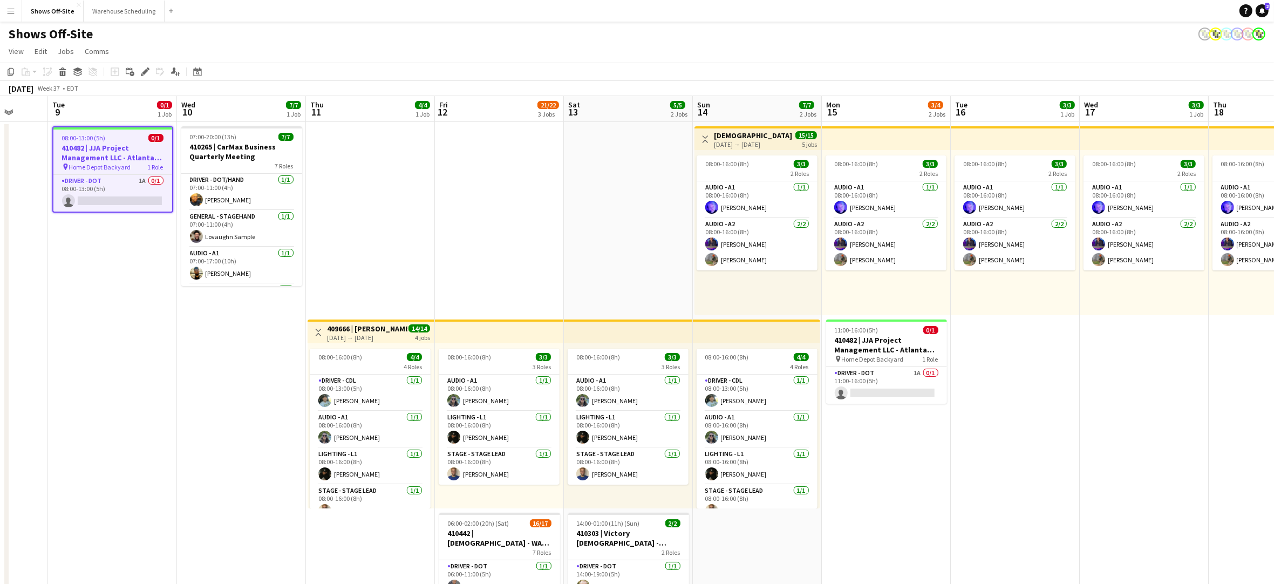
scroll to position [0, 345]
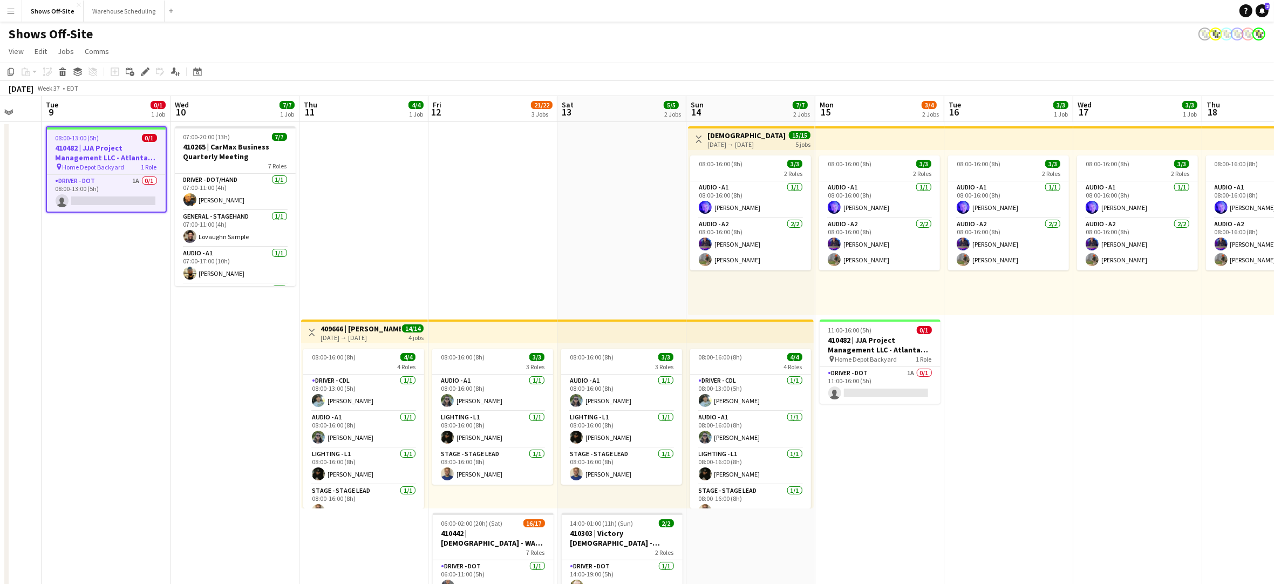
drag, startPoint x: 1111, startPoint y: 432, endPoint x: 1022, endPoint y: 426, distance: 89.3
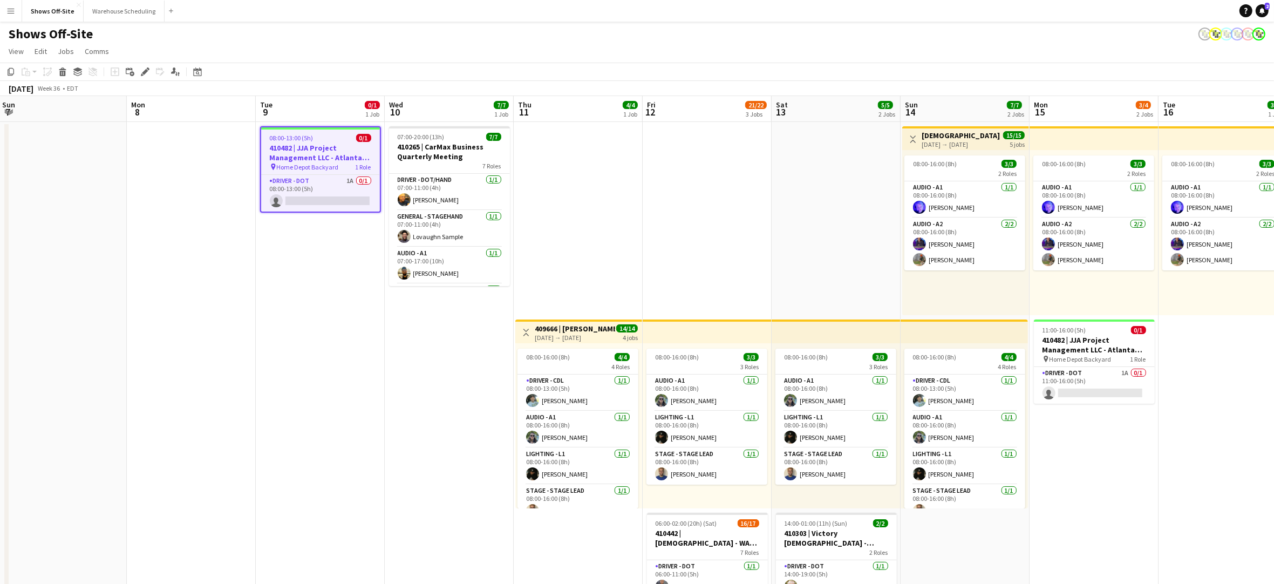
scroll to position [0, 259]
drag, startPoint x: 175, startPoint y: 381, endPoint x: 390, endPoint y: 378, distance: 214.8
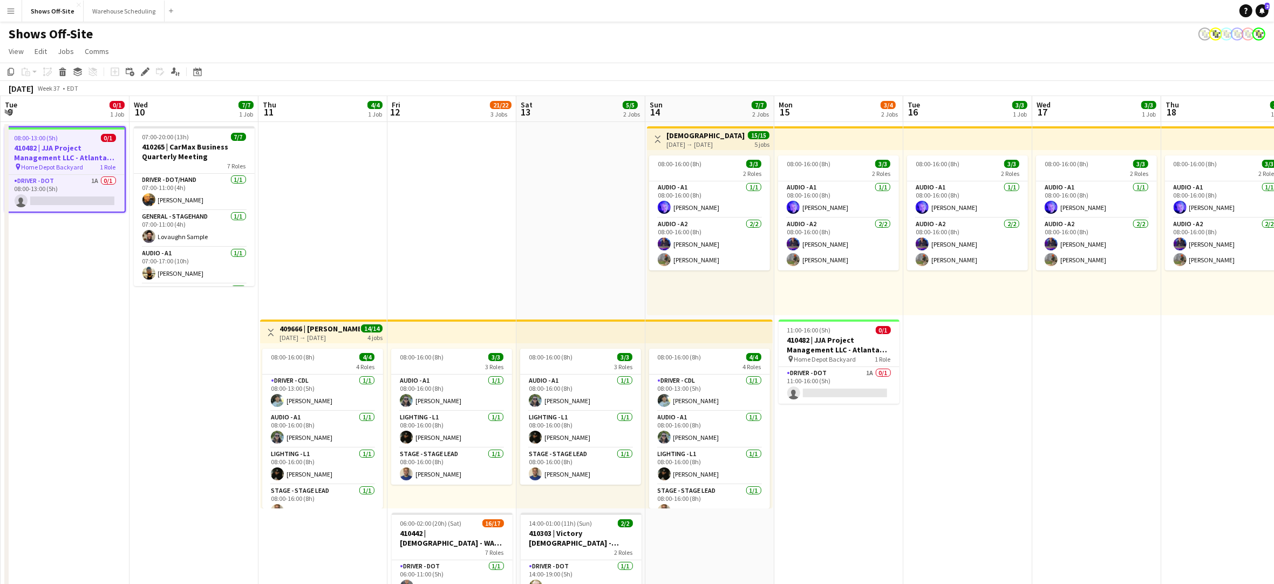
scroll to position [0, 392]
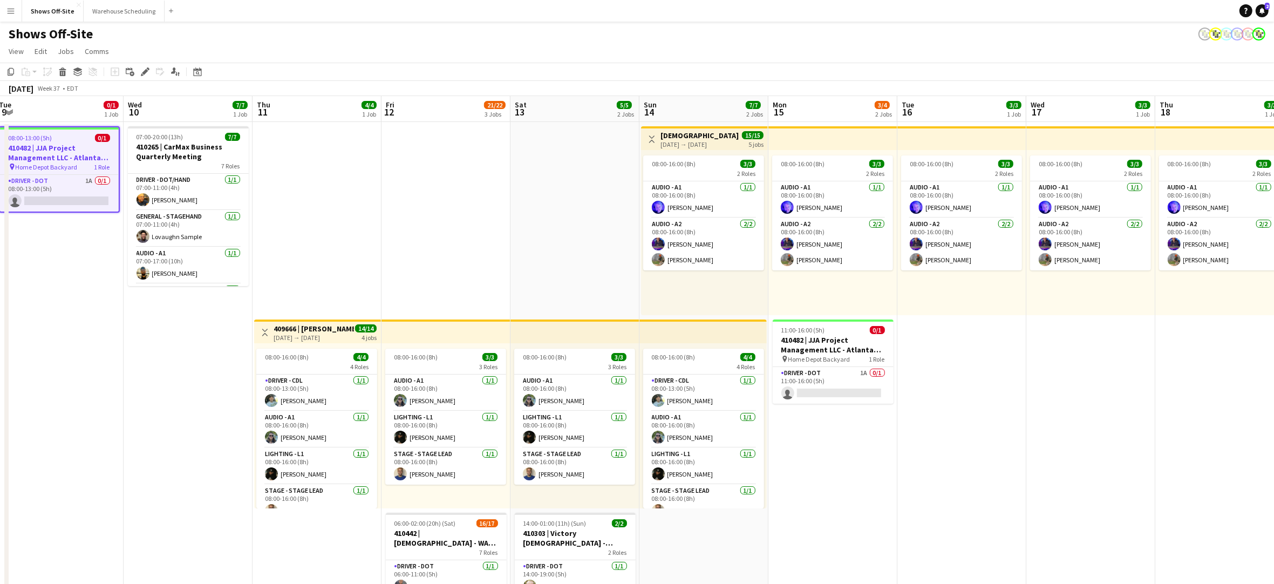
drag, startPoint x: 1169, startPoint y: 508, endPoint x: 906, endPoint y: 495, distance: 263.2
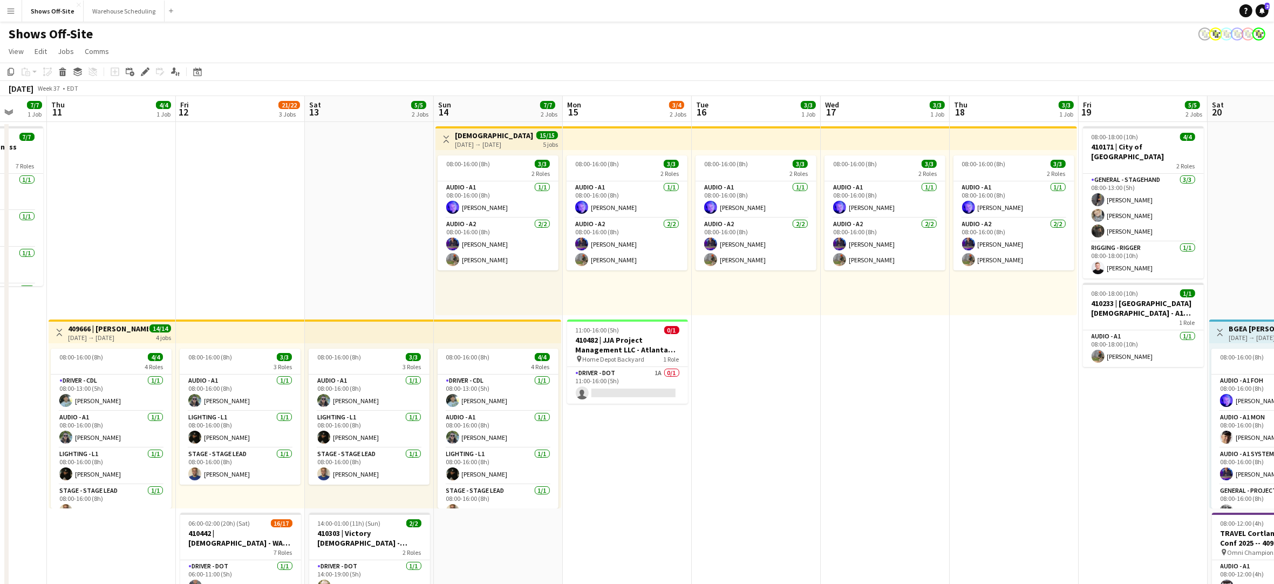
scroll to position [0, 376]
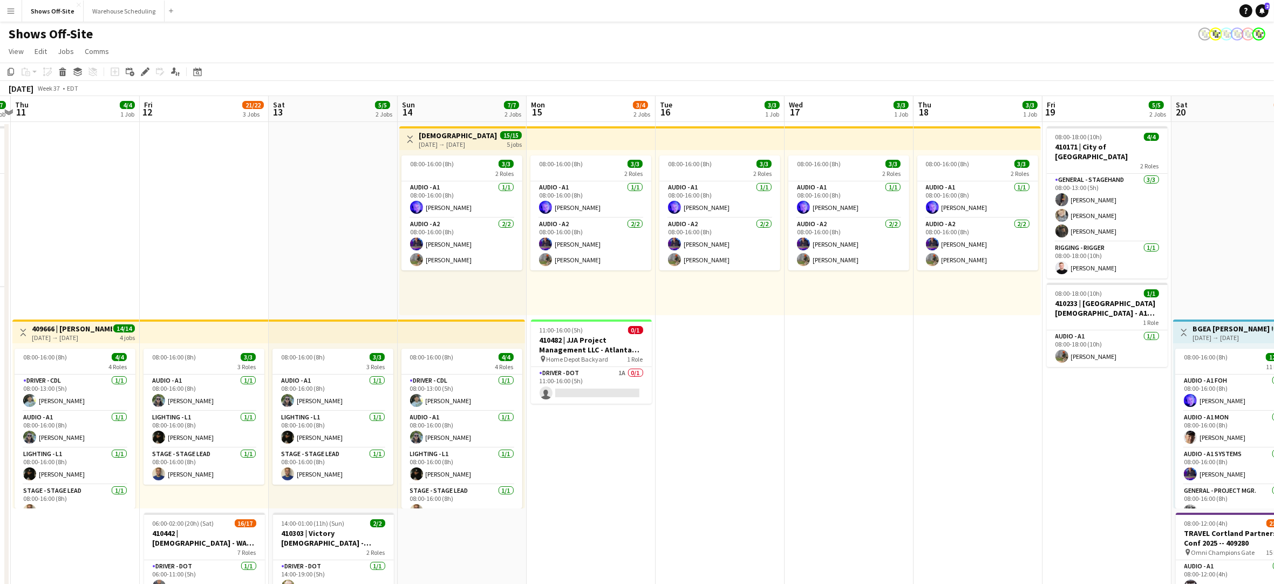
drag, startPoint x: 1151, startPoint y: 466, endPoint x: 909, endPoint y: 495, distance: 243.6
